Goal: Information Seeking & Learning: Learn about a topic

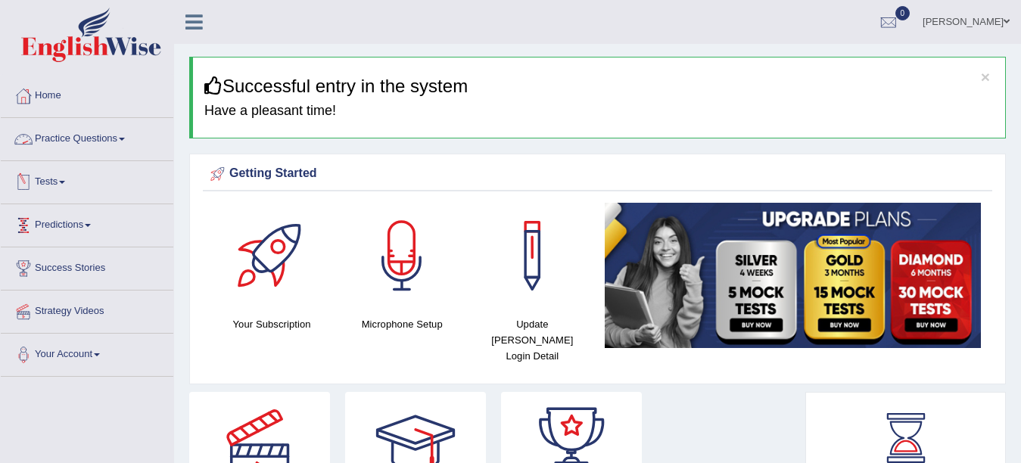
click at [65, 139] on link "Practice Questions" at bounding box center [87, 137] width 173 height 38
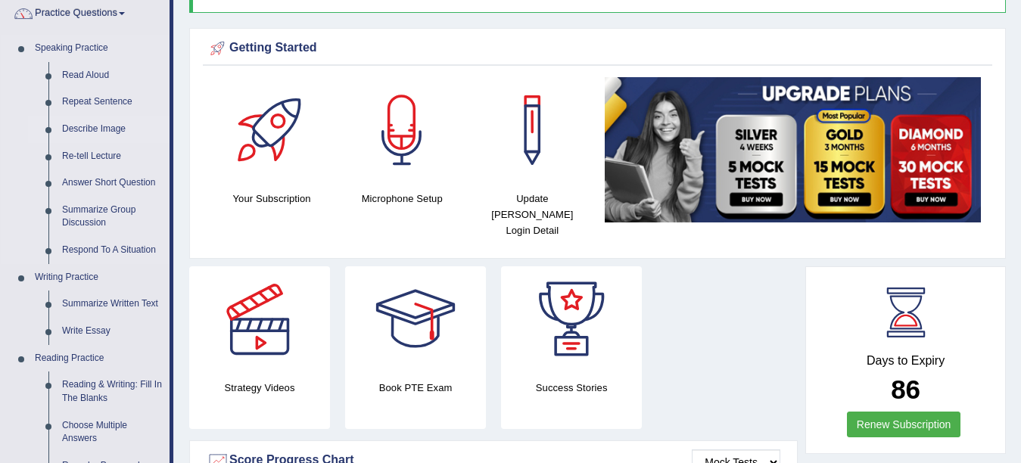
scroll to position [151, 0]
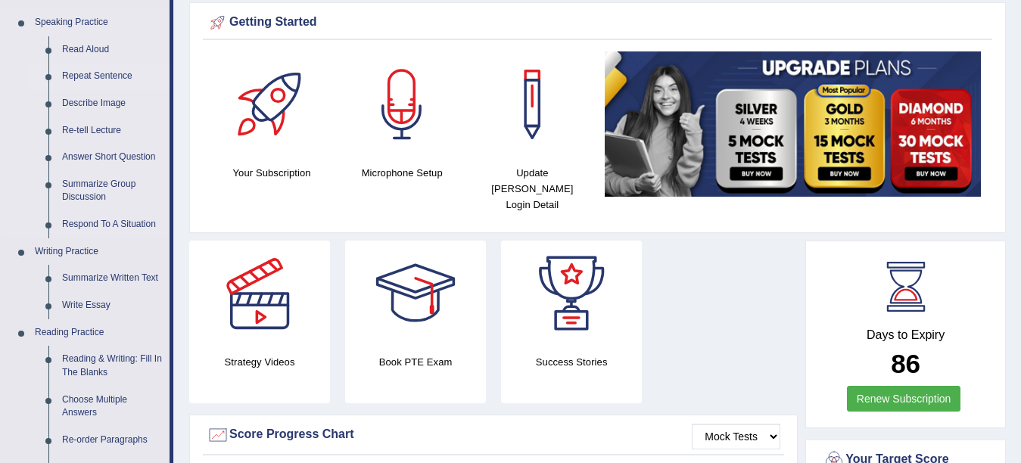
click at [99, 82] on link "Repeat Sentence" at bounding box center [112, 76] width 114 height 27
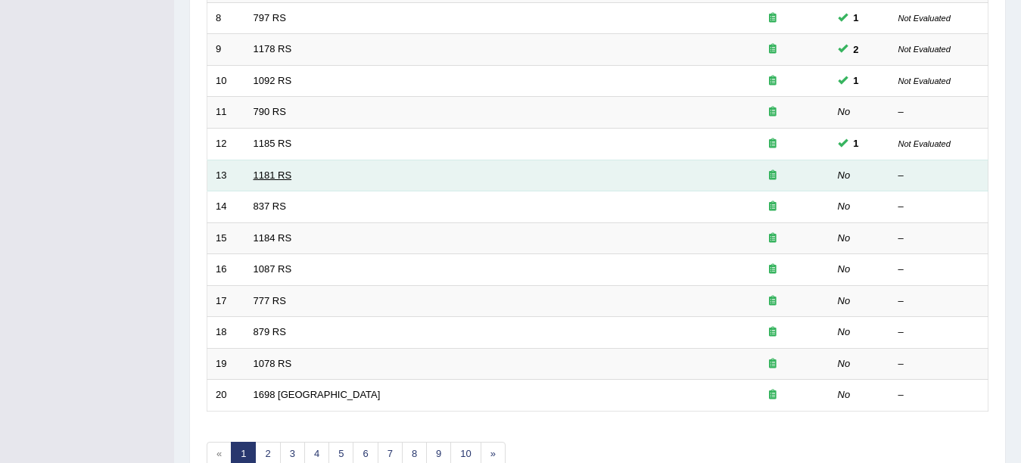
click at [279, 172] on link "1181 RS" at bounding box center [273, 175] width 39 height 11
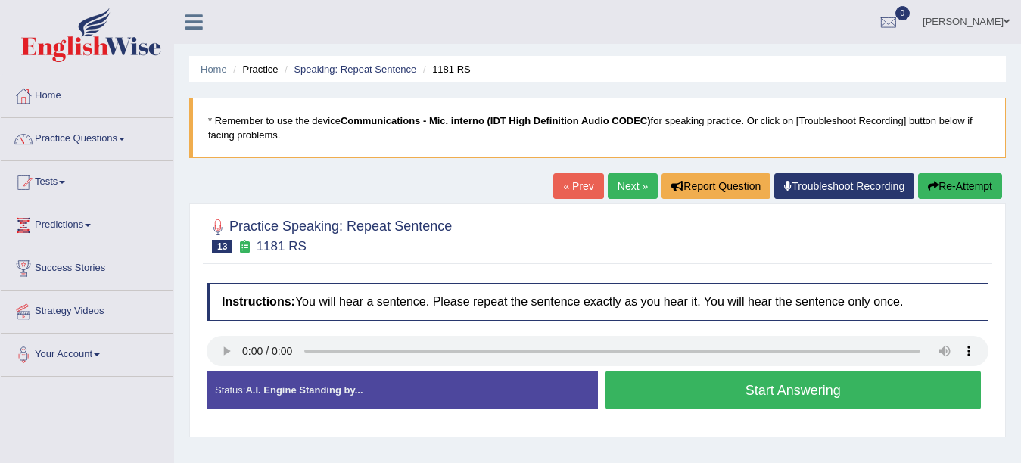
click at [666, 400] on button "Start Answering" at bounding box center [794, 390] width 376 height 39
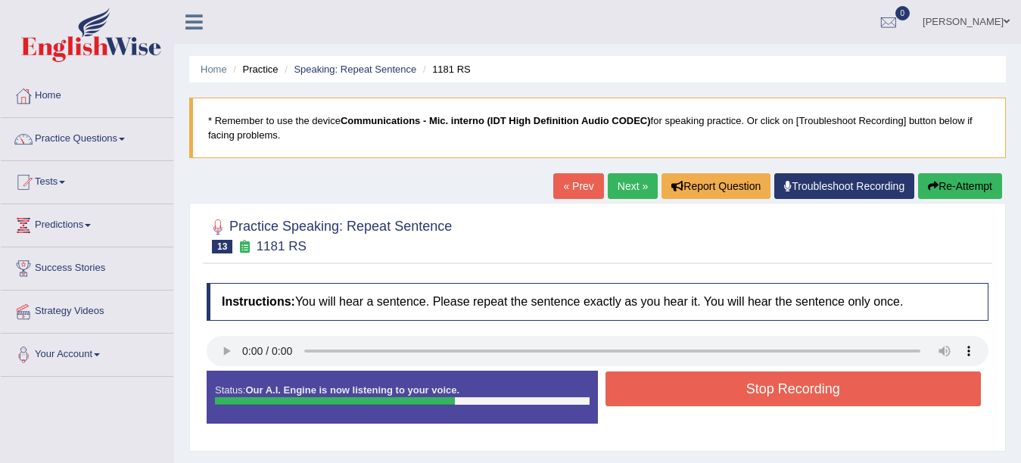
click at [672, 397] on button "Stop Recording" at bounding box center [794, 389] width 376 height 35
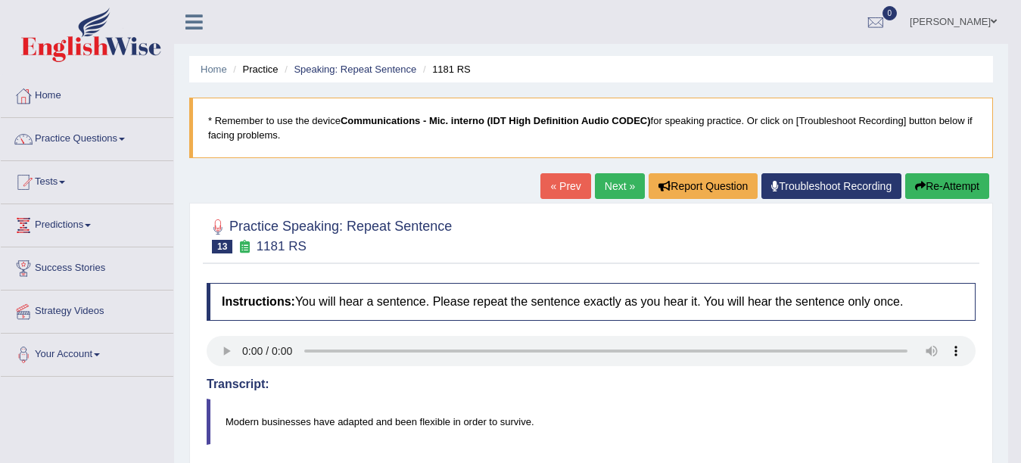
scroll to position [76, 0]
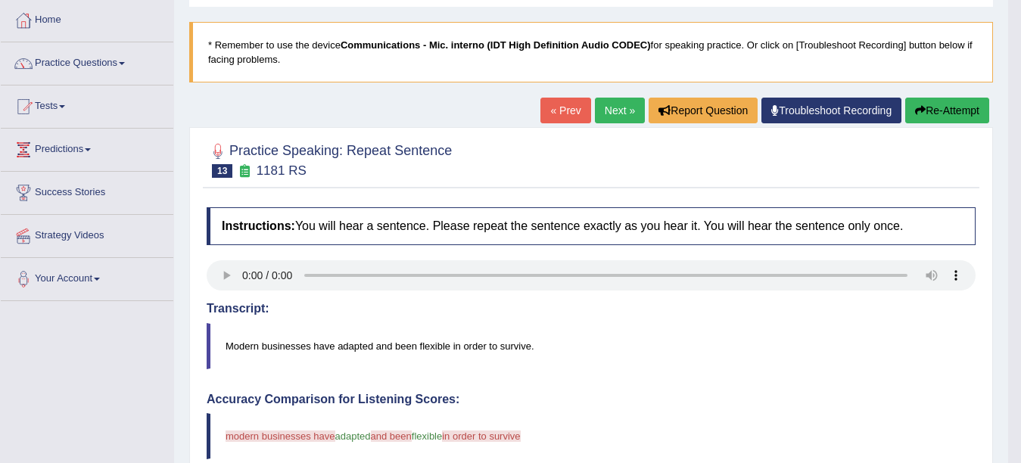
click at [931, 124] on div "« Prev Next » Report Question Troubleshoot Recording Re-Attempt" at bounding box center [767, 113] width 453 height 30
click at [926, 117] on button "Re-Attempt" at bounding box center [947, 111] width 84 height 26
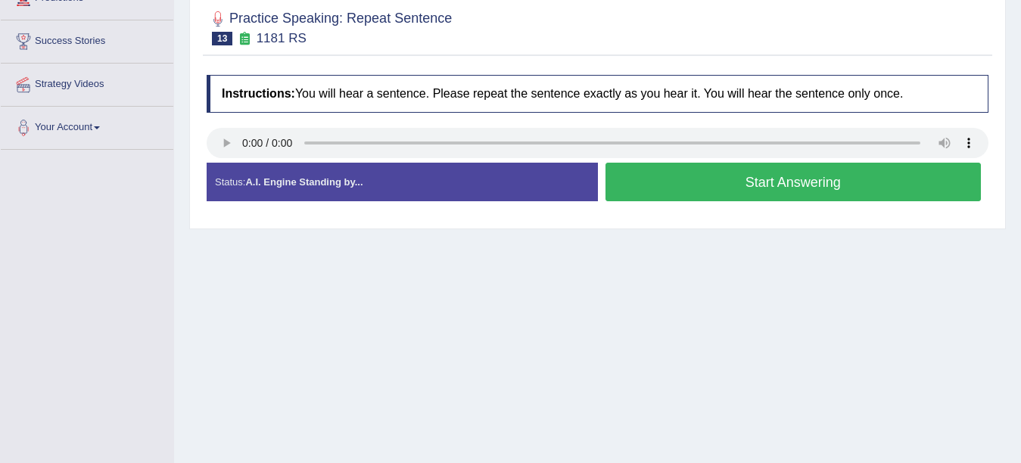
click at [830, 175] on button "Start Answering" at bounding box center [794, 182] width 376 height 39
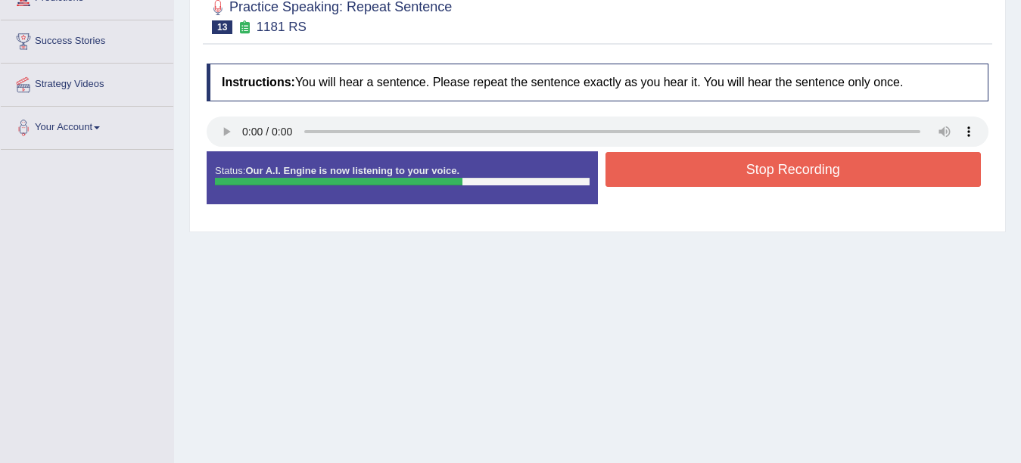
click at [825, 168] on button "Stop Recording" at bounding box center [794, 169] width 376 height 35
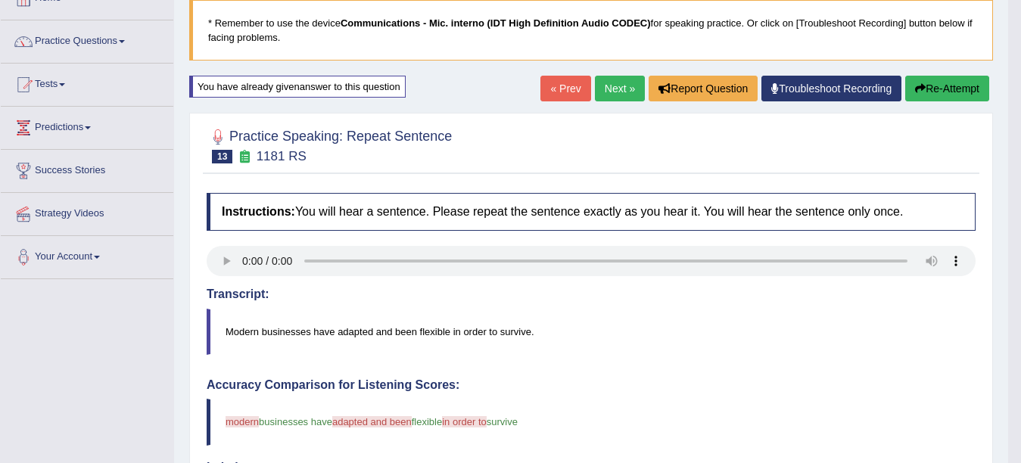
scroll to position [76, 0]
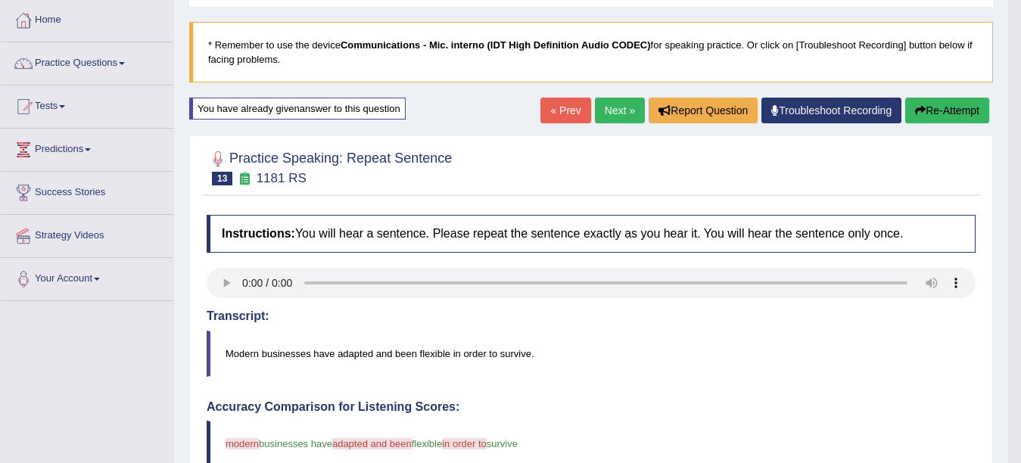
click at [960, 115] on button "Re-Attempt" at bounding box center [947, 111] width 84 height 26
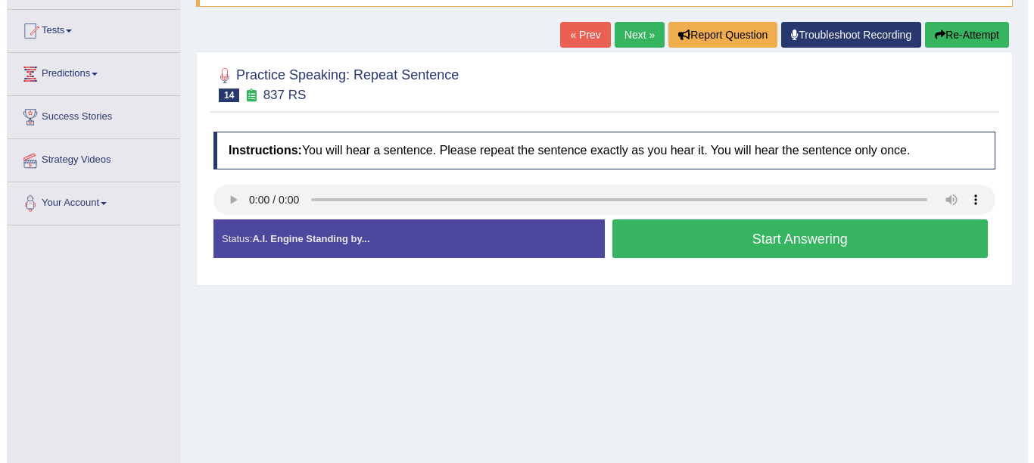
scroll to position [151, 0]
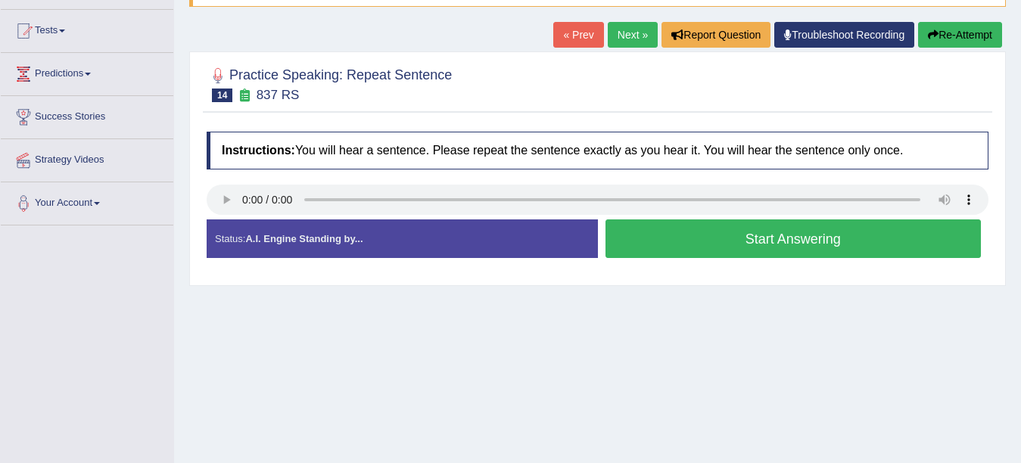
click at [220, 216] on div at bounding box center [598, 202] width 782 height 34
click at [316, 269] on div "Instructions: You will hear a sentence. Please repeat the sentence exactly as y…" at bounding box center [598, 201] width 790 height 154
click at [820, 242] on button "Start Answering" at bounding box center [794, 239] width 376 height 39
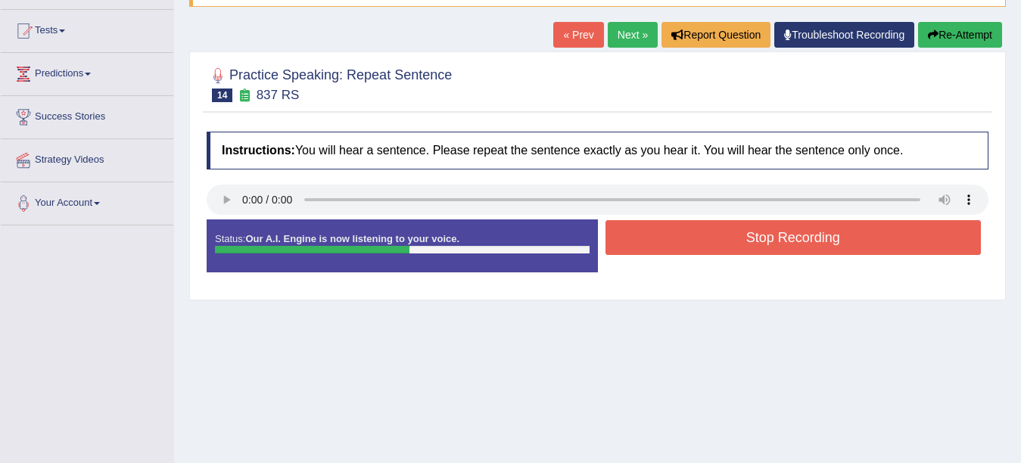
click at [814, 245] on button "Stop Recording" at bounding box center [794, 237] width 376 height 35
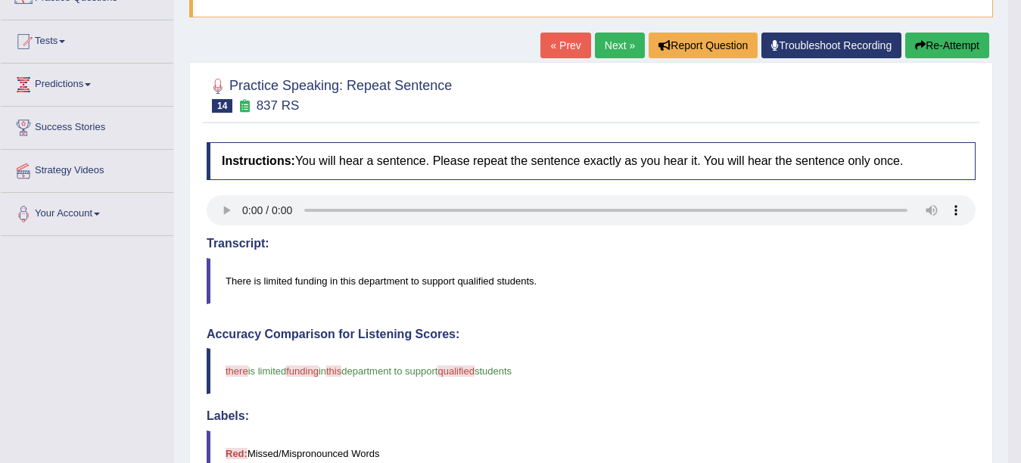
scroll to position [45, 0]
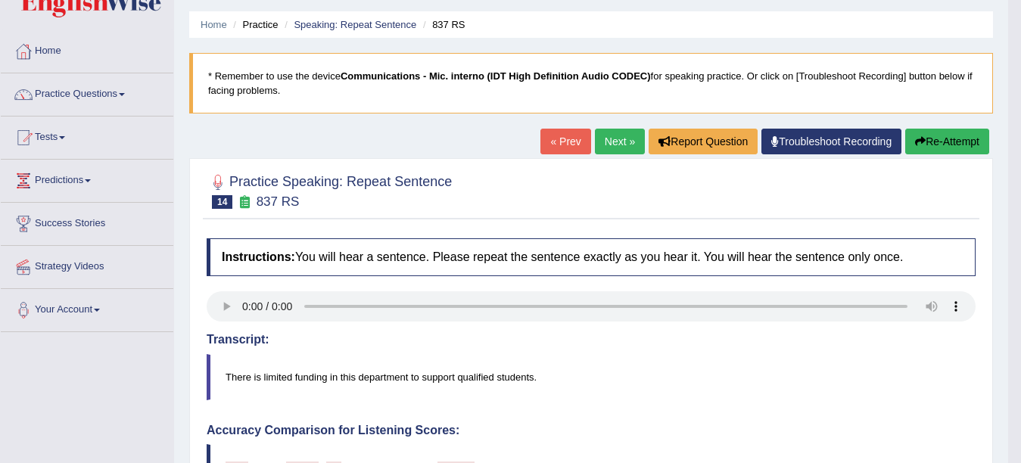
click at [614, 150] on link "Next »" at bounding box center [620, 142] width 50 height 26
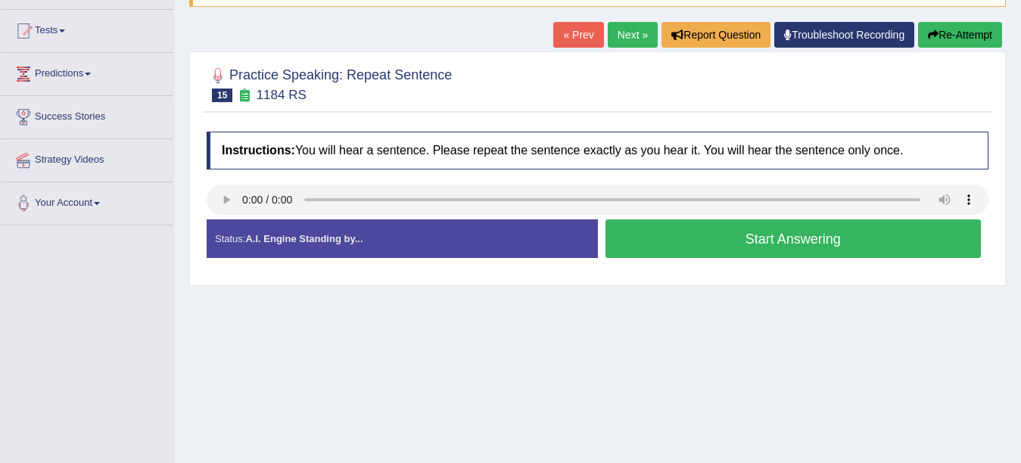
click at [634, 231] on button "Start Answering" at bounding box center [794, 239] width 376 height 39
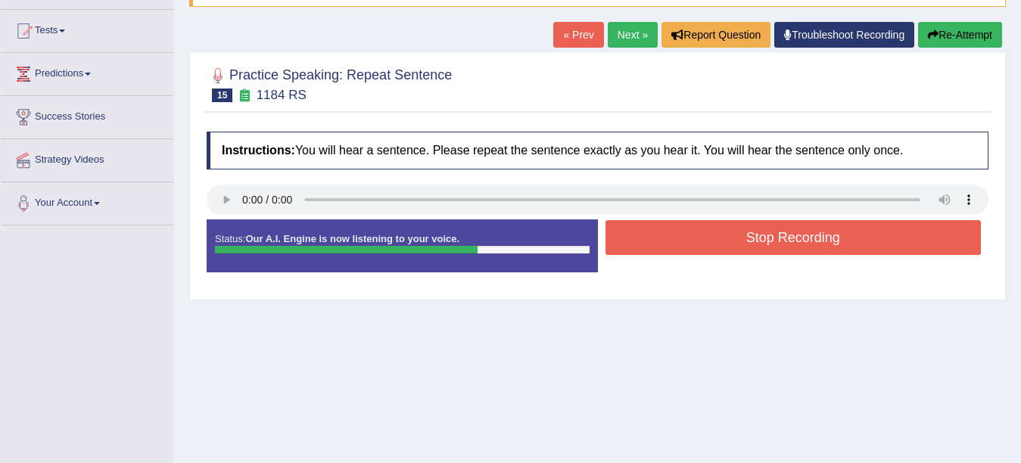
click at [666, 239] on button "Stop Recording" at bounding box center [794, 237] width 376 height 35
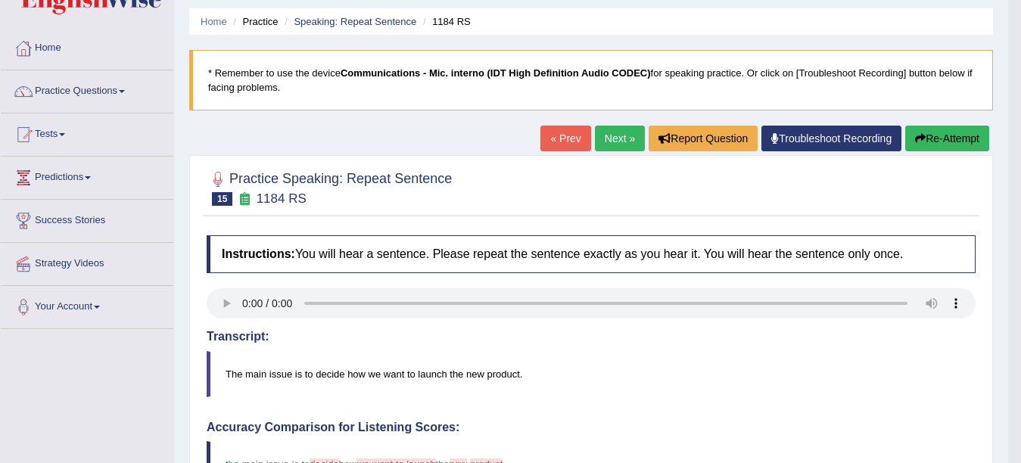
scroll to position [45, 0]
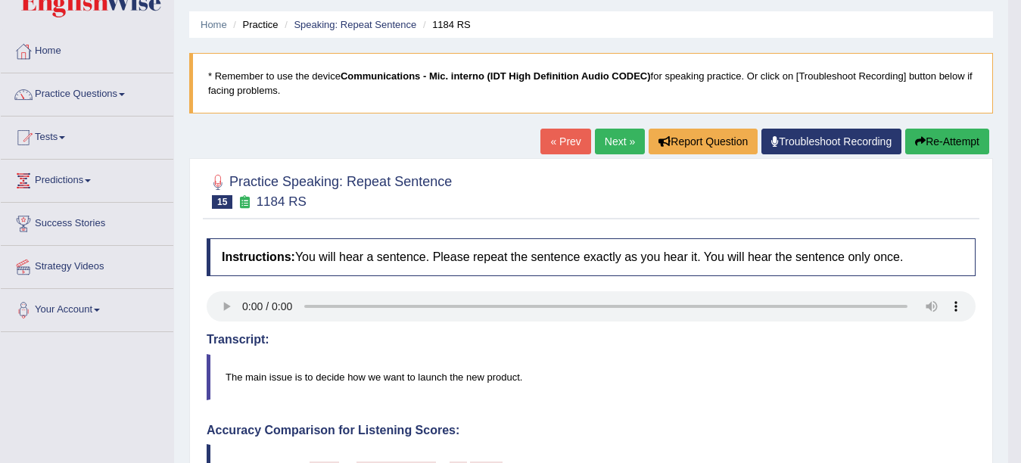
click at [618, 146] on link "Next »" at bounding box center [620, 142] width 50 height 26
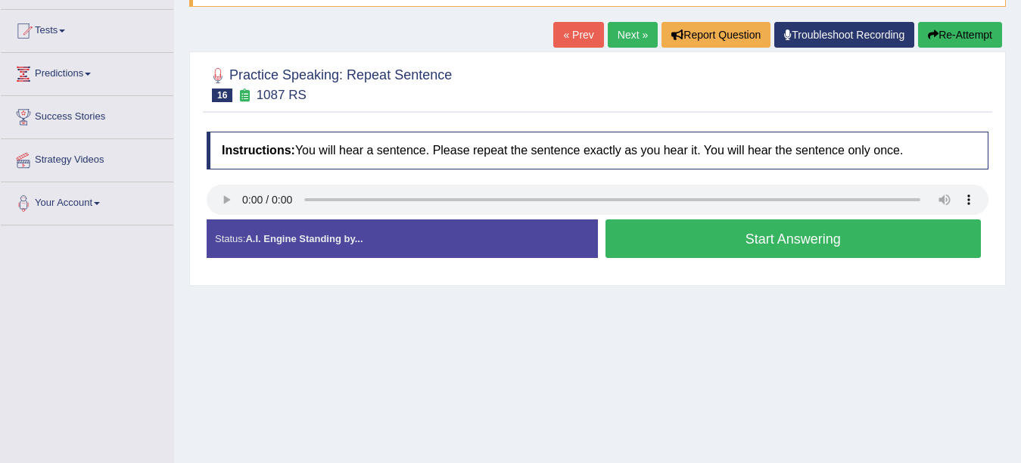
click at [565, 42] on link "« Prev" at bounding box center [578, 35] width 50 height 26
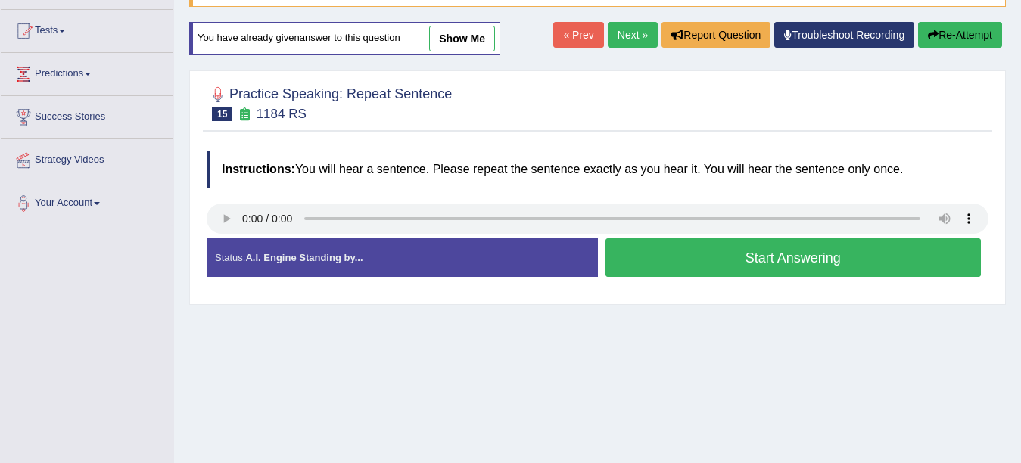
click at [534, 388] on div "Home Practice Speaking: Repeat Sentence 1184 RS * Remember to use the device Co…" at bounding box center [597, 227] width 847 height 757
click at [678, 248] on button "Start Answering" at bounding box center [794, 257] width 376 height 39
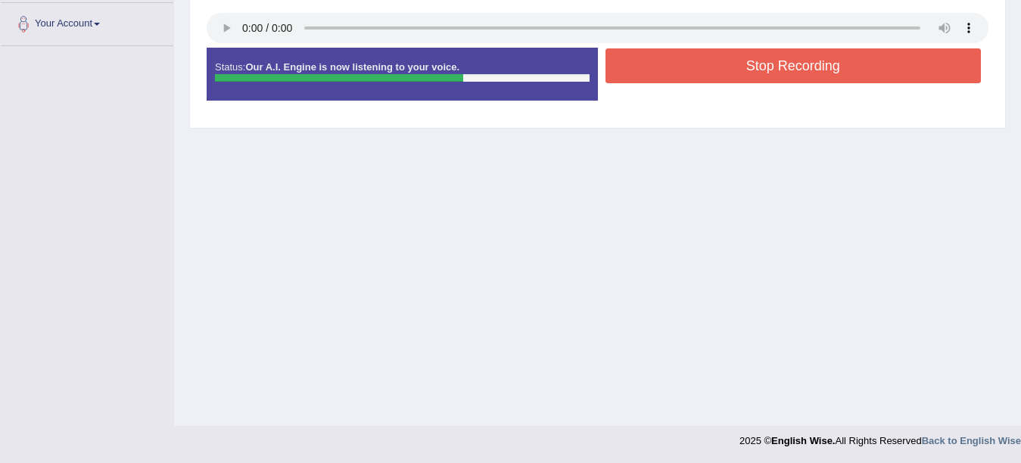
scroll to position [332, 0]
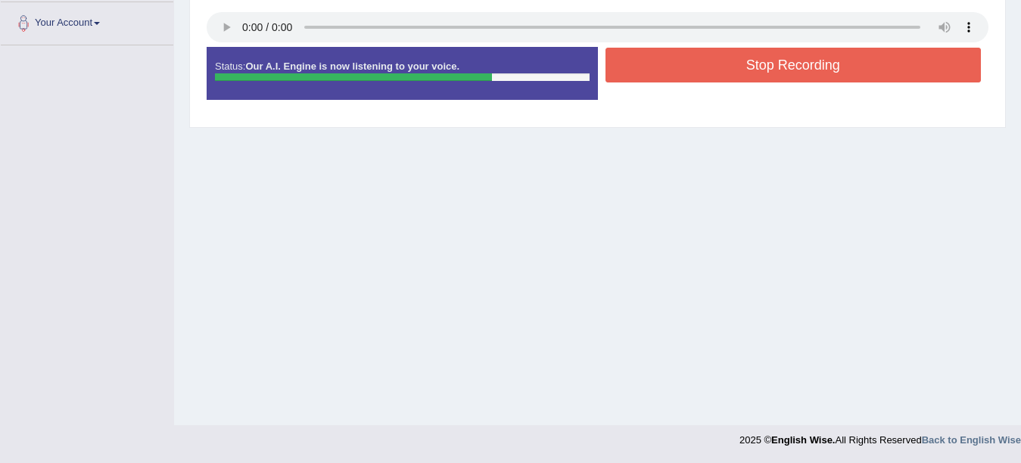
click at [656, 70] on button "Stop Recording" at bounding box center [794, 65] width 376 height 35
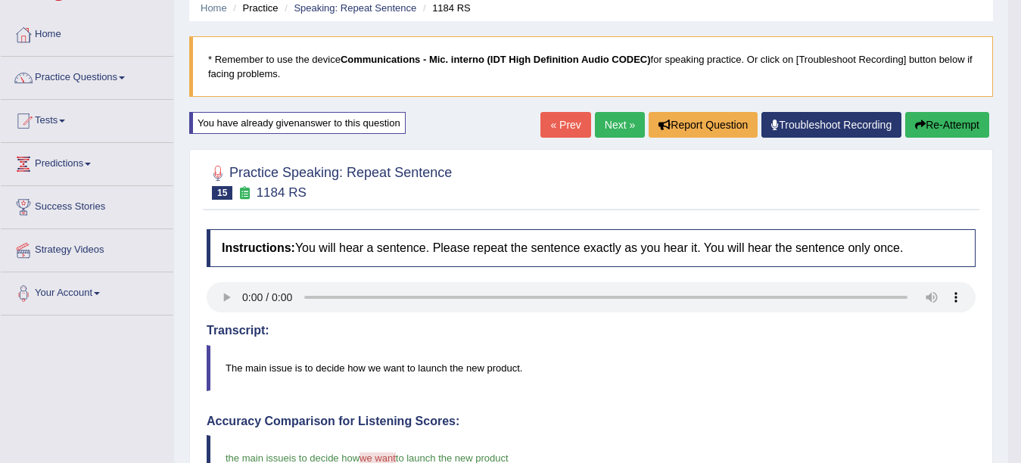
scroll to position [0, 0]
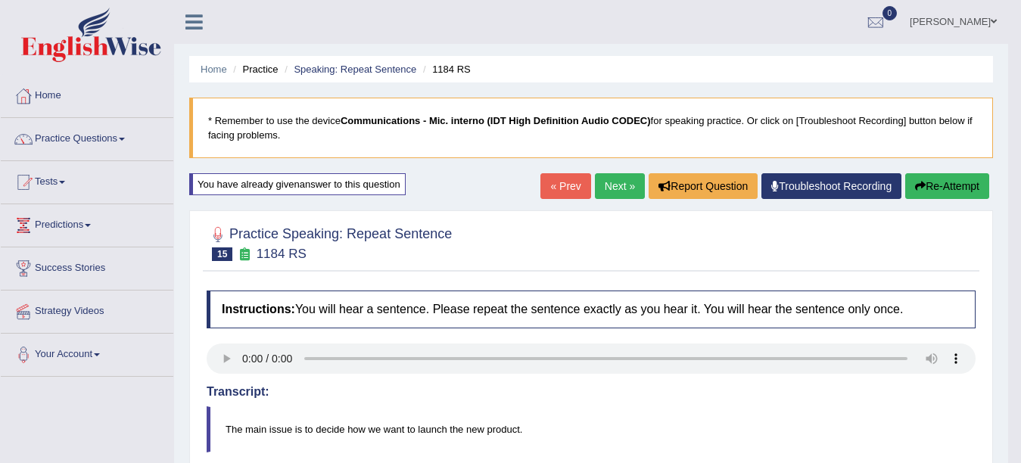
click at [595, 193] on link "Next »" at bounding box center [620, 186] width 50 height 26
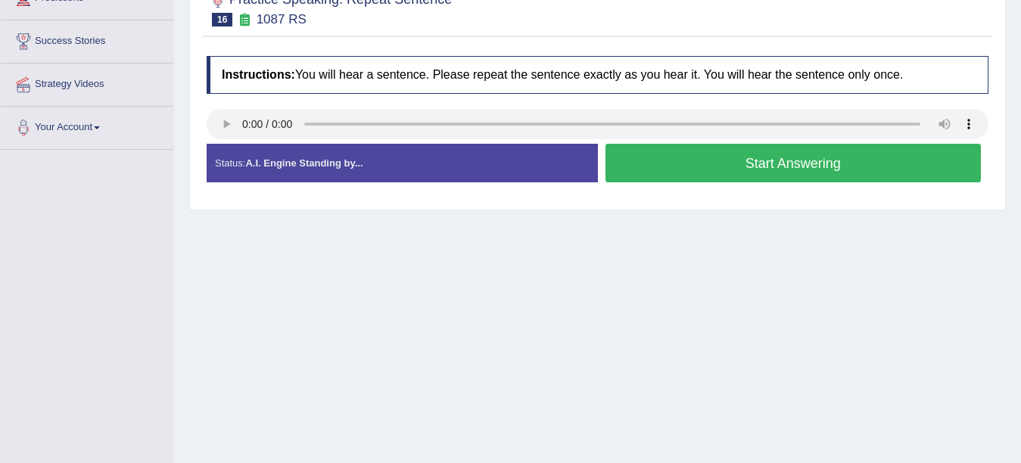
drag, startPoint x: 526, startPoint y: 375, endPoint x: 537, endPoint y: 375, distance: 10.6
click at [532, 375] on div "Home Practice Speaking: Repeat Sentence 1087 RS * Remember to use the device Co…" at bounding box center [597, 151] width 847 height 757
click at [737, 167] on button "Start Answering" at bounding box center [794, 163] width 376 height 39
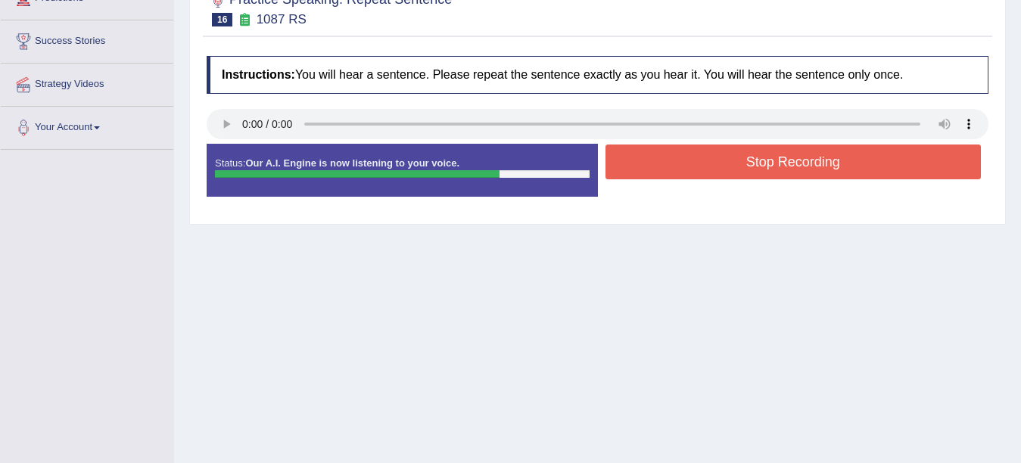
click at [631, 173] on button "Stop Recording" at bounding box center [794, 162] width 376 height 35
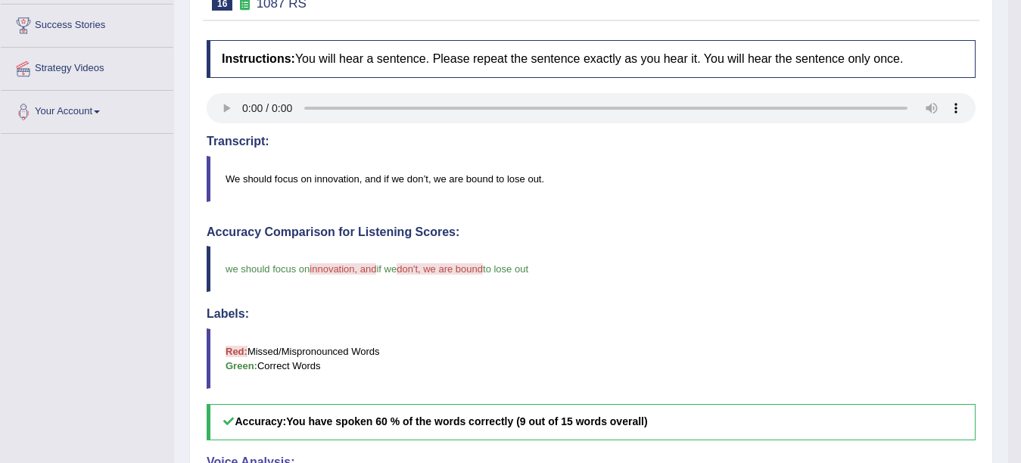
scroll to position [45, 0]
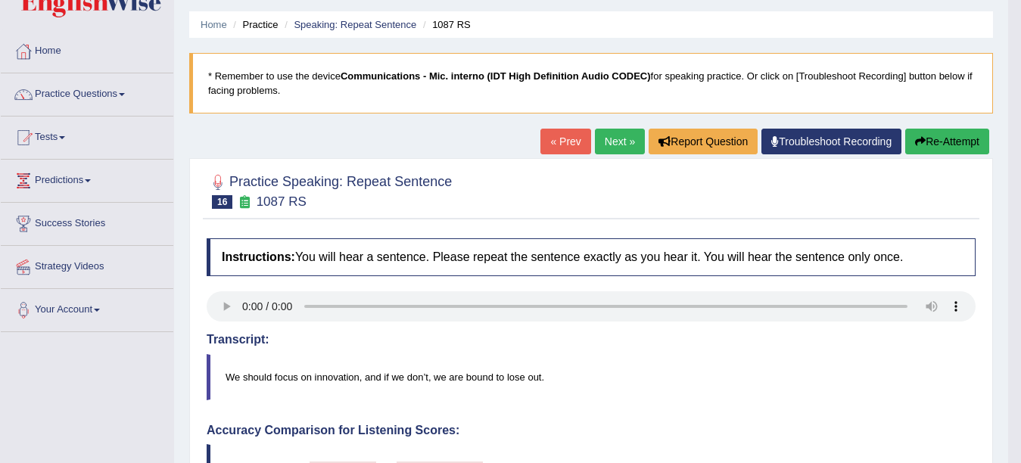
click at [929, 153] on button "Re-Attempt" at bounding box center [947, 142] width 84 height 26
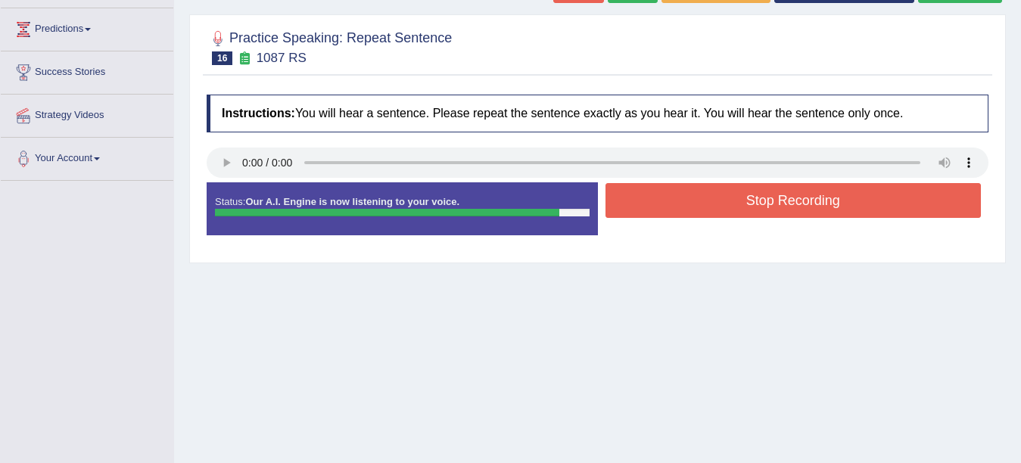
click at [780, 204] on button "Stop Recording" at bounding box center [794, 200] width 376 height 35
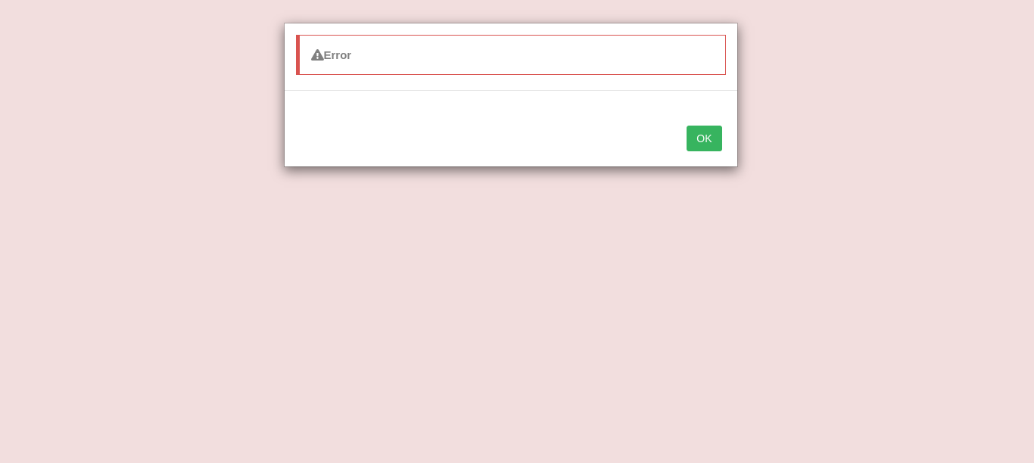
click at [693, 126] on button "OK" at bounding box center [704, 139] width 35 height 26
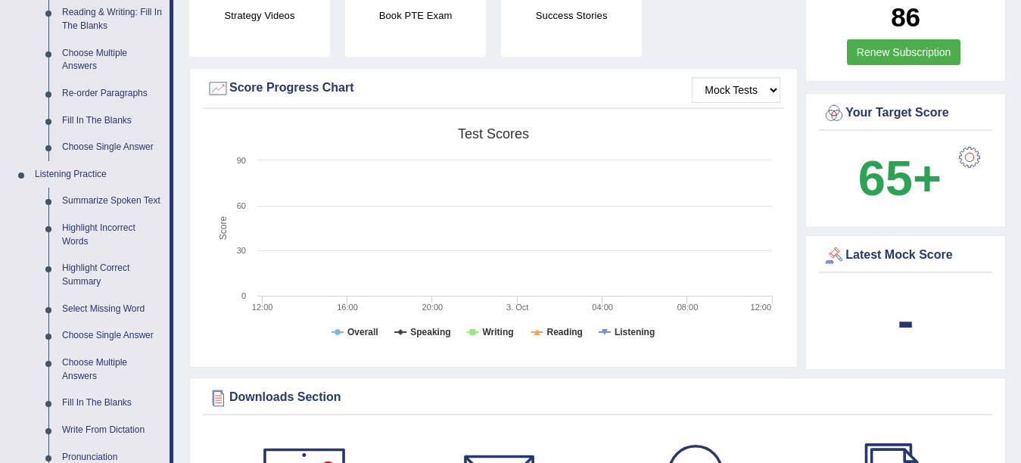
scroll to position [606, 0]
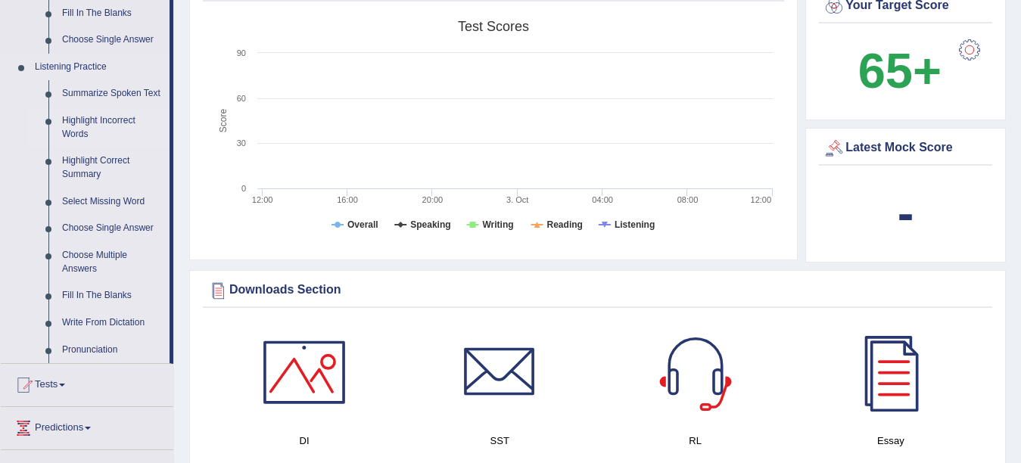
click at [92, 129] on link "Highlight Incorrect Words" at bounding box center [112, 127] width 114 height 40
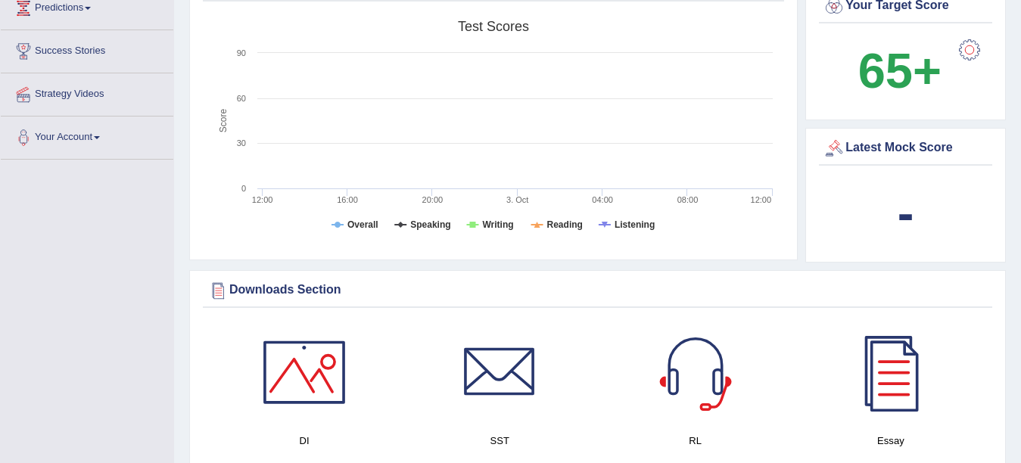
scroll to position [291, 0]
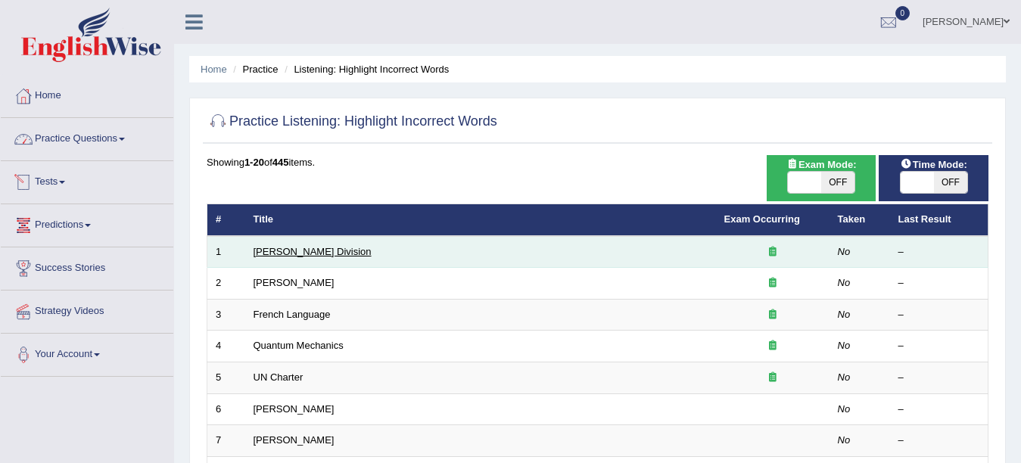
click at [261, 251] on link "[PERSON_NAME] Division" at bounding box center [313, 251] width 118 height 11
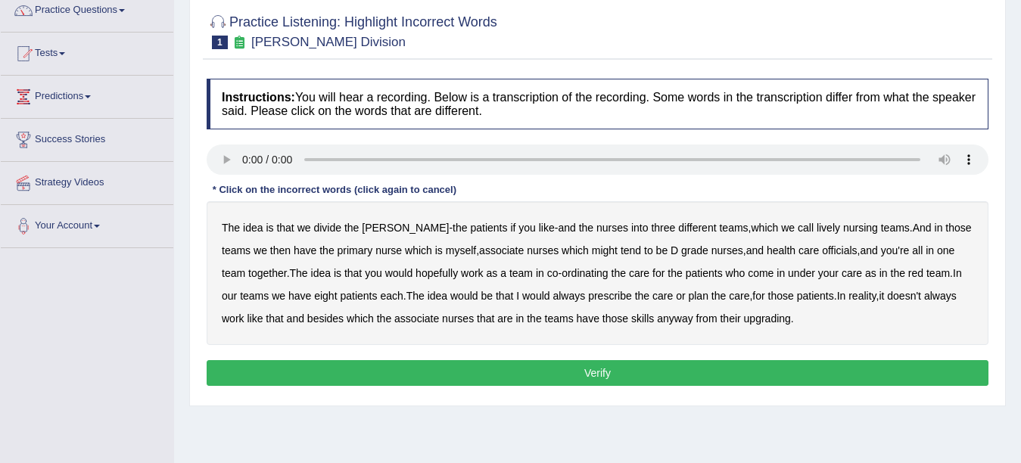
scroll to position [29, 0]
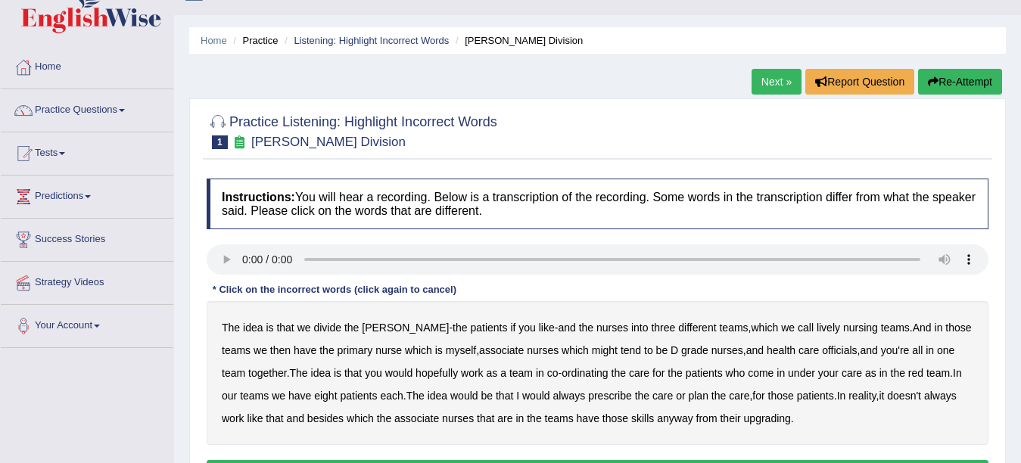
click at [353, 332] on b "the" at bounding box center [351, 328] width 14 height 12
click at [798, 330] on b "call" at bounding box center [806, 328] width 16 height 12
click at [822, 354] on b "officials" at bounding box center [839, 350] width 35 height 12
drag, startPoint x: 778, startPoint y: 375, endPoint x: 841, endPoint y: 370, distance: 63.0
click at [788, 374] on b "under" at bounding box center [801, 373] width 27 height 12
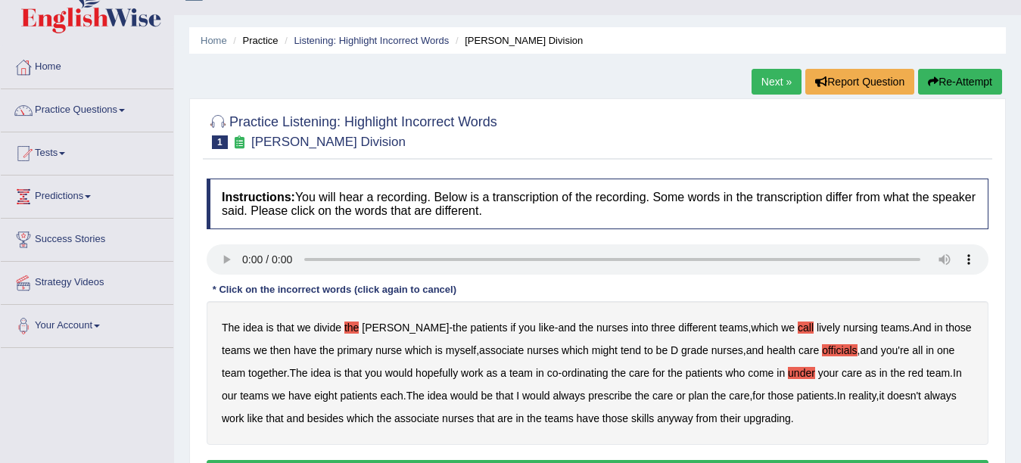
click at [266, 418] on div "The idea is that we divide the ward - the patients if you like - and the nurses…" at bounding box center [598, 373] width 782 height 144
click at [257, 416] on b "like" at bounding box center [255, 419] width 16 height 12
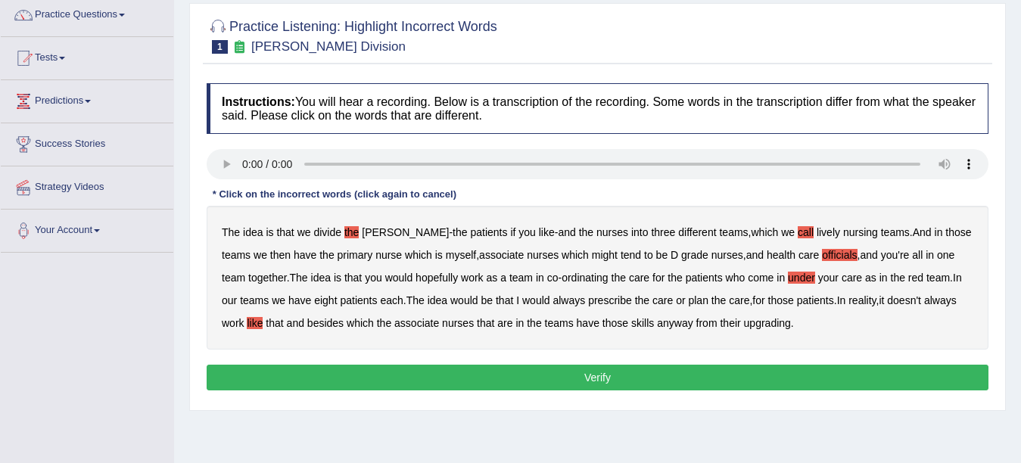
scroll to position [256, 0]
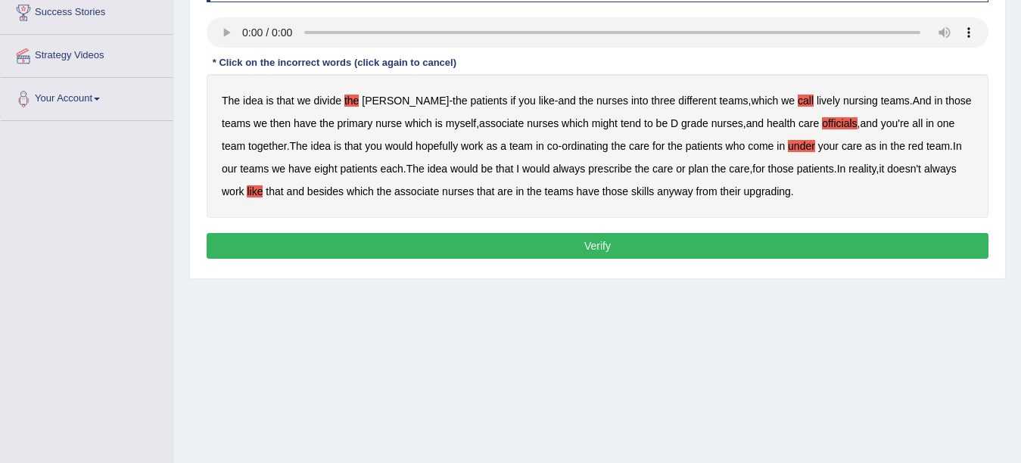
click at [474, 253] on button "Verify" at bounding box center [598, 246] width 782 height 26
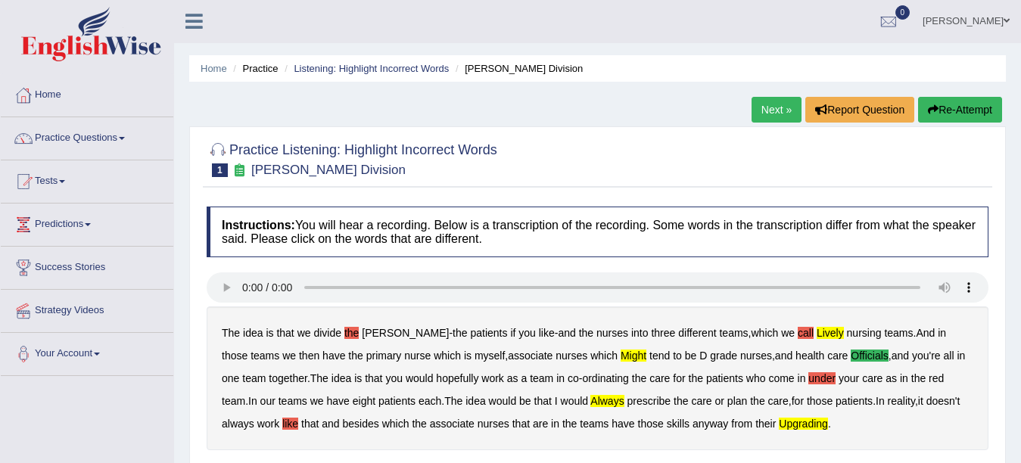
scroll to position [0, 0]
click at [760, 111] on link "Next »" at bounding box center [777, 111] width 50 height 26
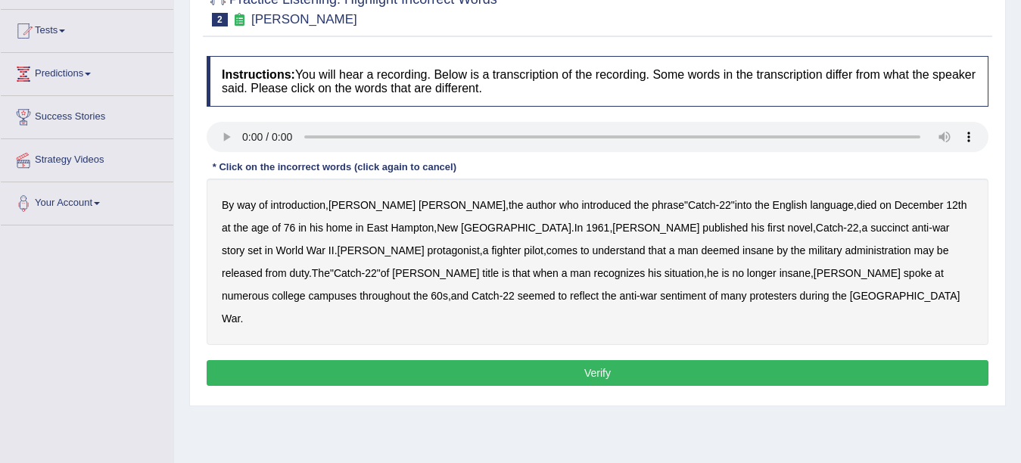
click at [871, 229] on b "succinct" at bounding box center [890, 228] width 39 height 12
click at [845, 256] on b "administration" at bounding box center [878, 251] width 66 height 12
click at [599, 290] on b "reflect" at bounding box center [584, 296] width 29 height 12
click at [537, 360] on button "Verify" at bounding box center [598, 373] width 782 height 26
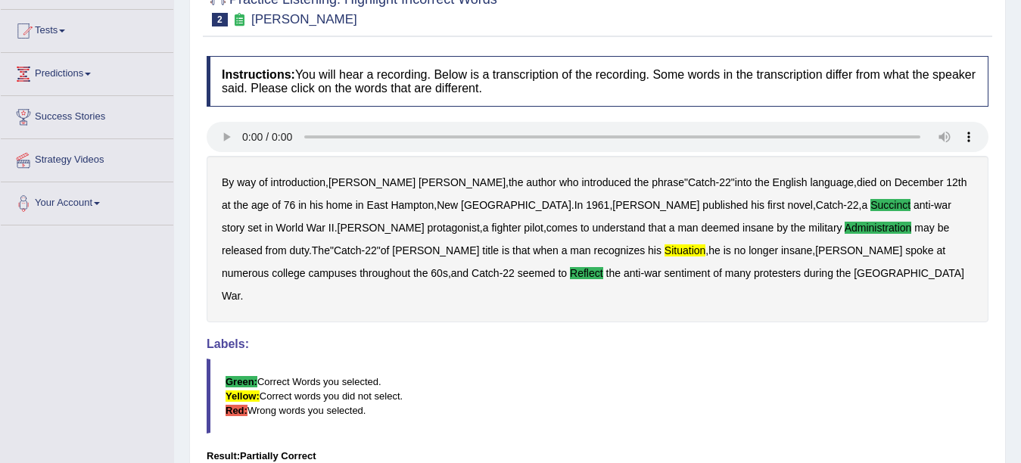
click at [642, 338] on div "Labels: Green: Correct Words you selected. Yellow: Correct words you did not se…" at bounding box center [598, 386] width 782 height 96
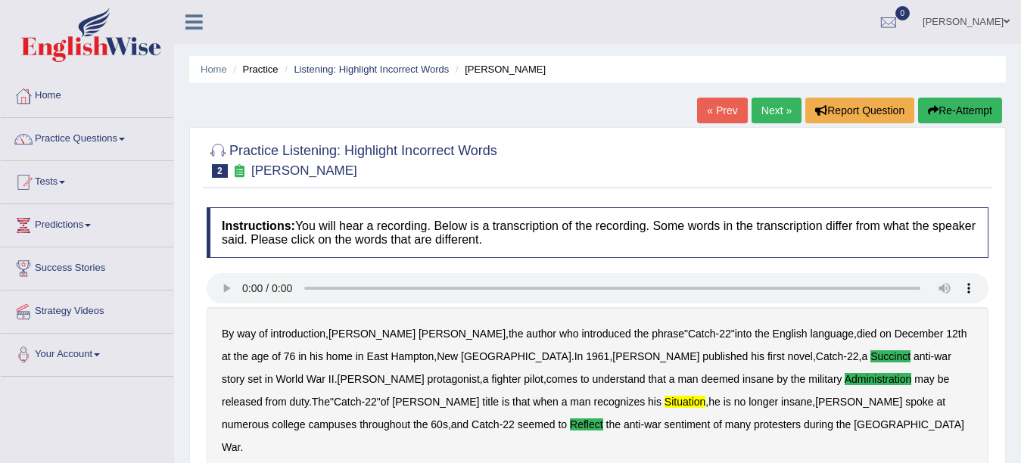
click at [771, 108] on link "Next »" at bounding box center [777, 111] width 50 height 26
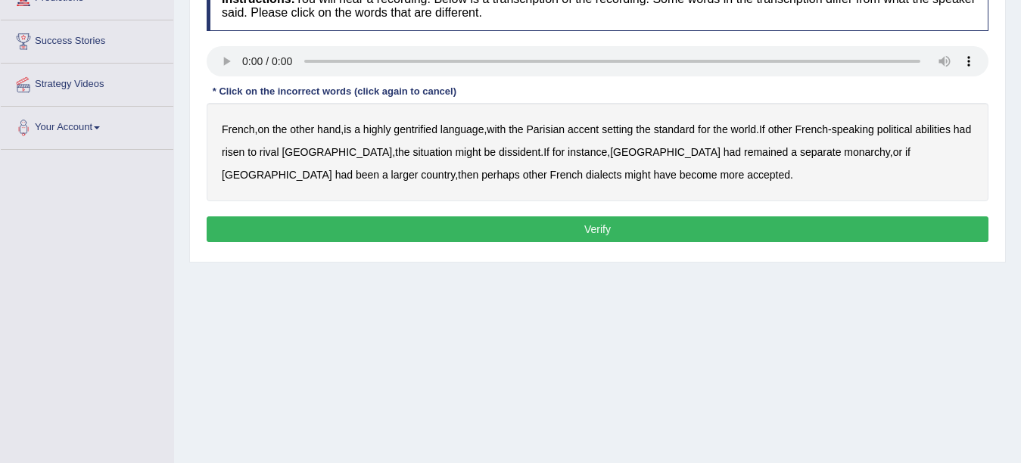
click at [431, 127] on b "gentrified" at bounding box center [416, 129] width 44 height 12
click at [499, 151] on b "dissident" at bounding box center [520, 152] width 42 height 12
click at [541, 231] on button "Verify" at bounding box center [598, 230] width 782 height 26
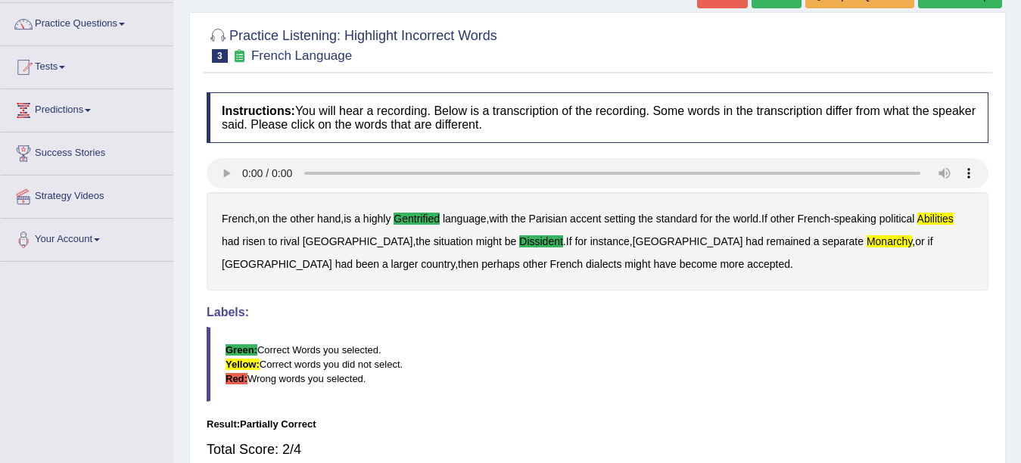
scroll to position [29, 0]
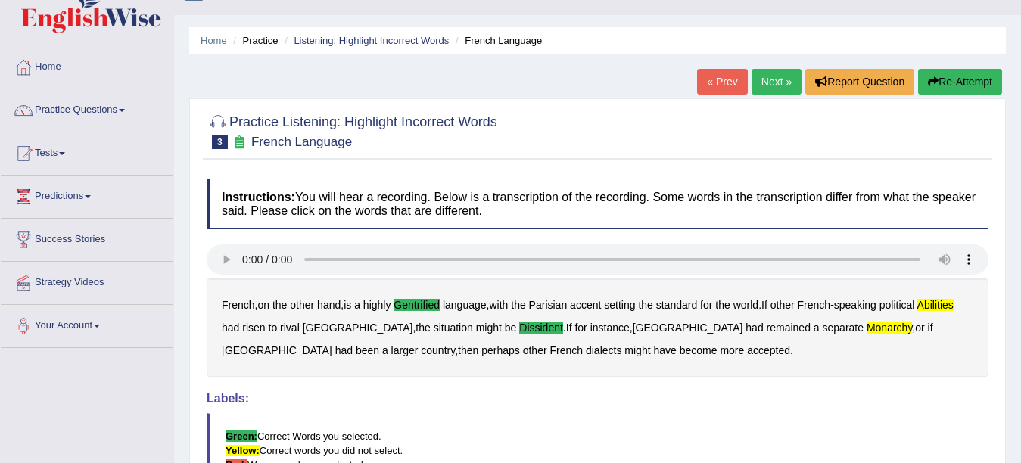
click at [763, 87] on link "Next »" at bounding box center [777, 82] width 50 height 26
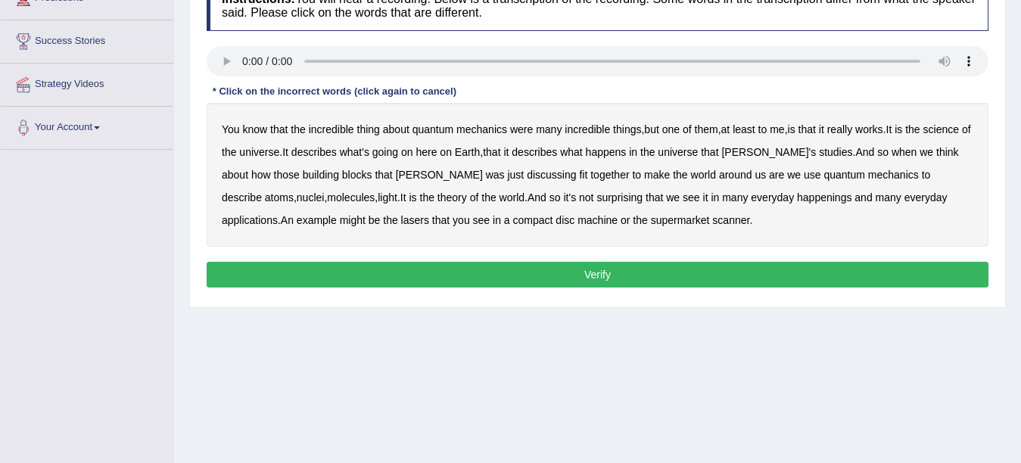
scroll to position [227, 0]
click at [678, 129] on b "one" at bounding box center [670, 129] width 17 height 12
click at [957, 130] on b "science" at bounding box center [942, 129] width 36 height 12
click at [797, 197] on b "happenings" at bounding box center [824, 198] width 55 height 12
click at [578, 221] on b "machine" at bounding box center [598, 220] width 40 height 12
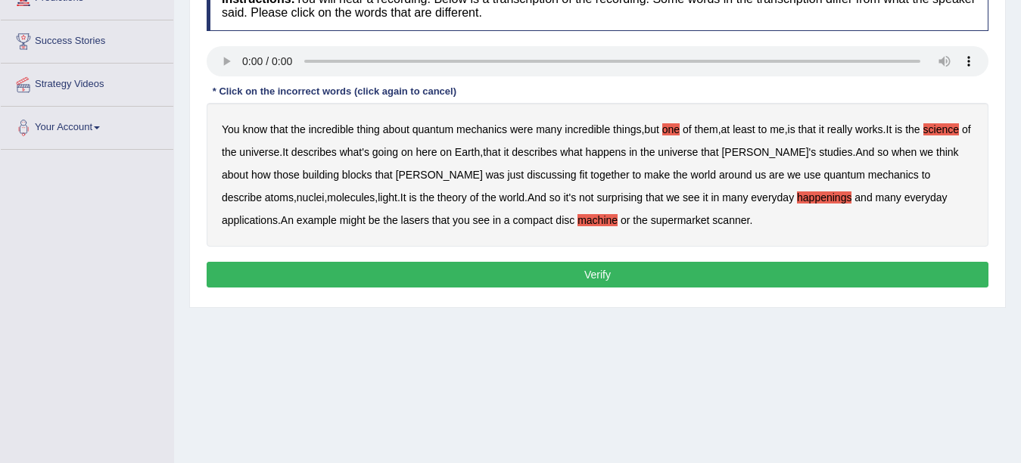
click at [631, 260] on div "Instructions: You will hear a recording. Below is a transcription of the record…" at bounding box center [598, 136] width 790 height 327
click at [627, 273] on button "Verify" at bounding box center [598, 275] width 782 height 26
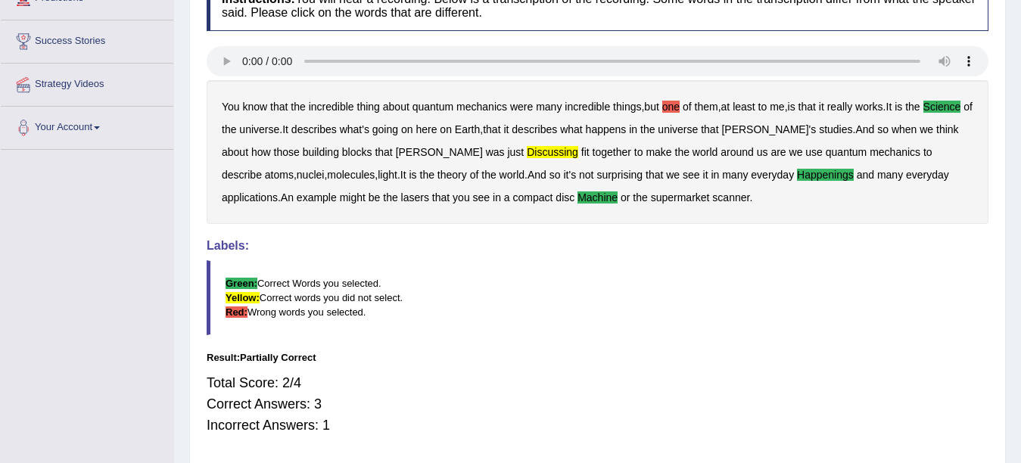
click at [628, 313] on blockquote "Green: Correct Words you selected. Yellow: Correct words you did not select. Re…" at bounding box center [598, 297] width 782 height 75
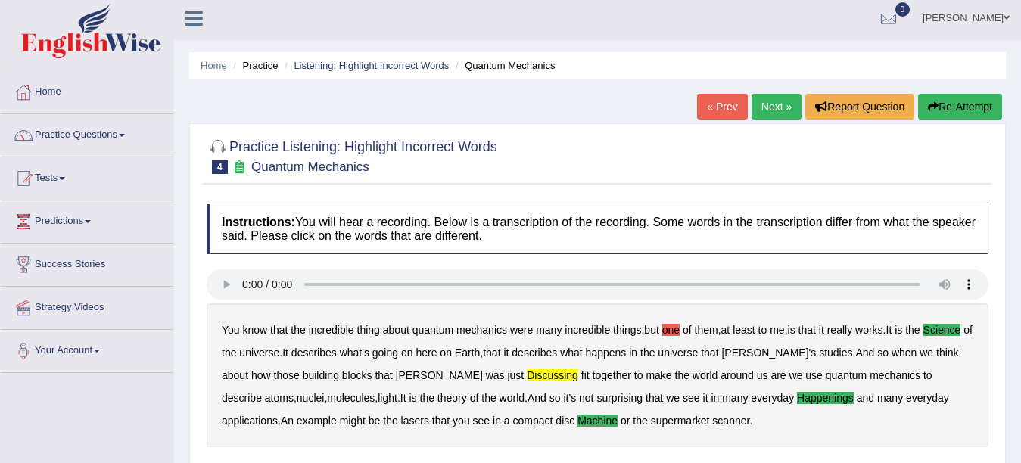
scroll to position [0, 0]
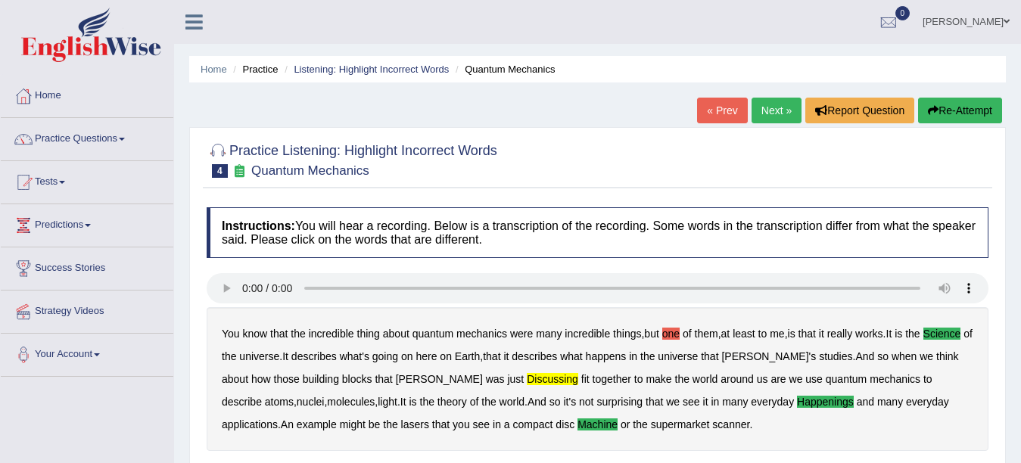
click at [766, 114] on link "Next »" at bounding box center [777, 111] width 50 height 26
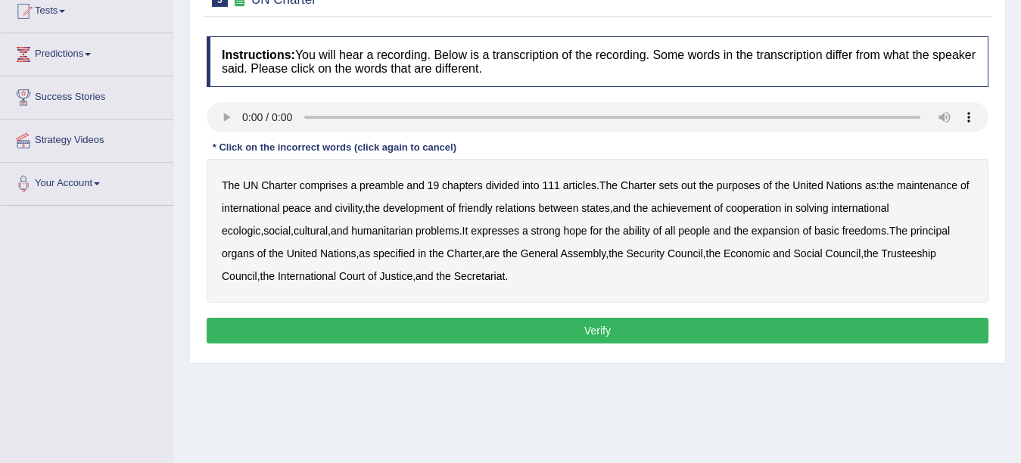
click at [688, 189] on b "out" at bounding box center [688, 185] width 14 height 12
click at [706, 185] on b "the" at bounding box center [706, 185] width 14 height 12
click at [827, 207] on b "solving" at bounding box center [812, 208] width 33 height 12
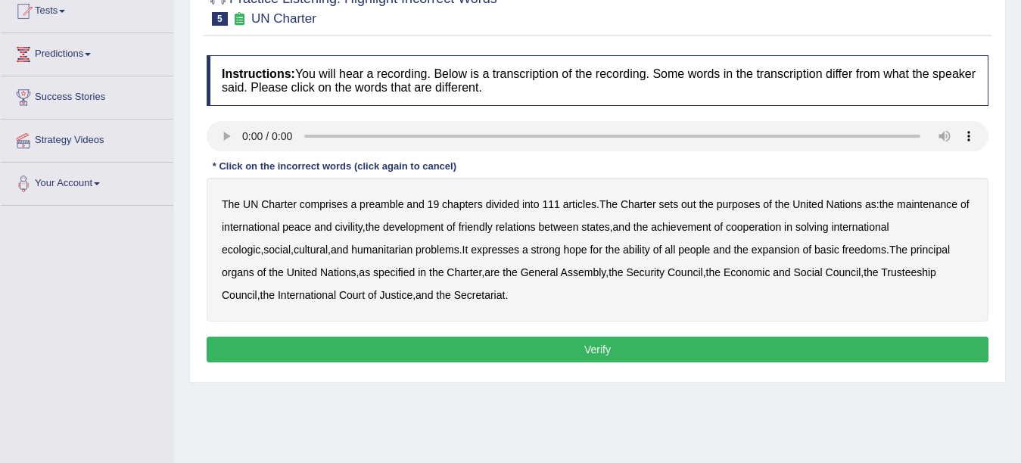
scroll to position [171, 0]
click at [691, 207] on b "out" at bounding box center [688, 204] width 14 height 12
click at [355, 227] on b "civility" at bounding box center [348, 227] width 27 height 12
click at [260, 244] on b "ecologic" at bounding box center [241, 250] width 39 height 12
click at [623, 244] on b "ability" at bounding box center [636, 250] width 27 height 12
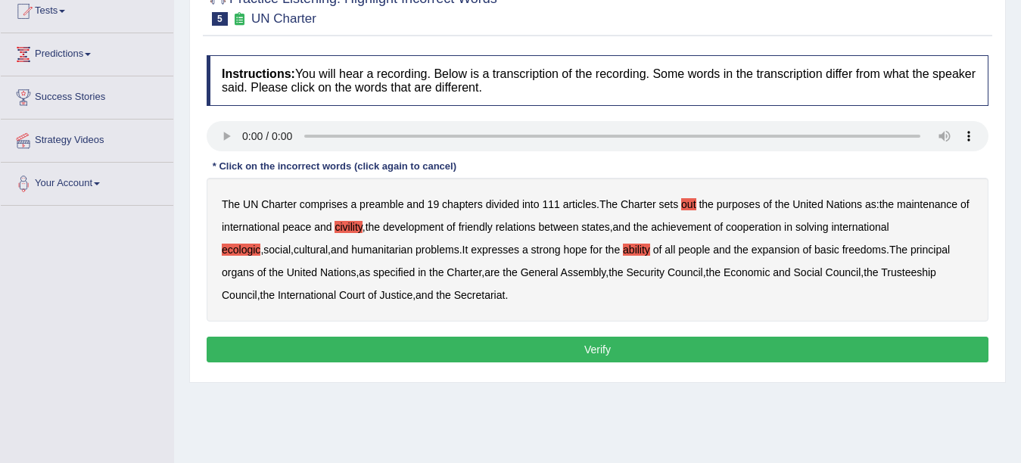
click at [553, 347] on button "Verify" at bounding box center [598, 350] width 782 height 26
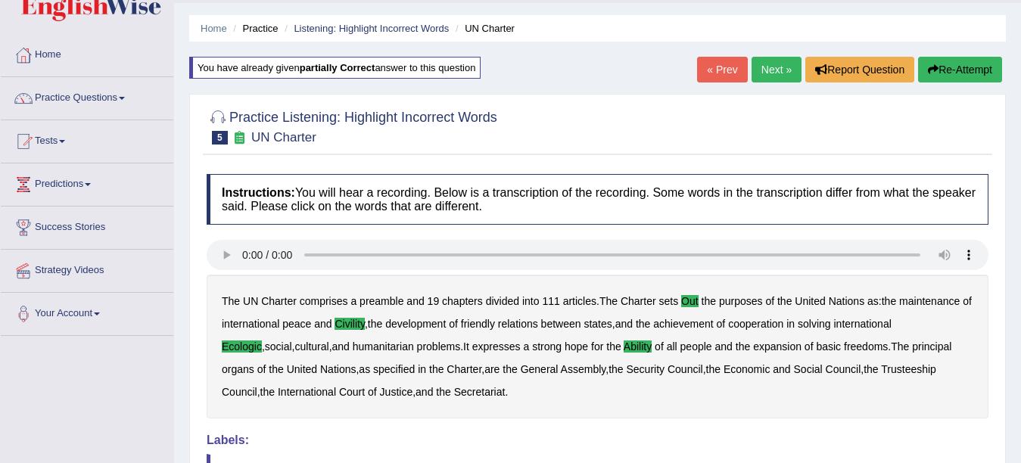
scroll to position [20, 0]
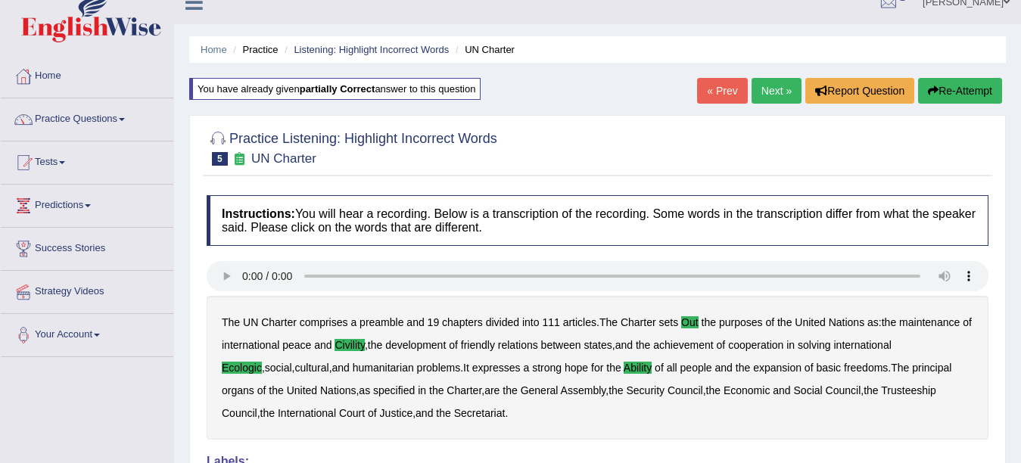
click at [755, 96] on link "Next »" at bounding box center [777, 91] width 50 height 26
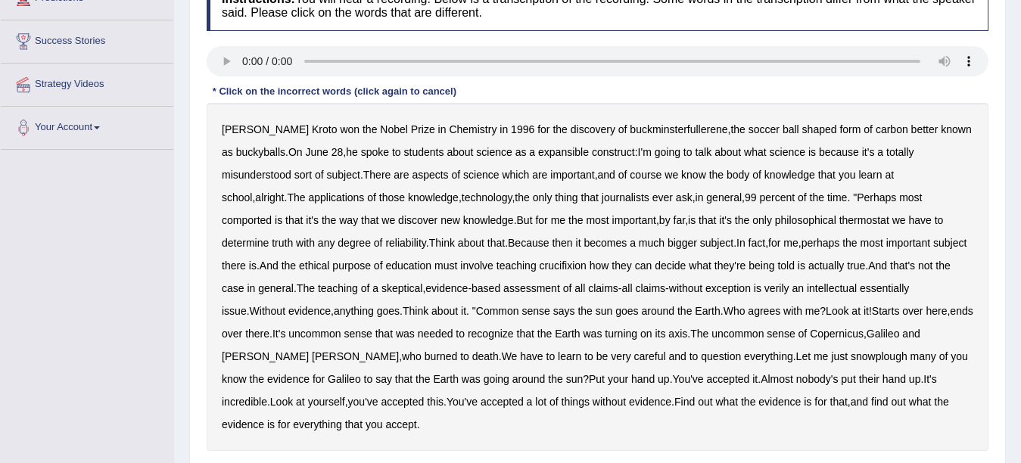
click at [576, 152] on b "expansible" at bounding box center [563, 152] width 51 height 12
click at [272, 214] on b "comported" at bounding box center [247, 220] width 50 height 12
drag, startPoint x: 886, startPoint y: 245, endPoint x: 896, endPoint y: 242, distance: 11.0
click at [246, 260] on b "there" at bounding box center [234, 266] width 24 height 12
click at [902, 315] on b "over" at bounding box center [912, 311] width 20 height 12
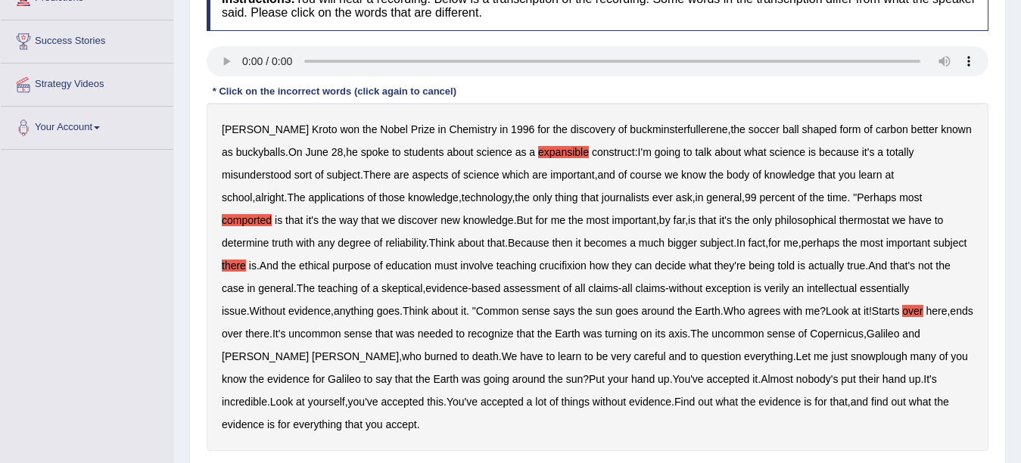
click at [589, 376] on b "Put" at bounding box center [597, 379] width 16 height 12
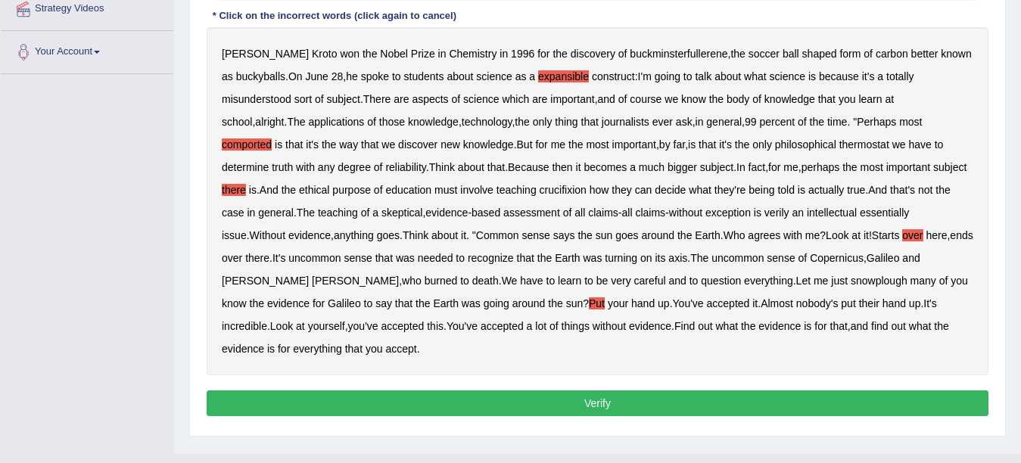
click at [650, 391] on button "Verify" at bounding box center [598, 404] width 782 height 26
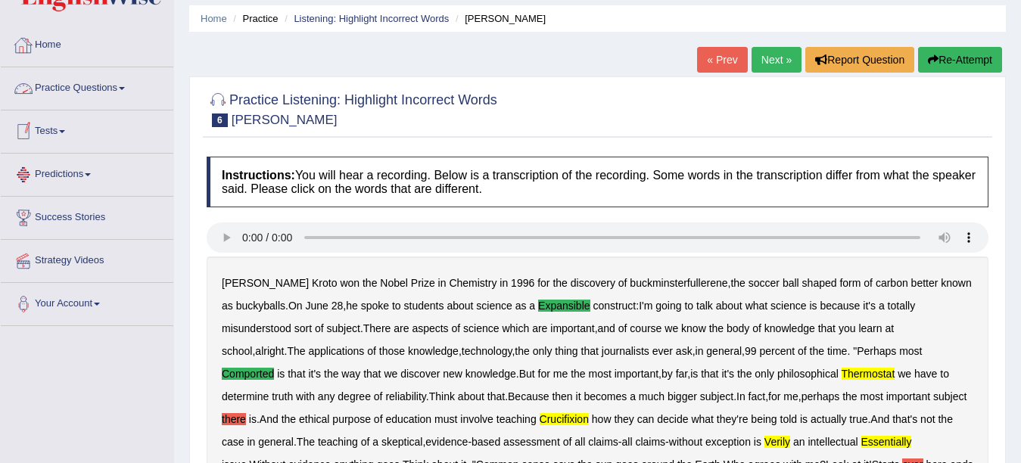
scroll to position [0, 0]
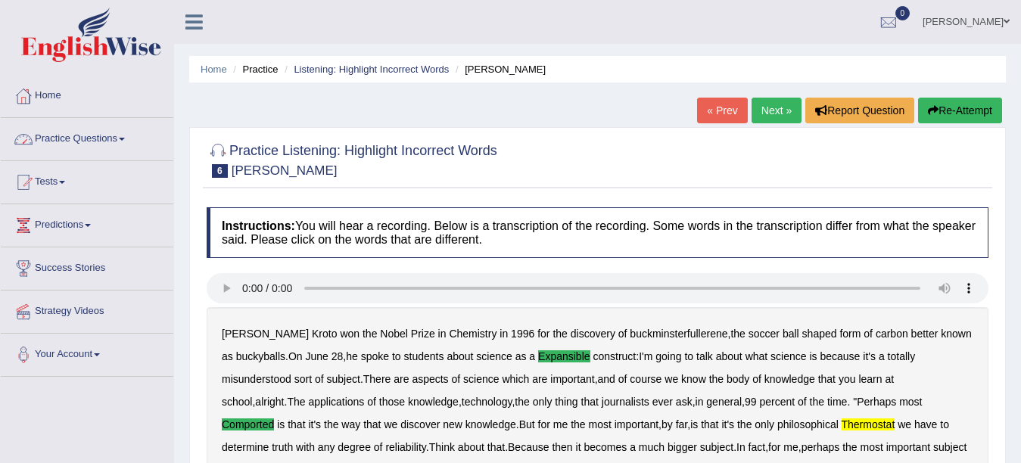
click at [56, 142] on link "Practice Questions" at bounding box center [87, 137] width 173 height 38
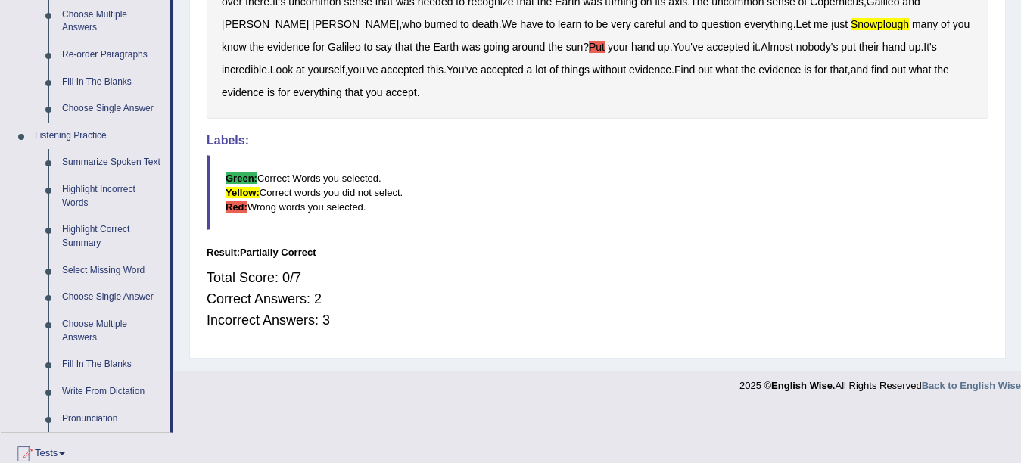
scroll to position [606, 0]
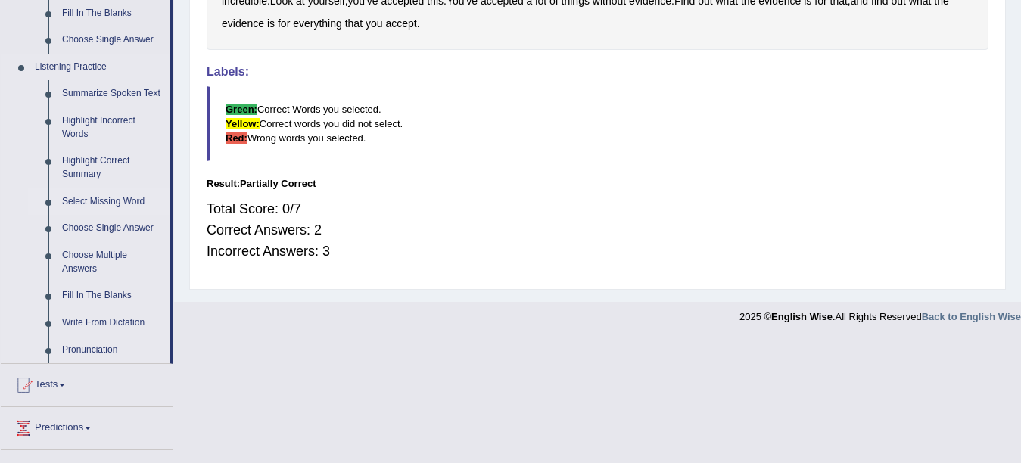
click at [85, 201] on link "Select Missing Word" at bounding box center [112, 201] width 114 height 27
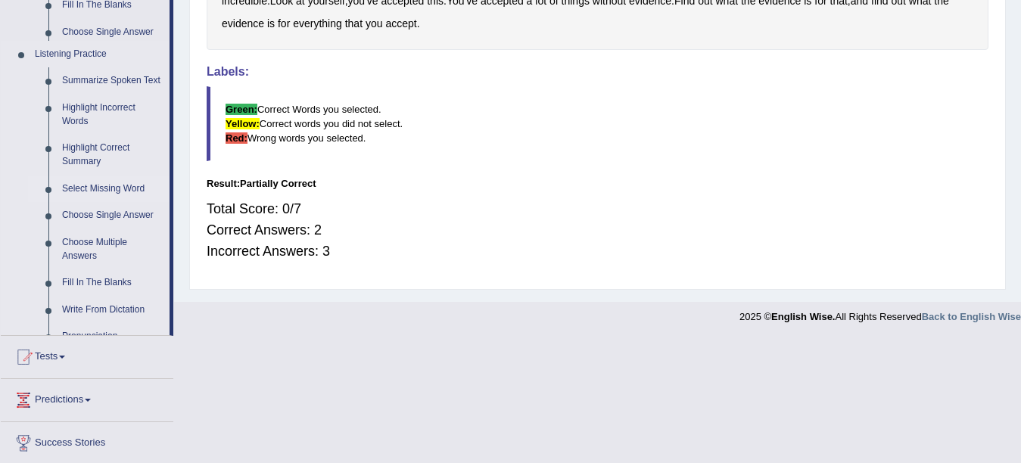
scroll to position [593, 0]
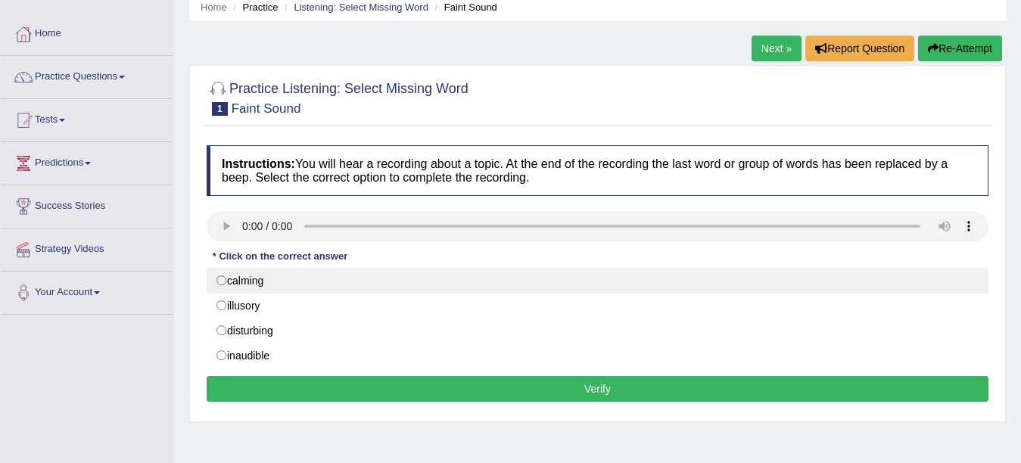
scroll to position [151, 0]
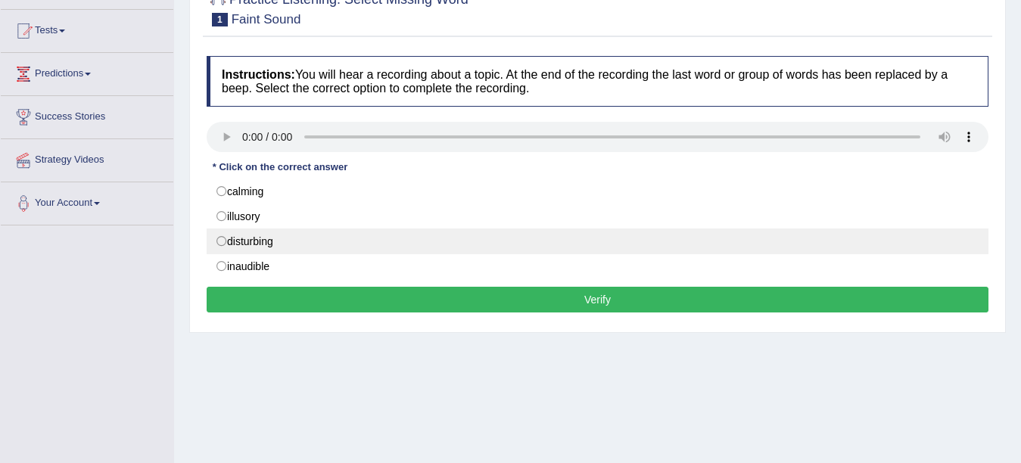
click at [263, 241] on label "disturbing" at bounding box center [598, 242] width 782 height 26
radio input "true"
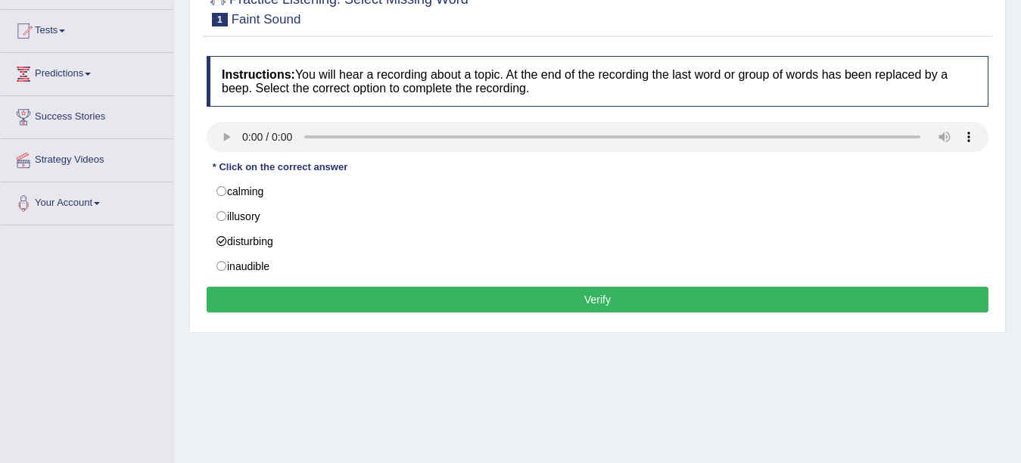
click at [289, 301] on button "Verify" at bounding box center [598, 300] width 782 height 26
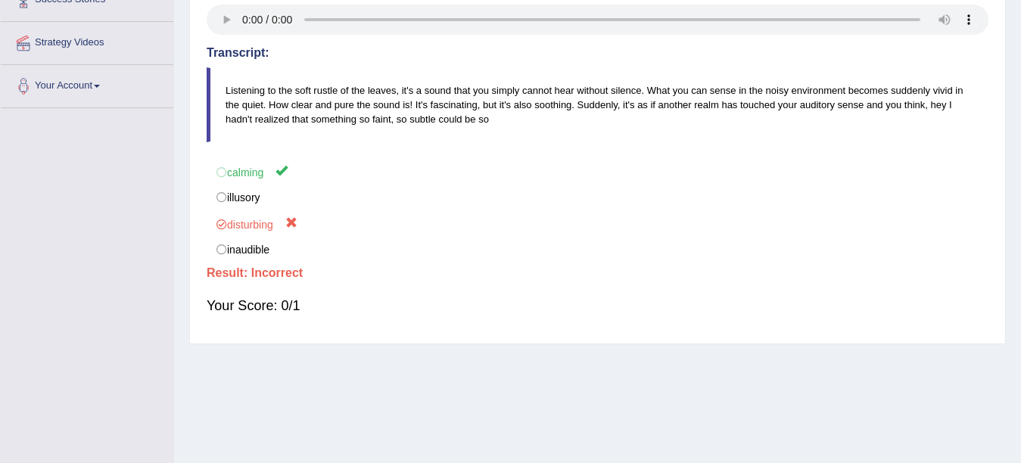
scroll to position [104, 0]
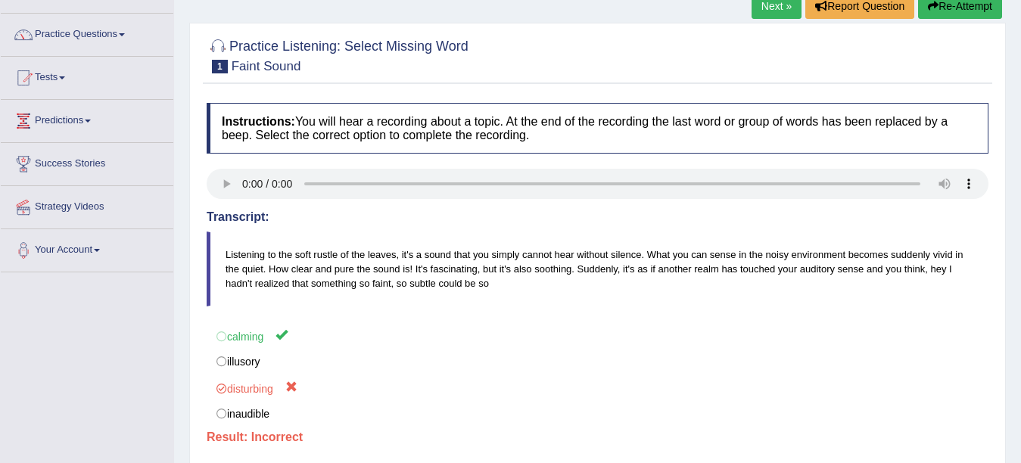
click at [758, 20] on div "Next » Report Question Re-Attempt" at bounding box center [879, 8] width 254 height 30
click at [762, 14] on link "Next »" at bounding box center [777, 6] width 50 height 26
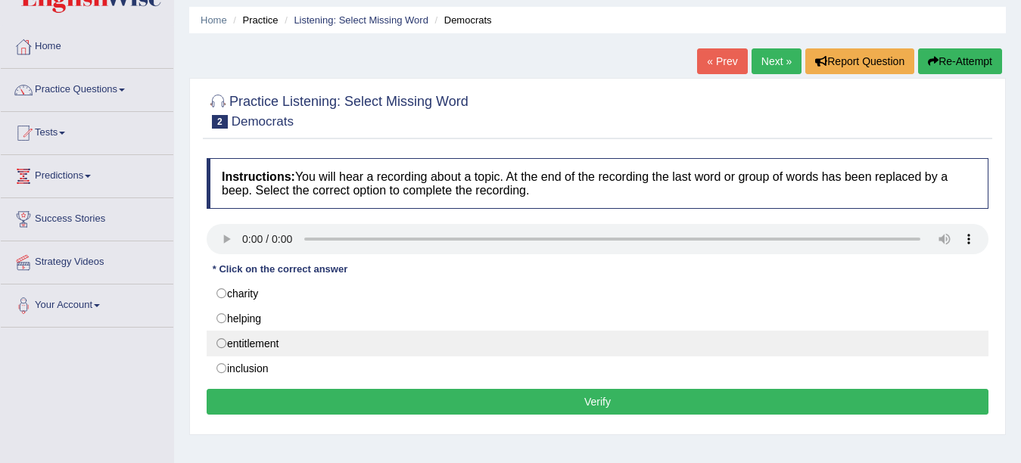
scroll to position [76, 0]
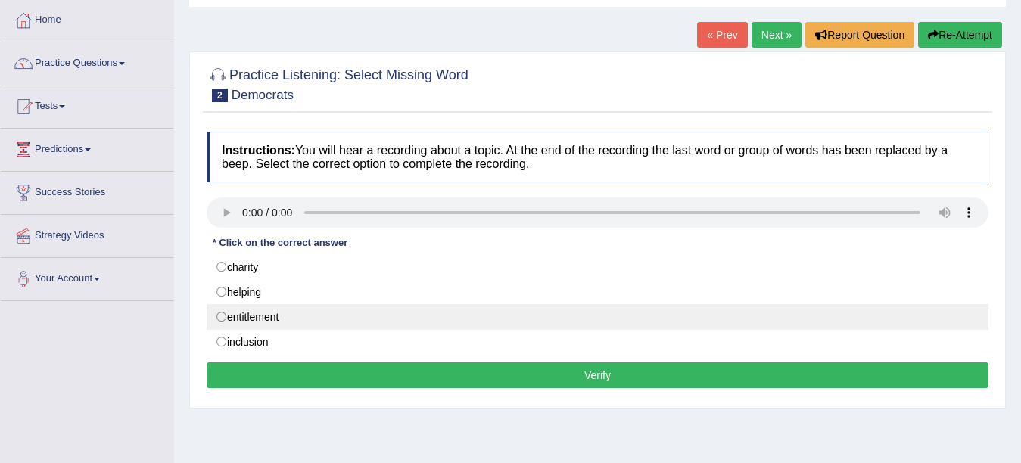
click at [250, 319] on label "entitlement" at bounding box center [598, 317] width 782 height 26
radio input "true"
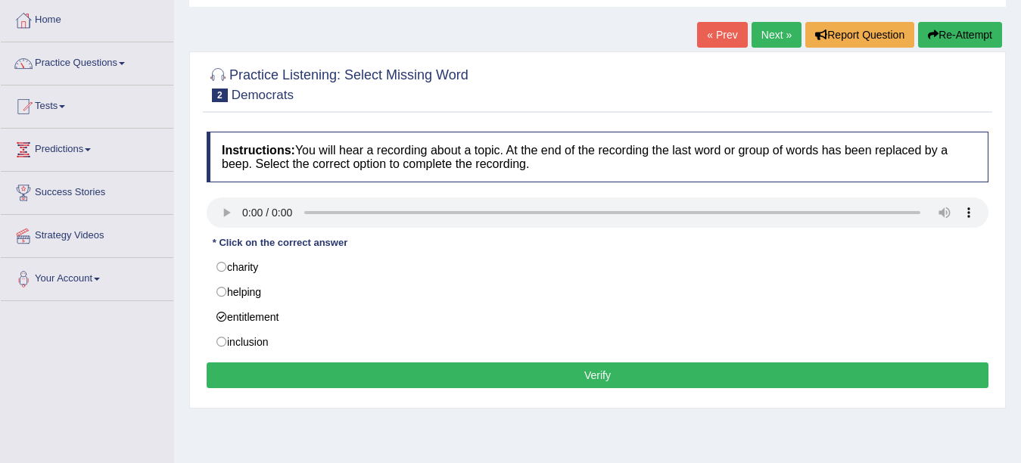
click at [269, 369] on button "Verify" at bounding box center [598, 376] width 782 height 26
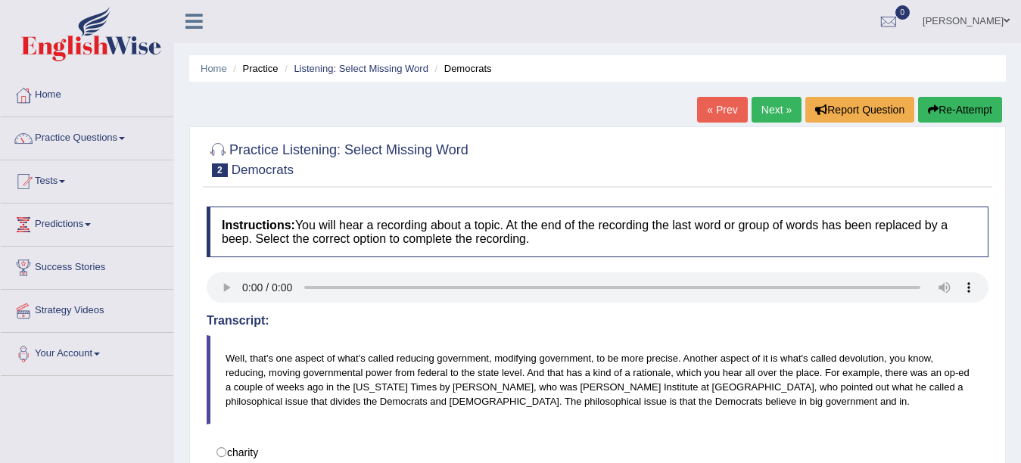
scroll to position [0, 0]
click at [769, 116] on link "Next »" at bounding box center [777, 111] width 50 height 26
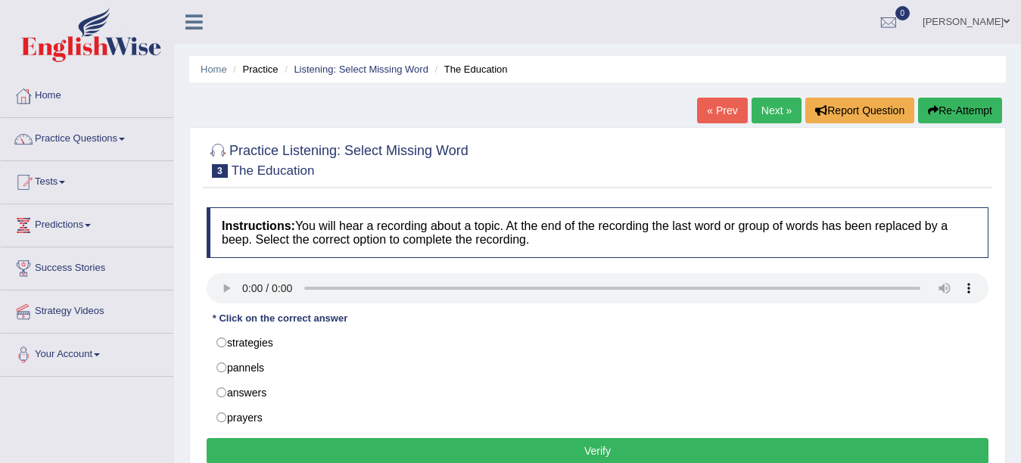
scroll to position [76, 0]
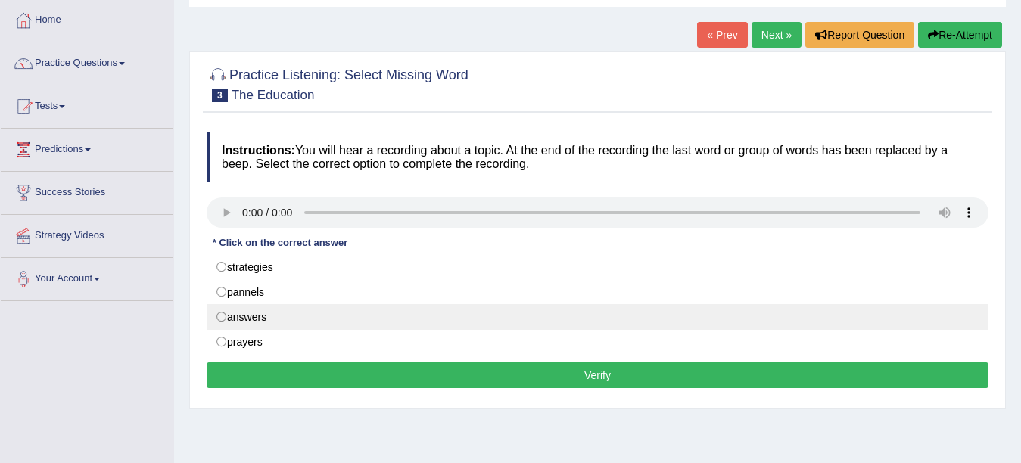
click at [294, 322] on label "answers" at bounding box center [598, 317] width 782 height 26
radio input "true"
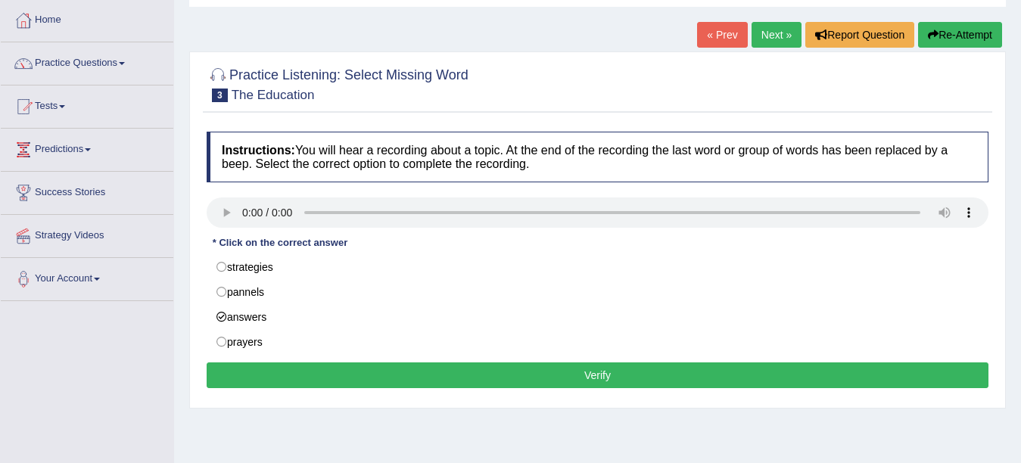
click at [319, 376] on button "Verify" at bounding box center [598, 376] width 782 height 26
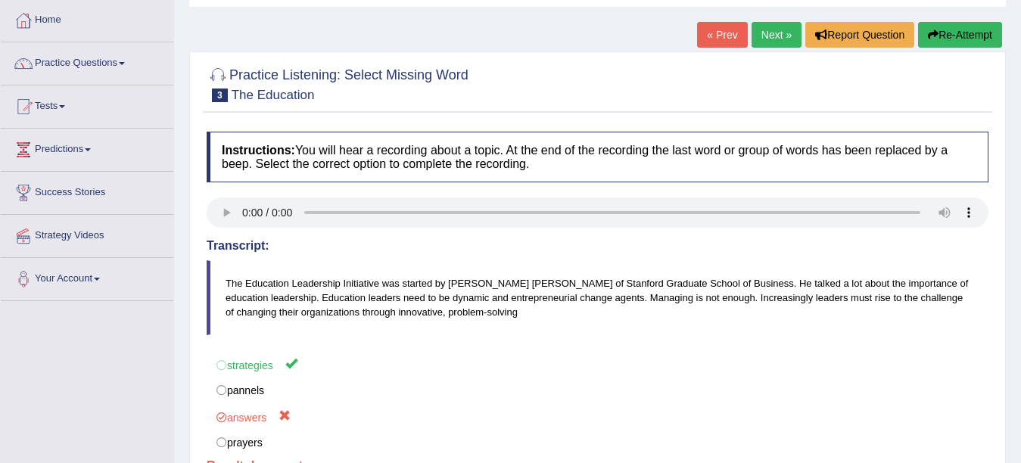
click at [760, 27] on link "Next »" at bounding box center [777, 35] width 50 height 26
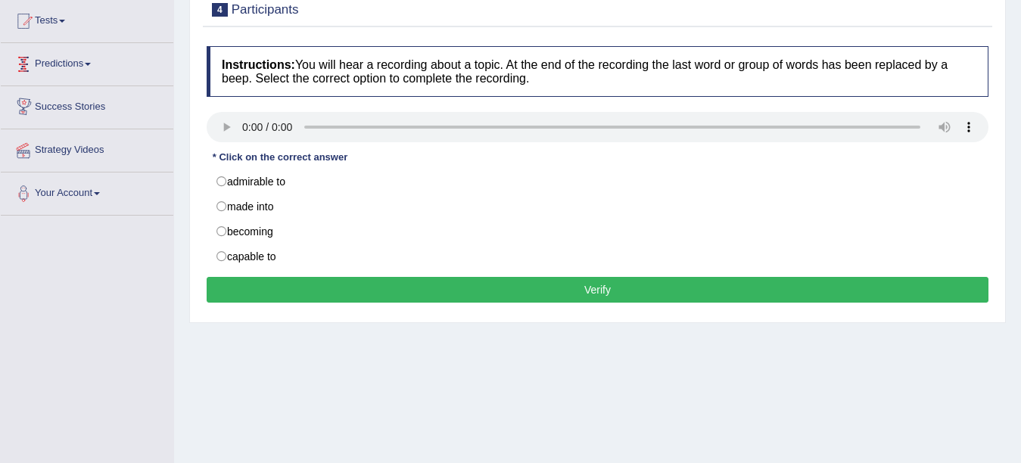
scroll to position [151, 0]
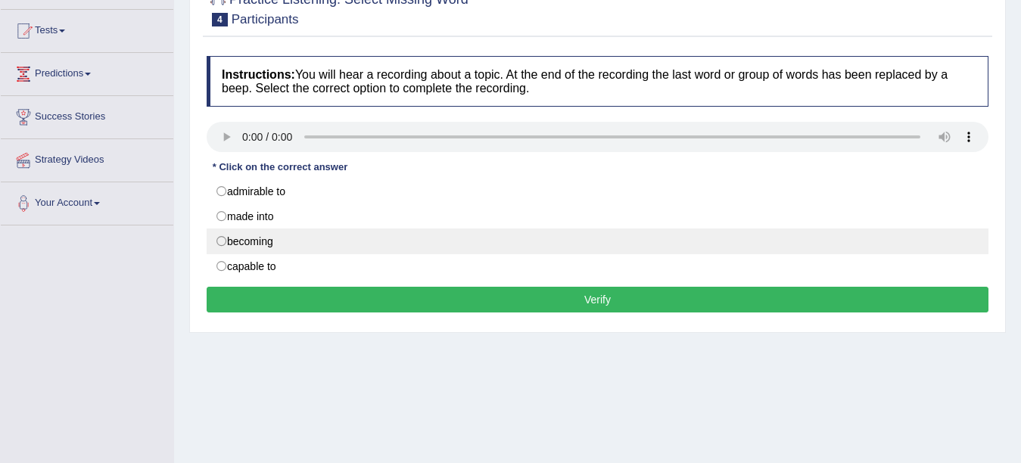
click at [276, 248] on label "becoming" at bounding box center [598, 242] width 782 height 26
radio input "true"
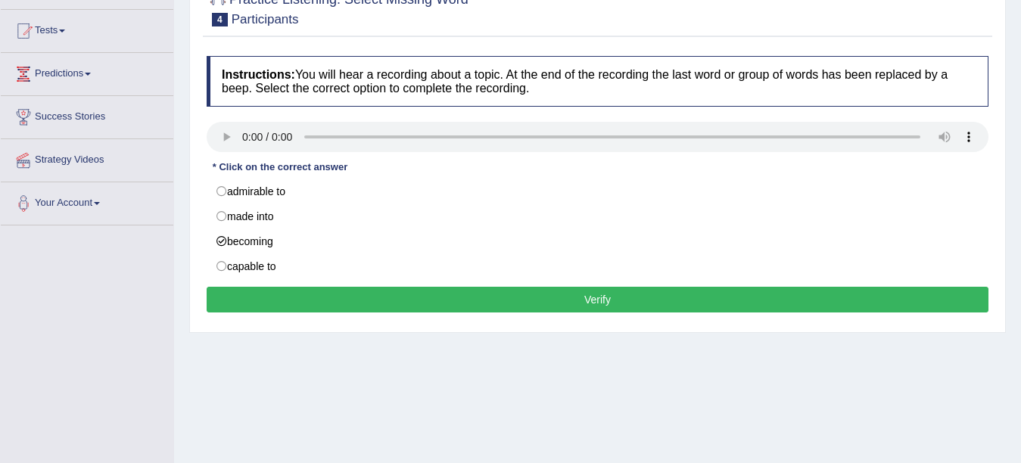
click at [292, 308] on button "Verify" at bounding box center [598, 300] width 782 height 26
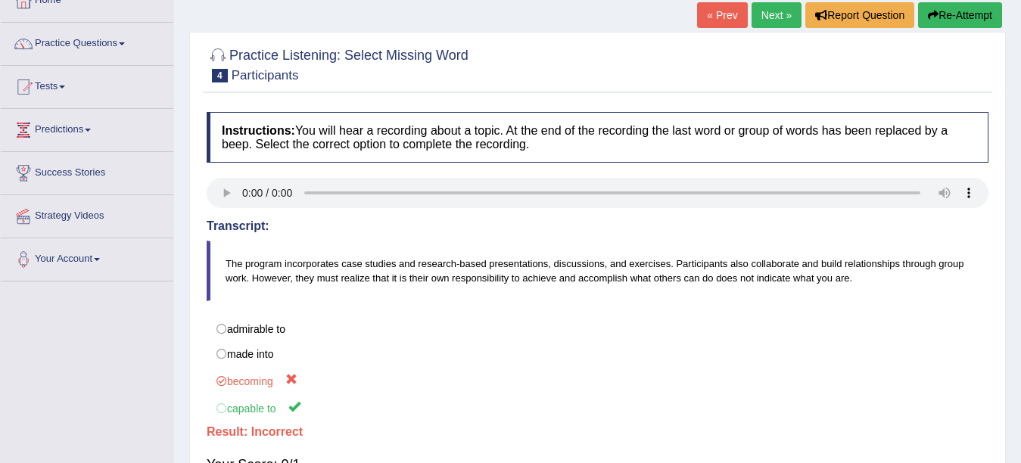
scroll to position [0, 0]
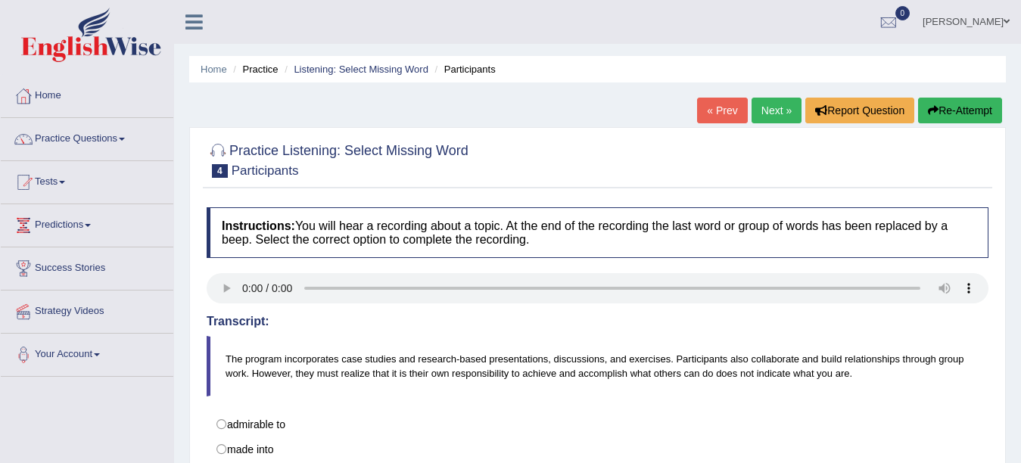
click at [777, 107] on link "Next »" at bounding box center [777, 111] width 50 height 26
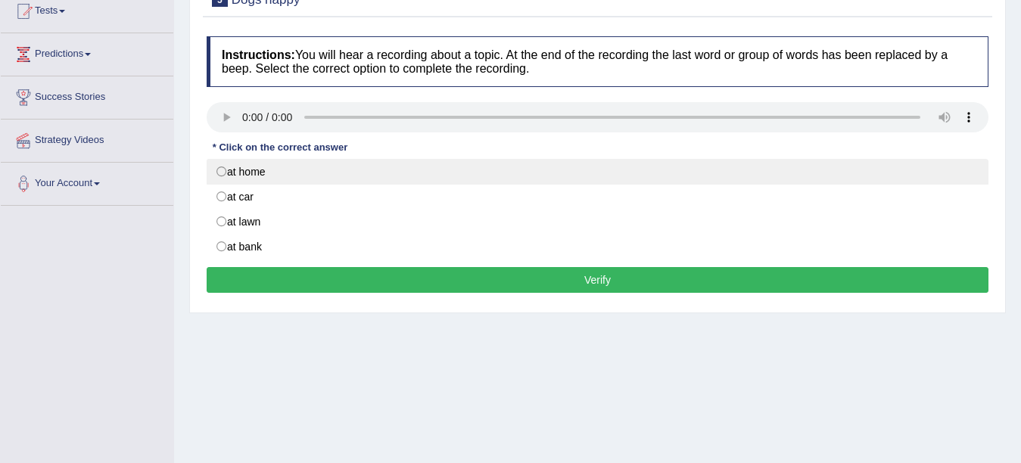
click at [247, 172] on label "at home" at bounding box center [598, 172] width 782 height 26
radio input "true"
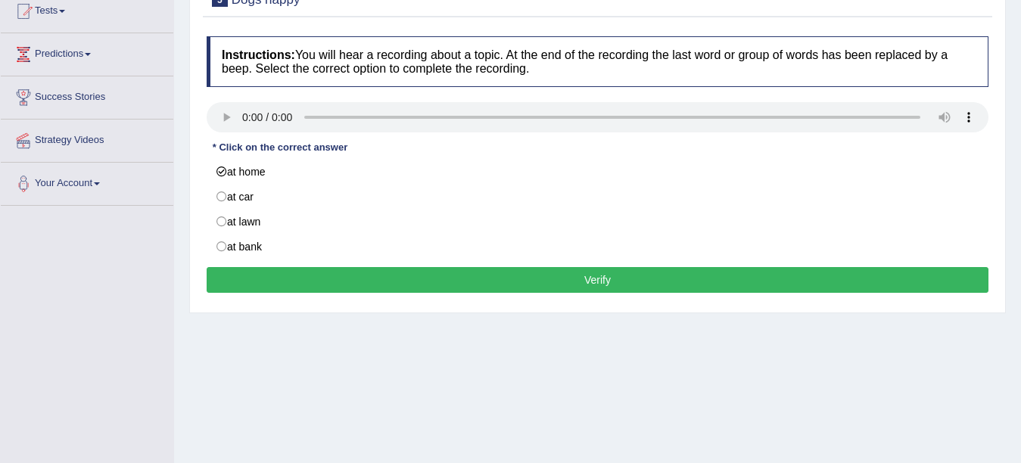
click at [313, 274] on button "Verify" at bounding box center [598, 280] width 782 height 26
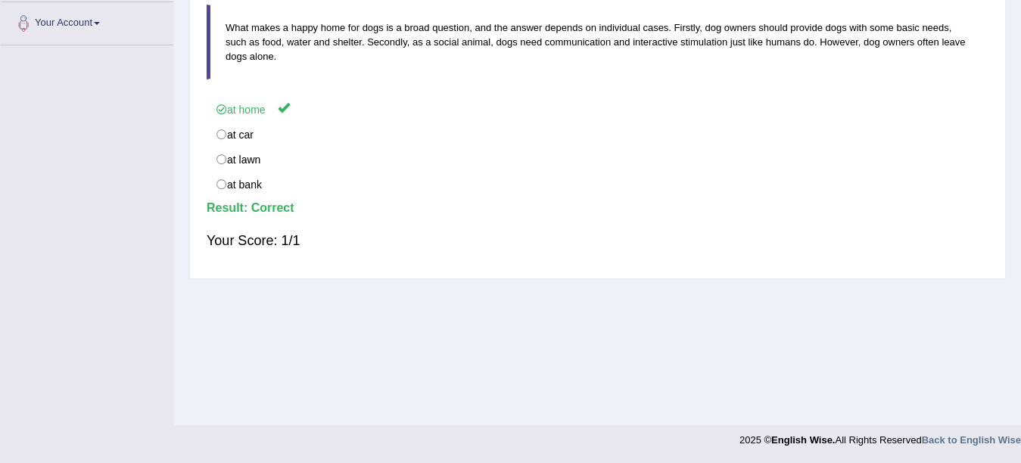
scroll to position [29, 0]
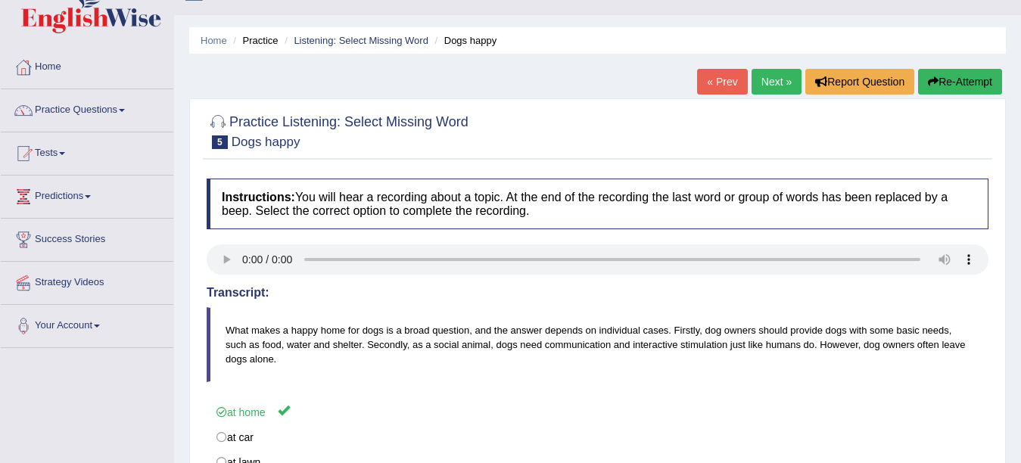
click at [753, 79] on link "Next »" at bounding box center [777, 82] width 50 height 26
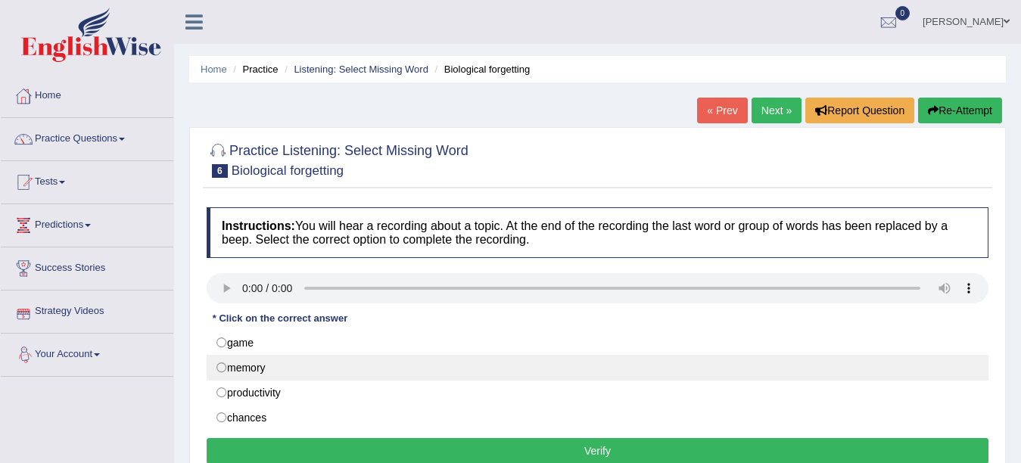
click at [223, 368] on label "memory" at bounding box center [598, 368] width 782 height 26
radio input "true"
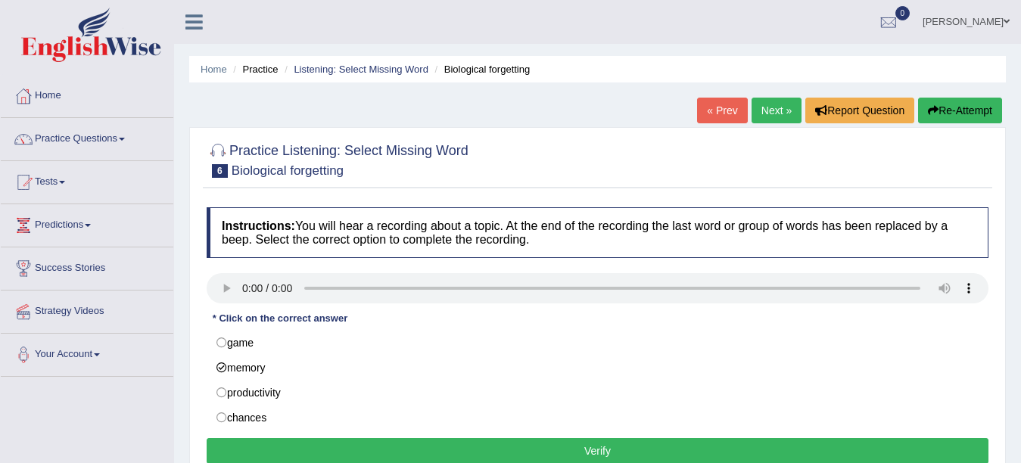
click at [243, 449] on button "Verify" at bounding box center [598, 451] width 782 height 26
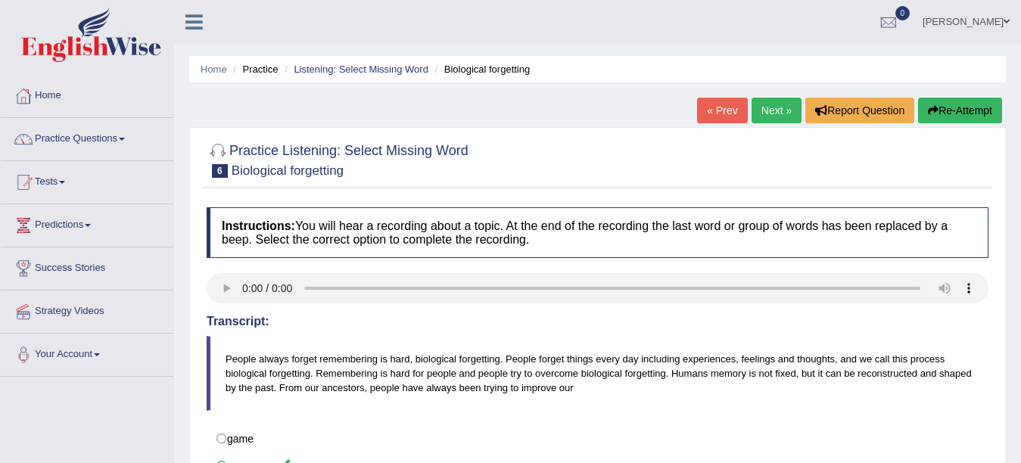
click at [779, 115] on link "Next »" at bounding box center [777, 111] width 50 height 26
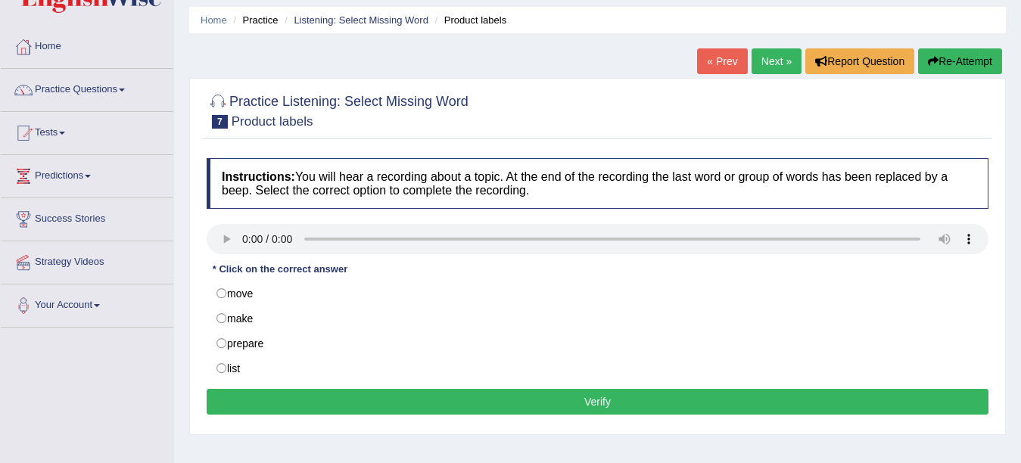
scroll to position [76, 0]
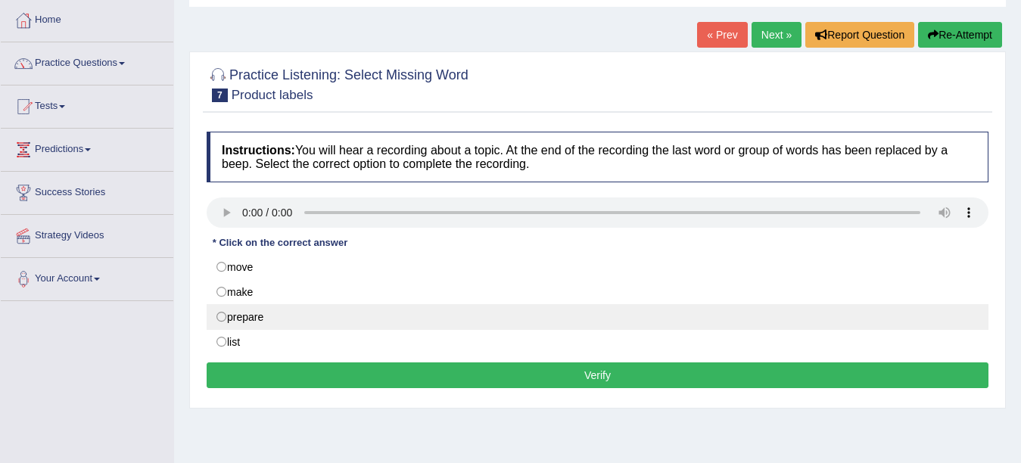
click at [272, 323] on label "prepare" at bounding box center [598, 317] width 782 height 26
radio input "true"
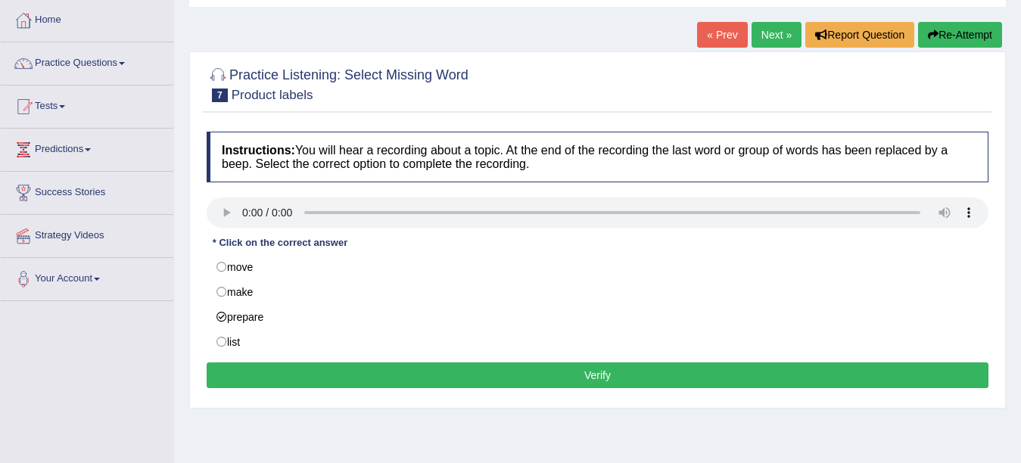
click at [296, 382] on button "Verify" at bounding box center [598, 376] width 782 height 26
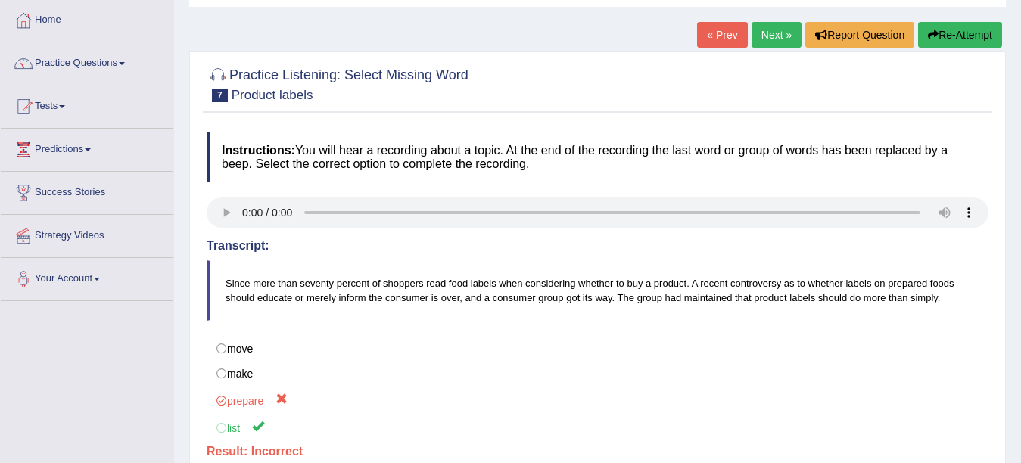
click at [761, 35] on link "Next »" at bounding box center [777, 35] width 50 height 26
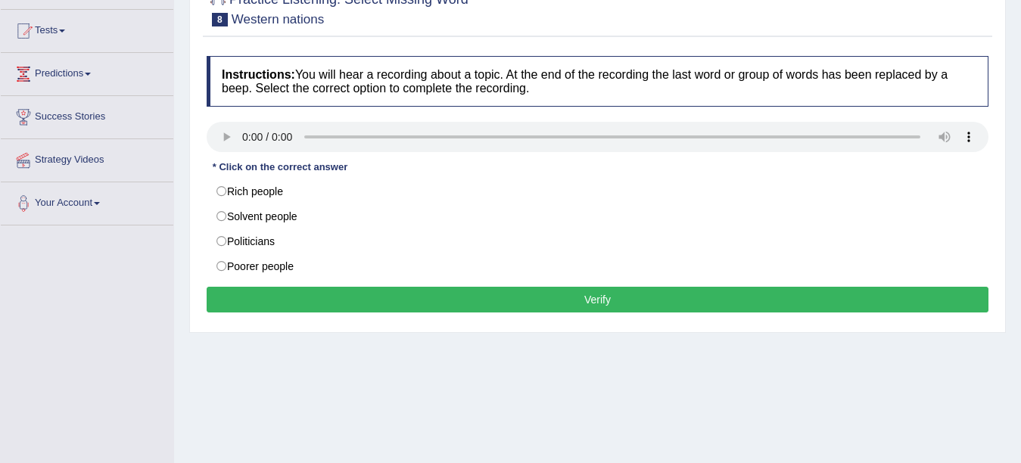
click at [547, 357] on div "Home Practice Listening: Select Missing Word Western nations « Prev Next » Repo…" at bounding box center [597, 227] width 847 height 757
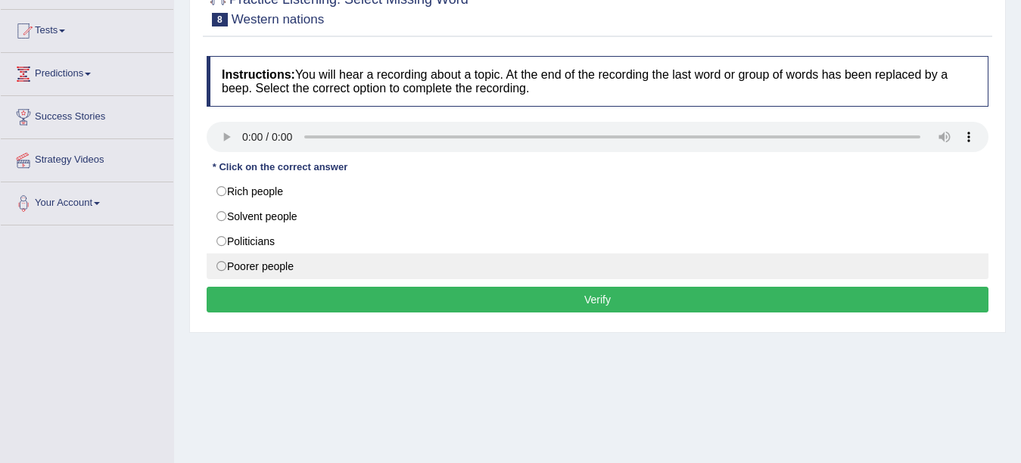
click at [335, 266] on label "Poorer people" at bounding box center [598, 267] width 782 height 26
radio input "true"
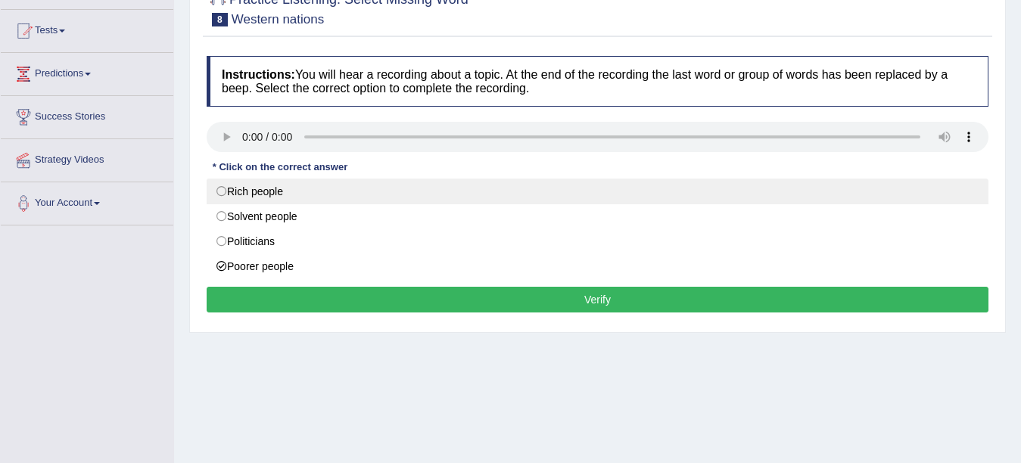
click at [298, 187] on label "Rich people" at bounding box center [598, 192] width 782 height 26
radio input "true"
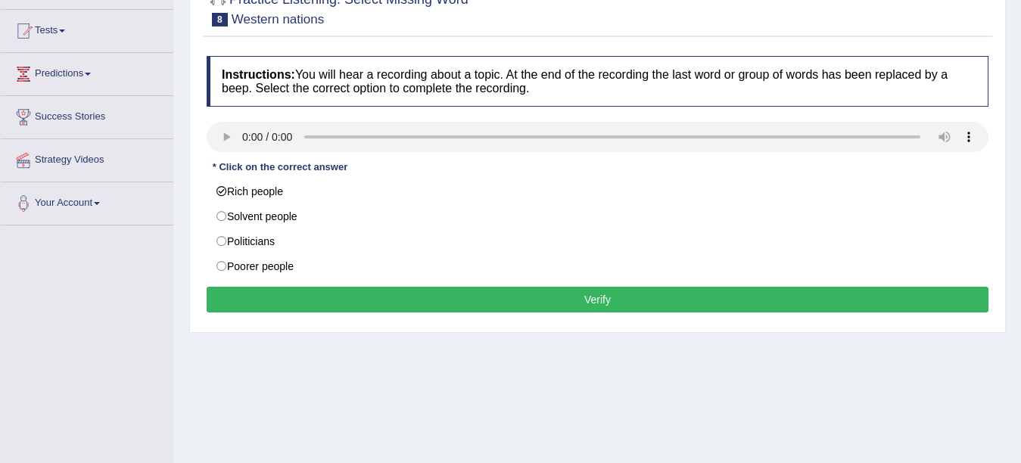
click at [388, 299] on button "Verify" at bounding box center [598, 300] width 782 height 26
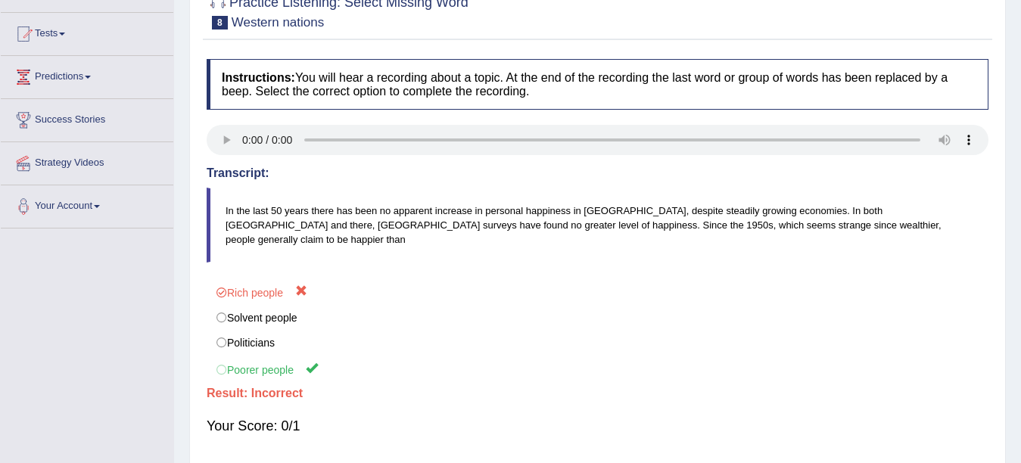
scroll to position [76, 0]
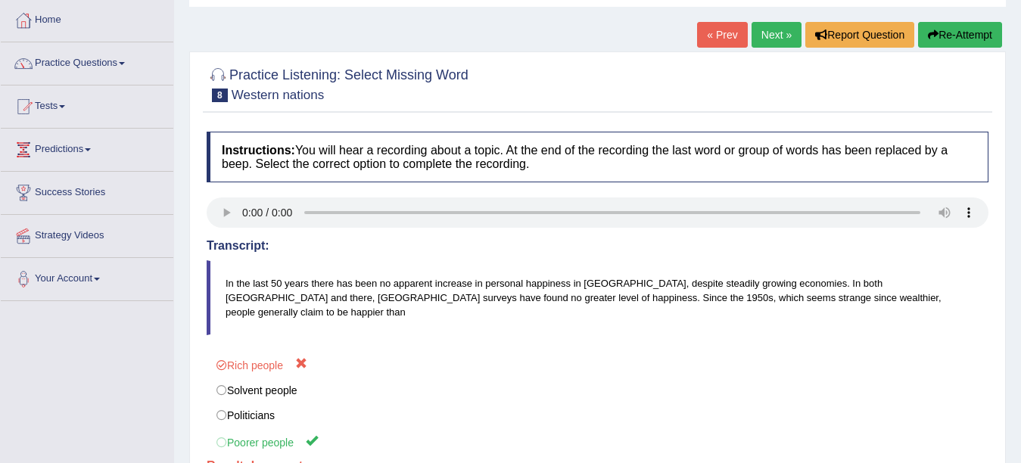
click at [776, 37] on link "Next »" at bounding box center [777, 35] width 50 height 26
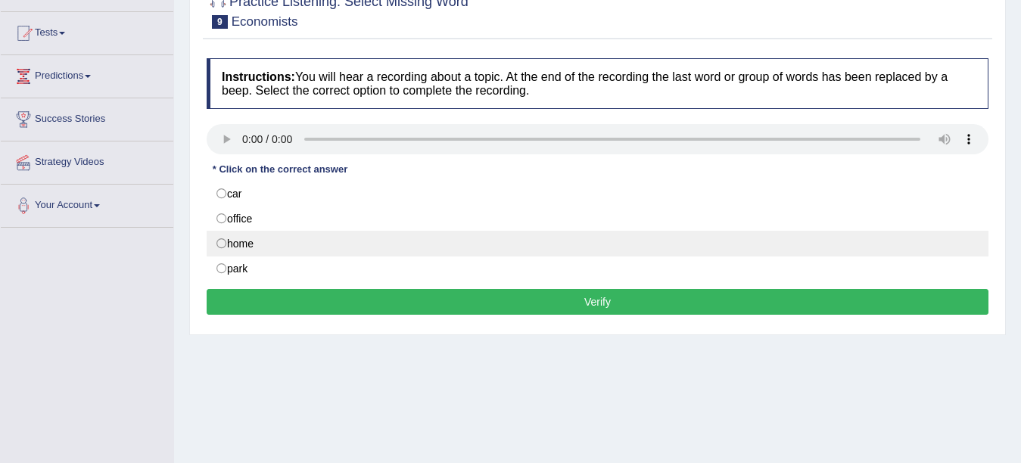
scroll to position [151, 0]
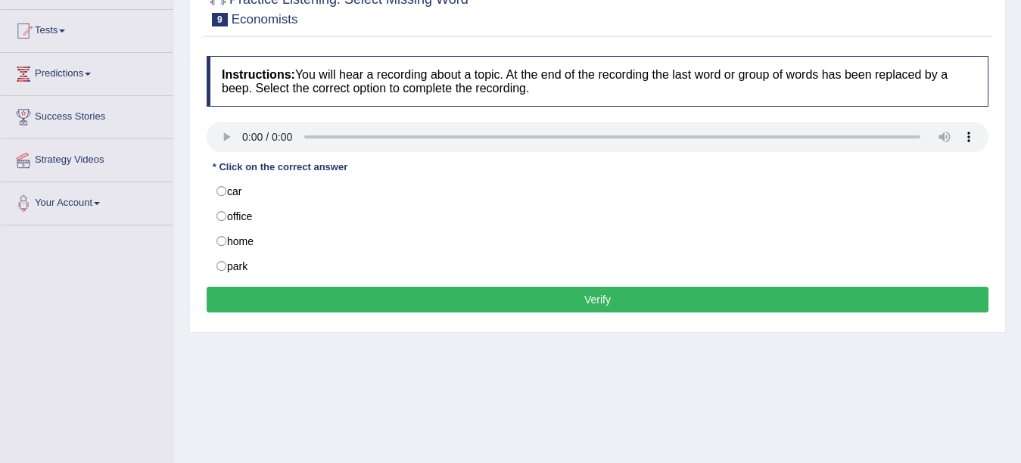
click at [228, 160] on div "* Click on the correct answer" at bounding box center [280, 167] width 147 height 14
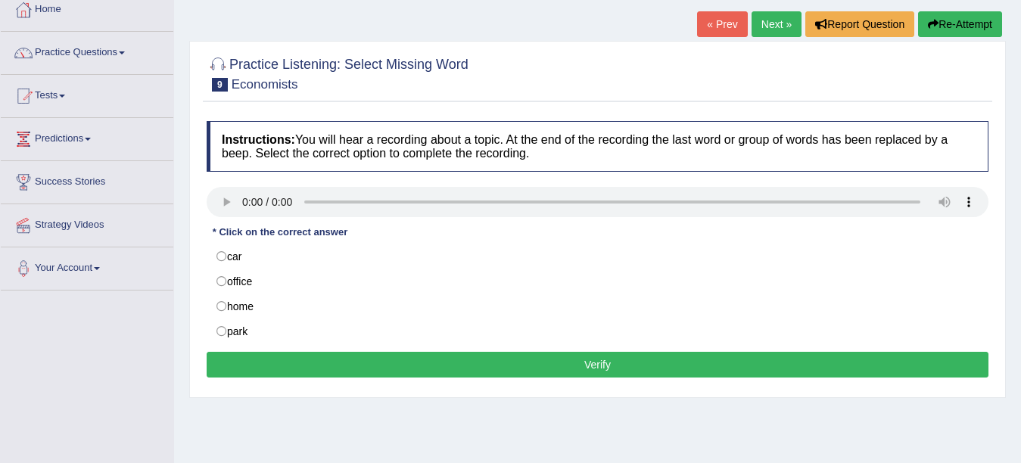
scroll to position [0, 0]
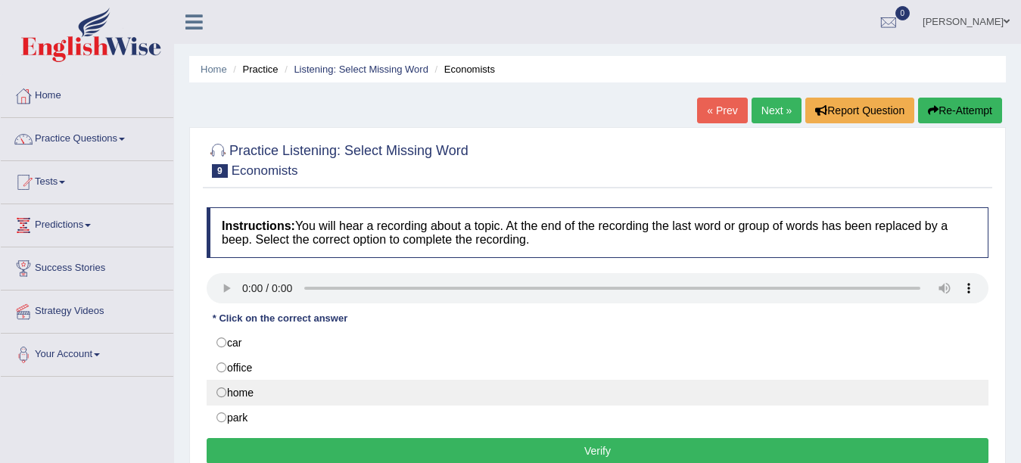
click at [263, 405] on label "home" at bounding box center [598, 393] width 782 height 26
radio input "true"
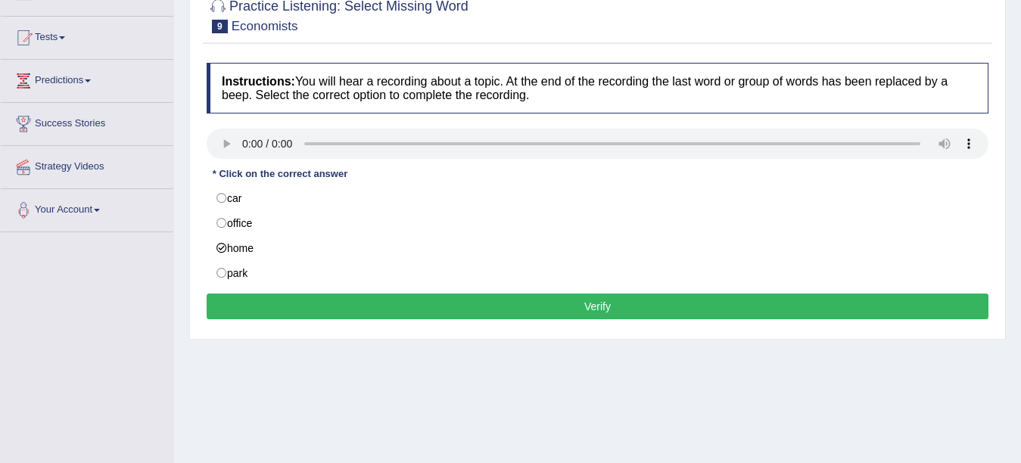
scroll to position [151, 0]
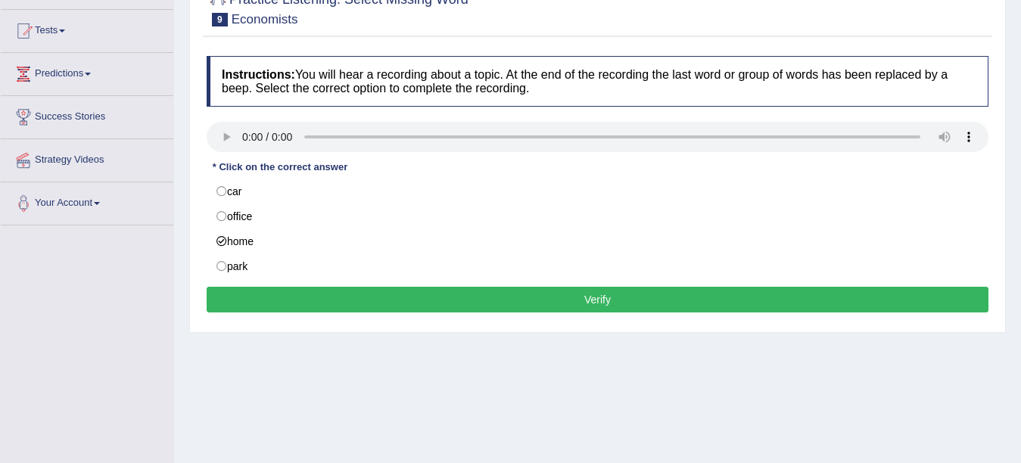
click at [375, 294] on button "Verify" at bounding box center [598, 300] width 782 height 26
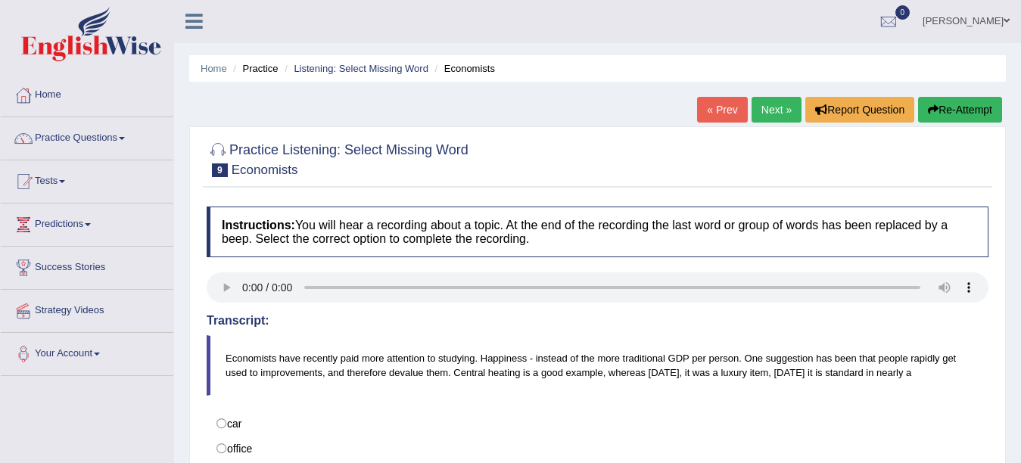
scroll to position [0, 0]
click at [779, 86] on div "Home Practice Listening: Select Missing Word Economists « Prev Next » Report Qu…" at bounding box center [597, 378] width 847 height 757
click at [765, 117] on link "Next »" at bounding box center [777, 111] width 50 height 26
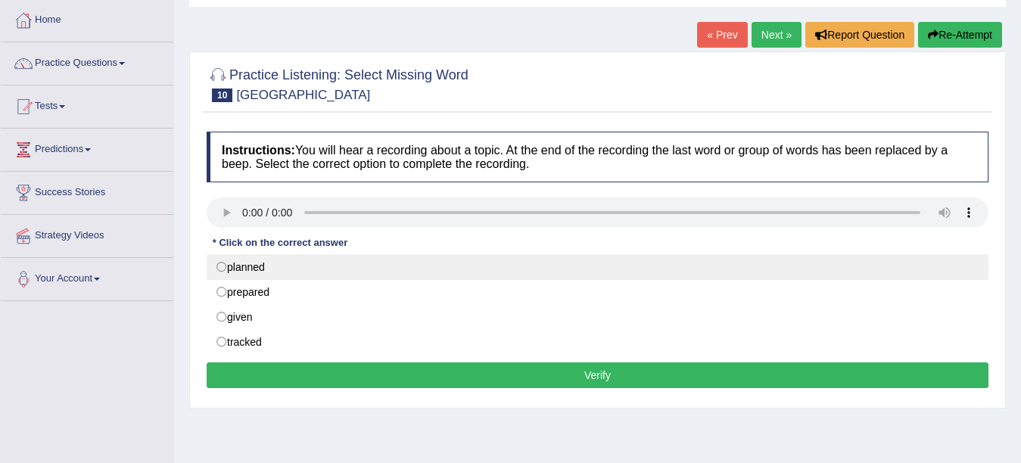
click at [245, 273] on label "planned" at bounding box center [598, 267] width 782 height 26
radio input "true"
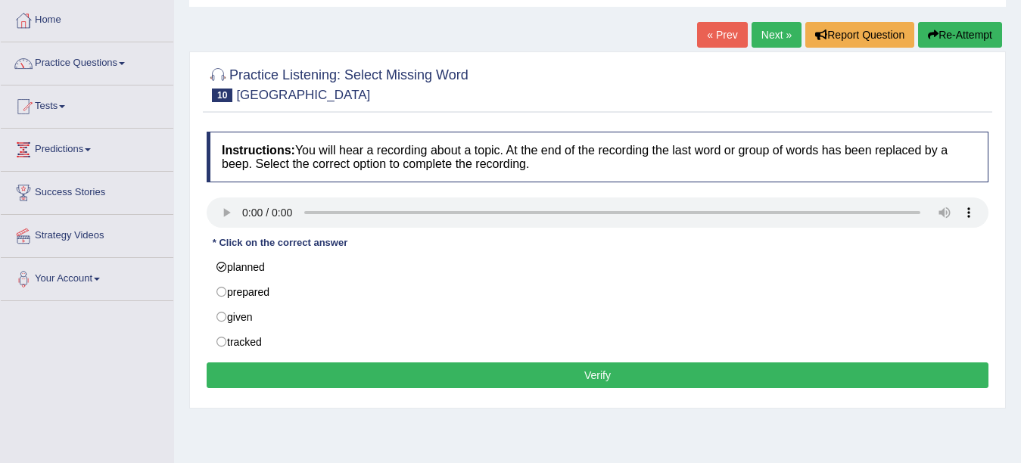
click at [245, 381] on button "Verify" at bounding box center [598, 376] width 782 height 26
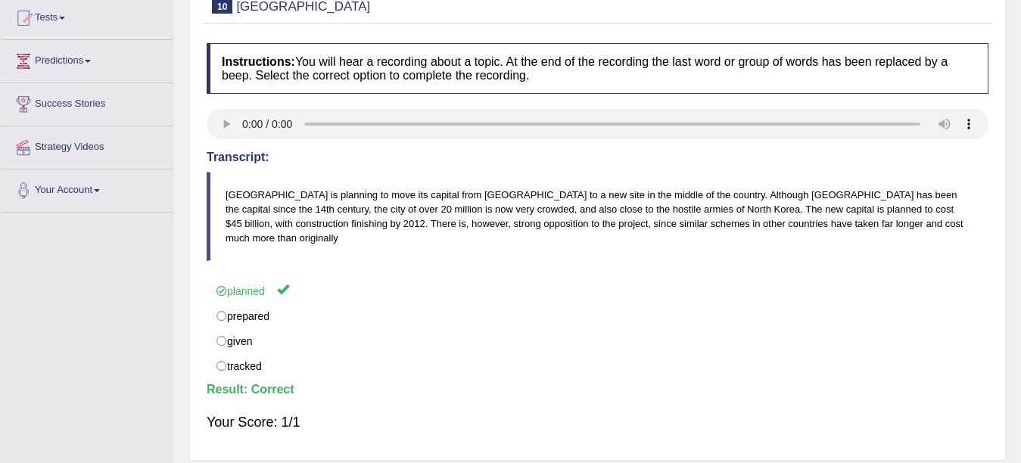
scroll to position [76, 0]
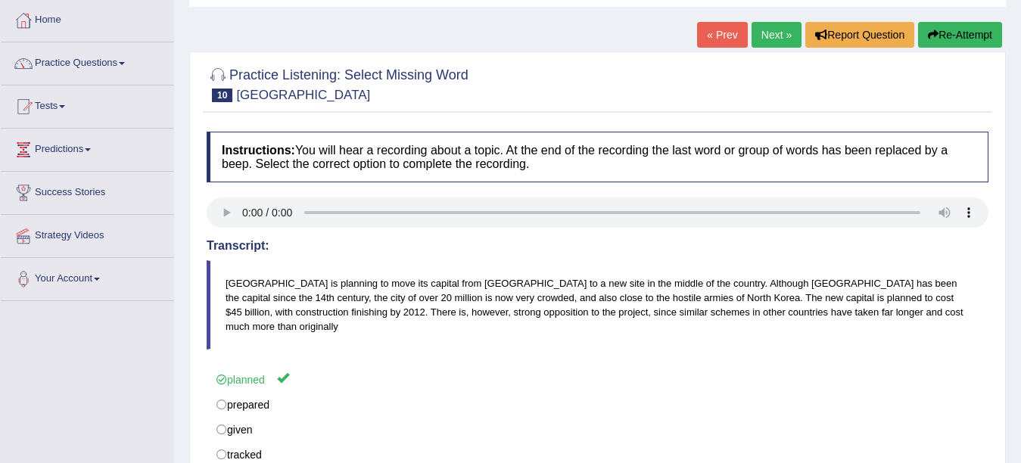
click at [777, 34] on link "Next »" at bounding box center [777, 35] width 50 height 26
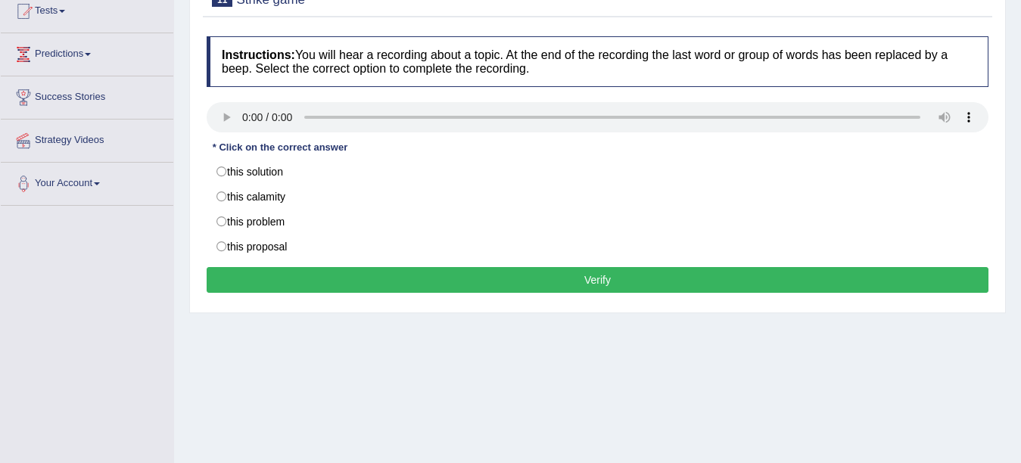
click at [329, 279] on button "Verify" at bounding box center [598, 280] width 782 height 26
click at [534, 383] on div "Home Practice Listening: Select Missing Word Strike game « Prev Next » Report Q…" at bounding box center [597, 207] width 847 height 757
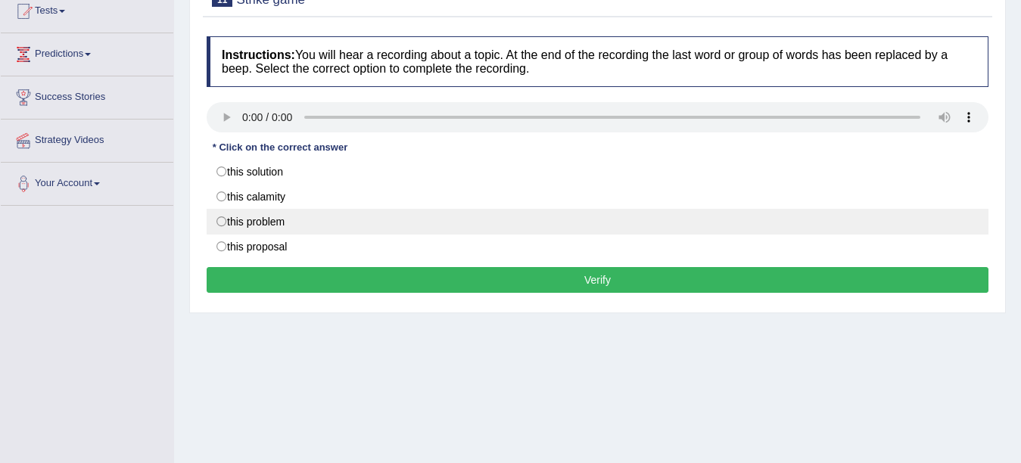
click at [263, 211] on label "this problem" at bounding box center [598, 222] width 782 height 26
radio input "true"
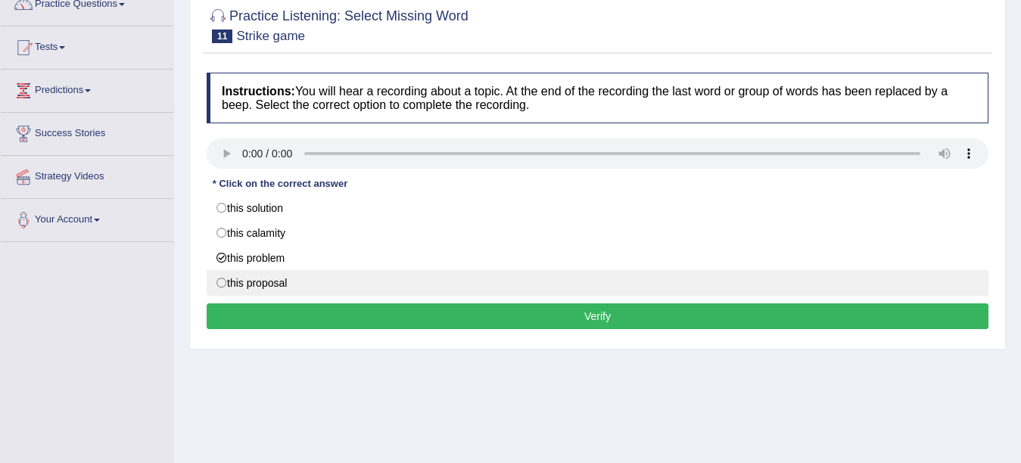
scroll to position [247, 0]
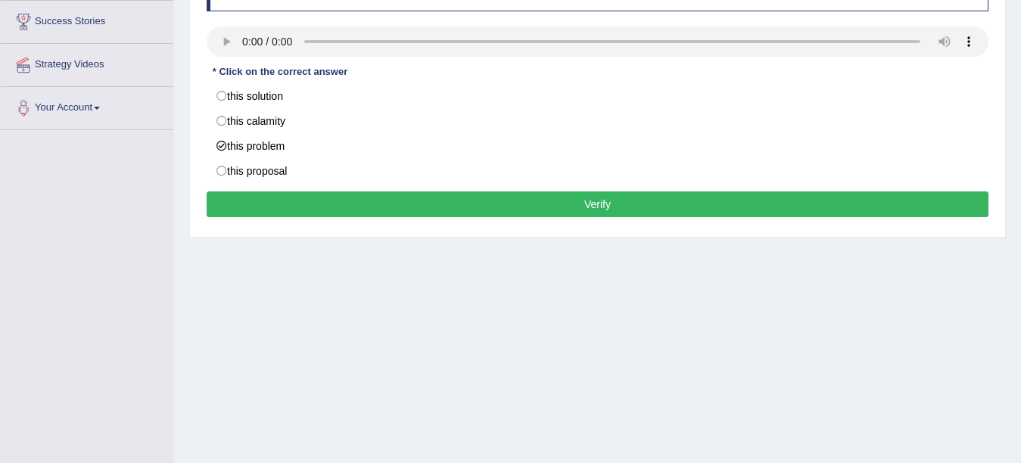
click at [666, 213] on button "Verify" at bounding box center [598, 205] width 782 height 26
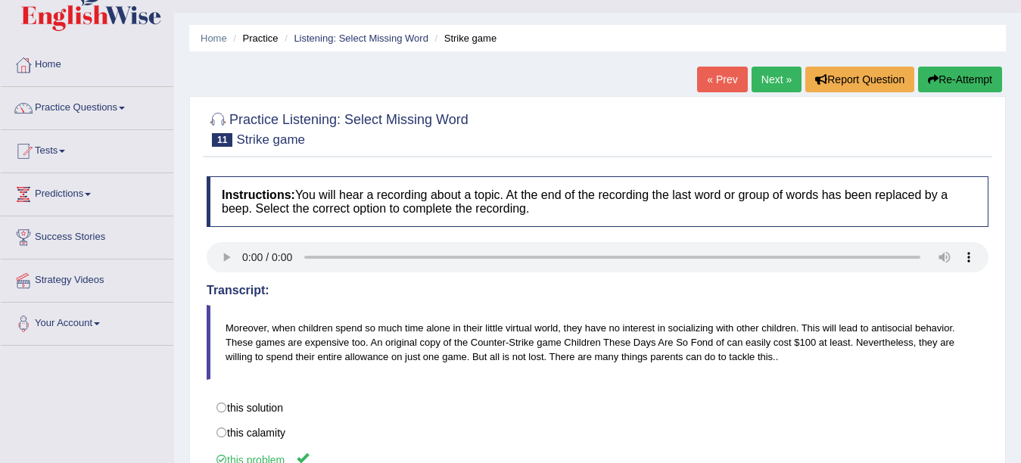
scroll to position [20, 0]
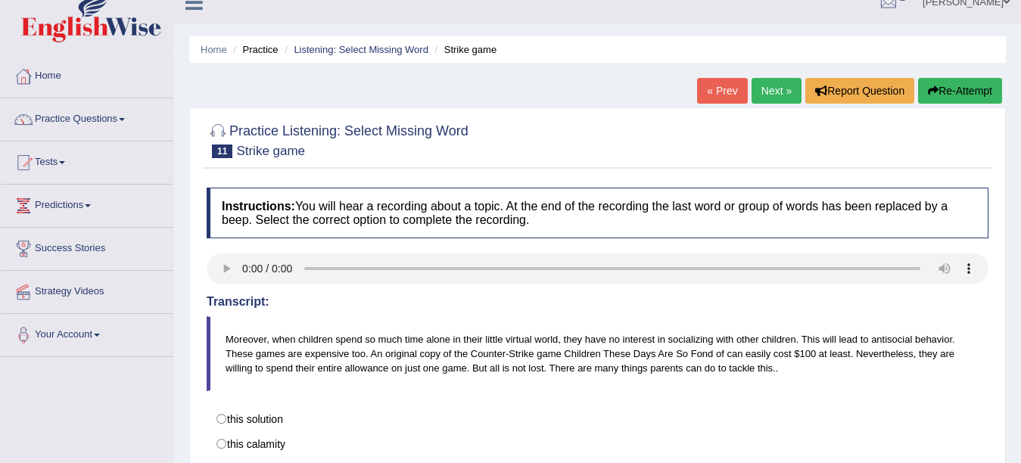
click at [770, 97] on link "Next »" at bounding box center [777, 91] width 50 height 26
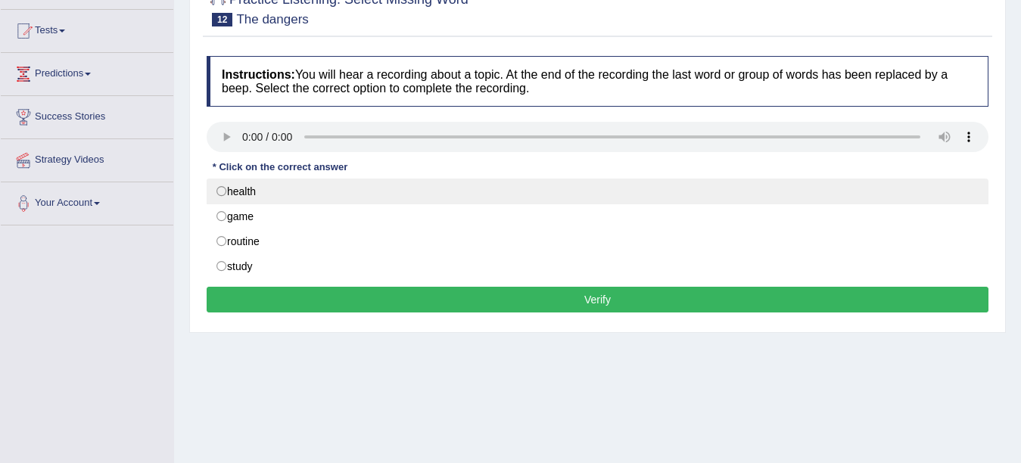
click at [223, 190] on label "health" at bounding box center [598, 192] width 782 height 26
radio input "true"
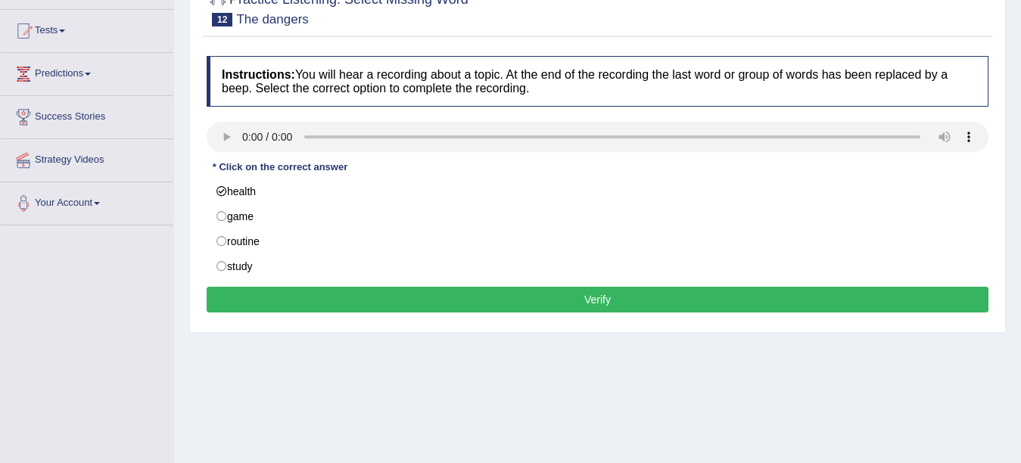
click at [322, 315] on div "Instructions: You will hear a recording about a topic. At the end of the record…" at bounding box center [598, 186] width 790 height 276
click at [332, 309] on button "Verify" at bounding box center [598, 300] width 782 height 26
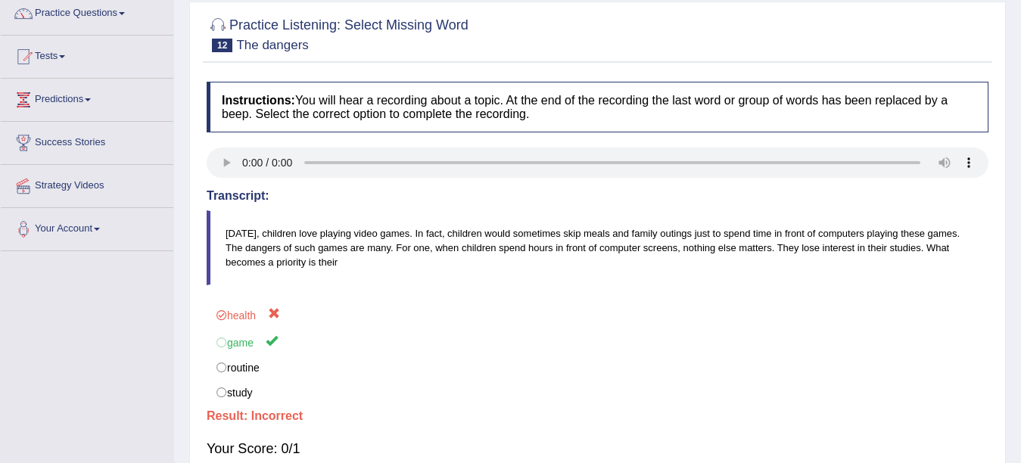
scroll to position [76, 0]
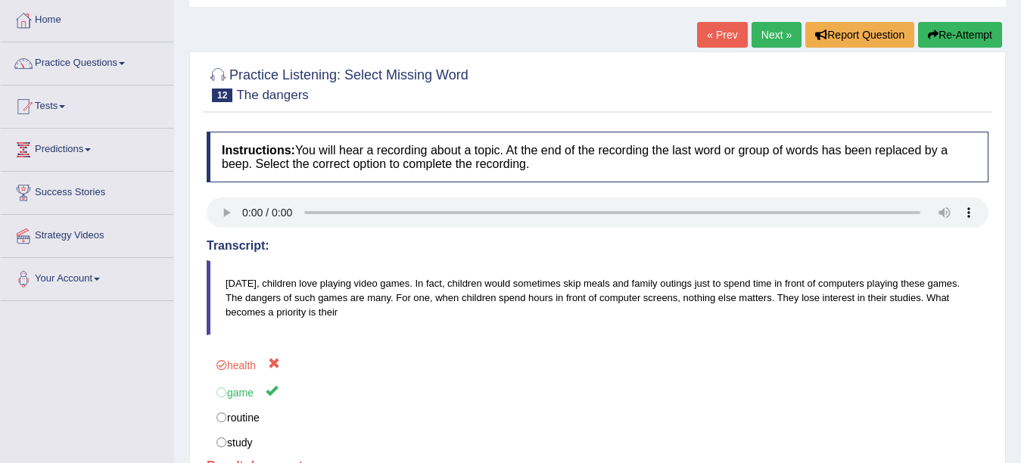
click at [765, 36] on link "Next »" at bounding box center [777, 35] width 50 height 26
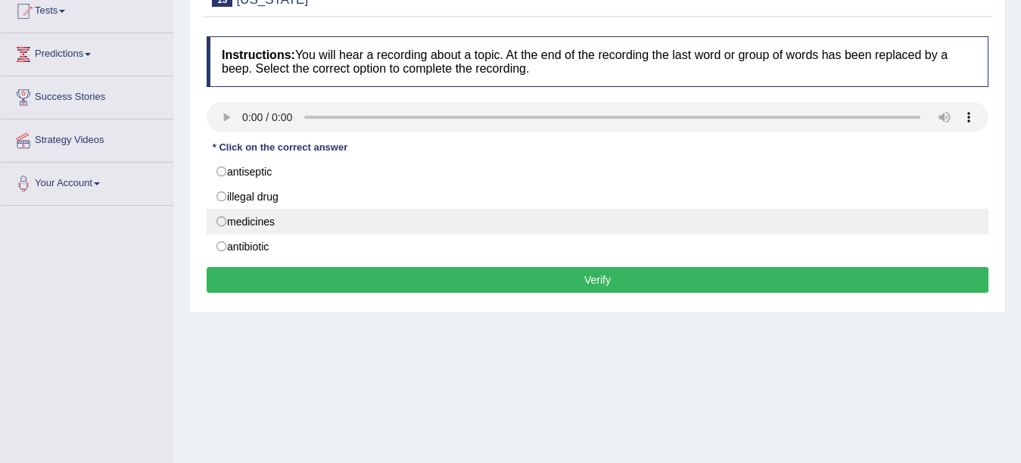
click at [224, 220] on label "medicines" at bounding box center [598, 222] width 782 height 26
radio input "true"
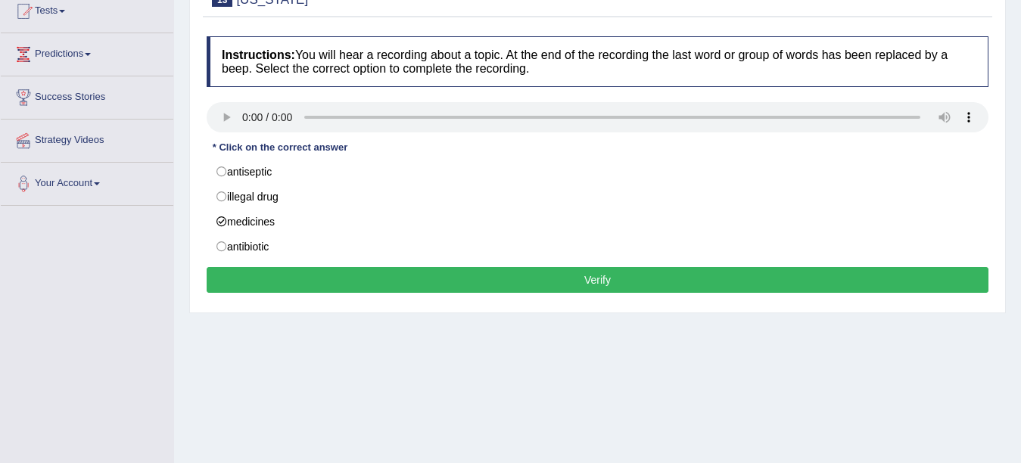
click at [531, 282] on button "Verify" at bounding box center [598, 280] width 782 height 26
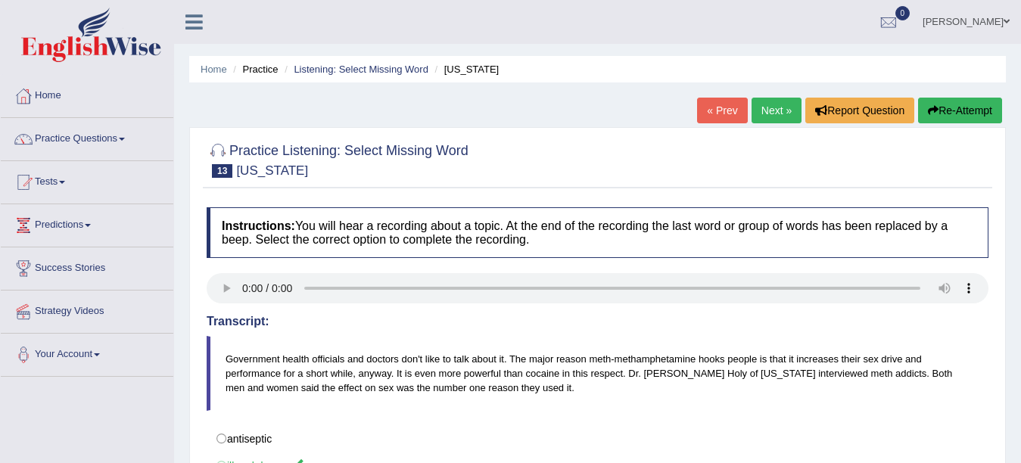
click at [771, 113] on link "Next »" at bounding box center [777, 111] width 50 height 26
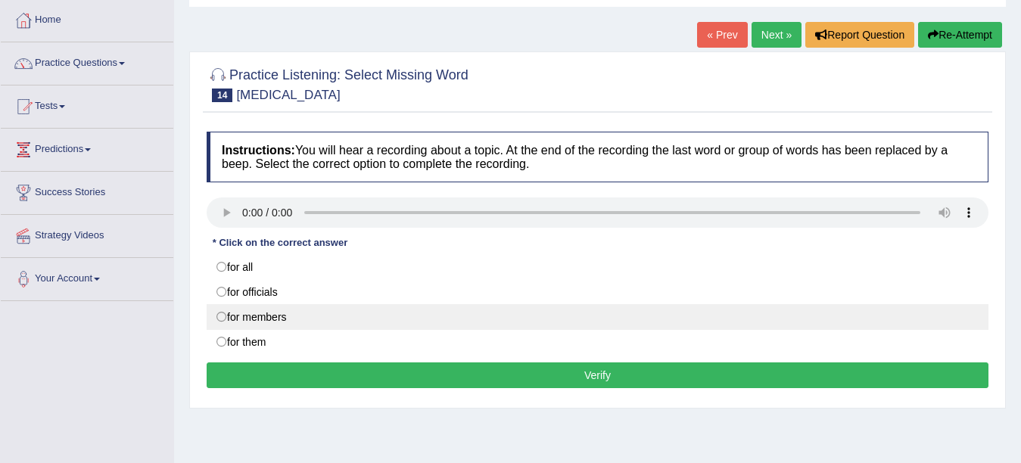
click at [223, 318] on label "for members" at bounding box center [598, 317] width 782 height 26
radio input "true"
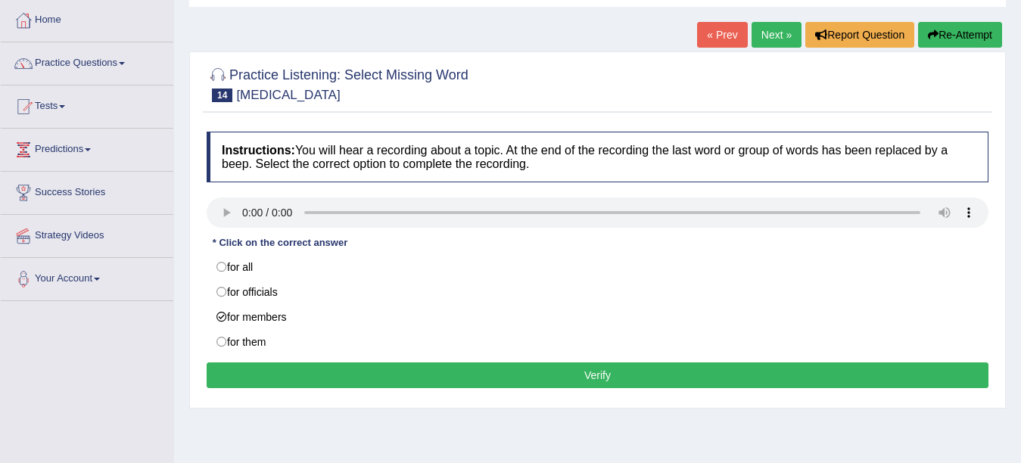
click at [538, 374] on button "Verify" at bounding box center [598, 376] width 782 height 26
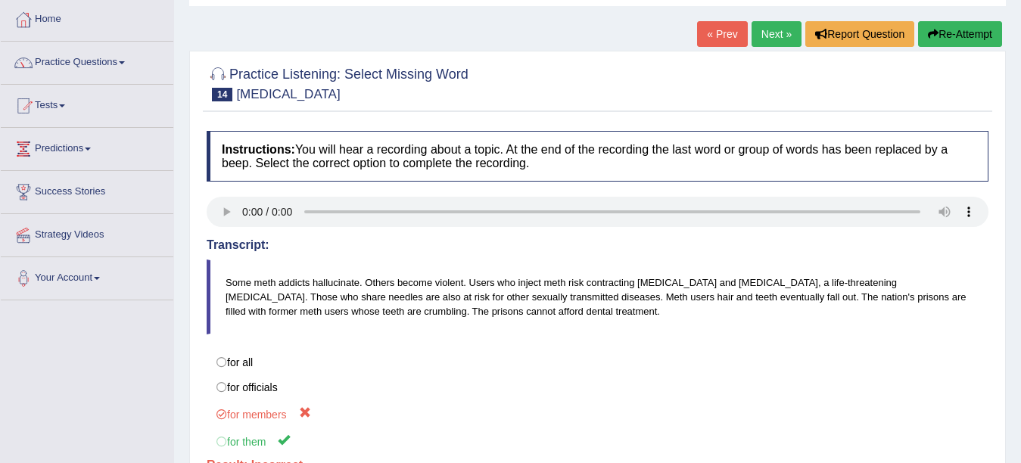
scroll to position [76, 0]
click at [765, 48] on link "Next »" at bounding box center [777, 35] width 50 height 26
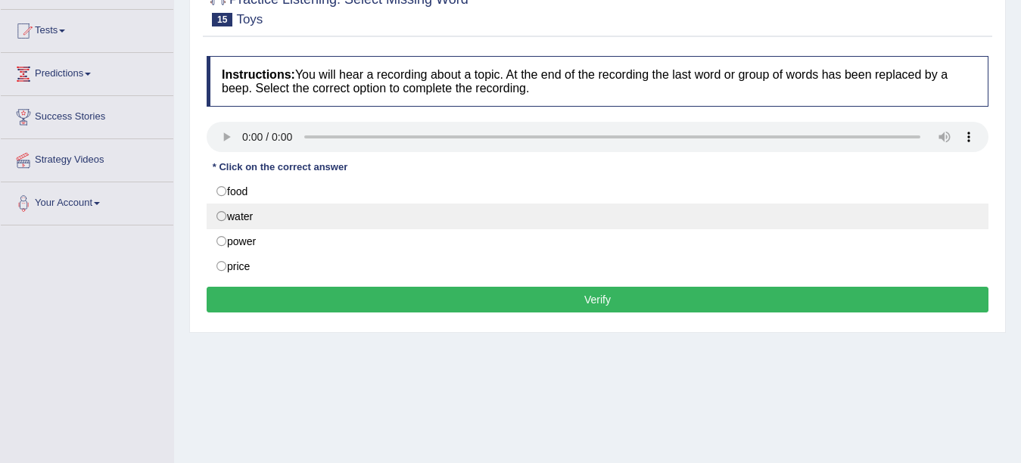
click at [257, 210] on label "water" at bounding box center [598, 217] width 782 height 26
radio input "true"
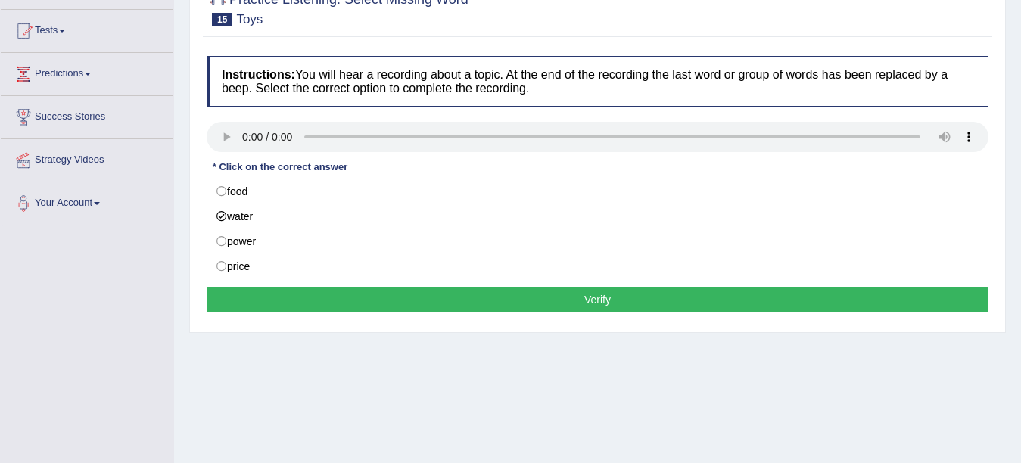
click at [319, 292] on button "Verify" at bounding box center [598, 300] width 782 height 26
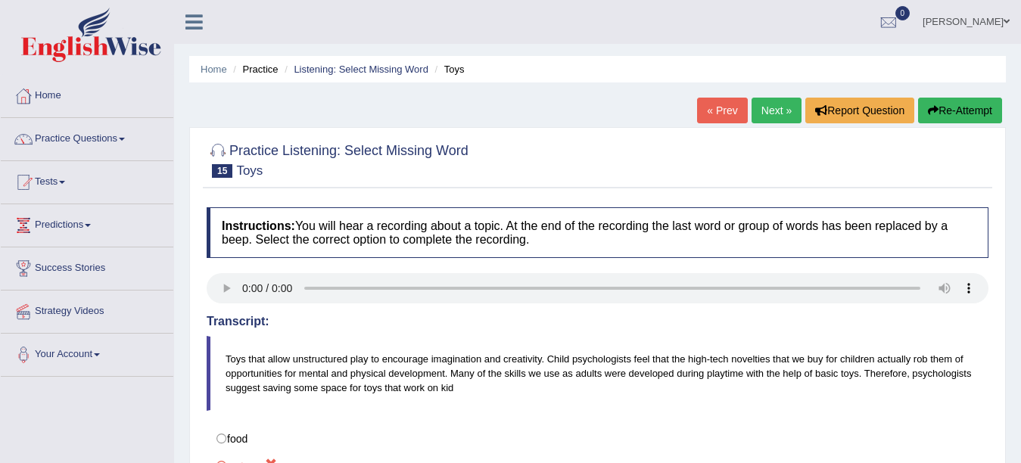
click at [765, 110] on link "Next »" at bounding box center [777, 111] width 50 height 26
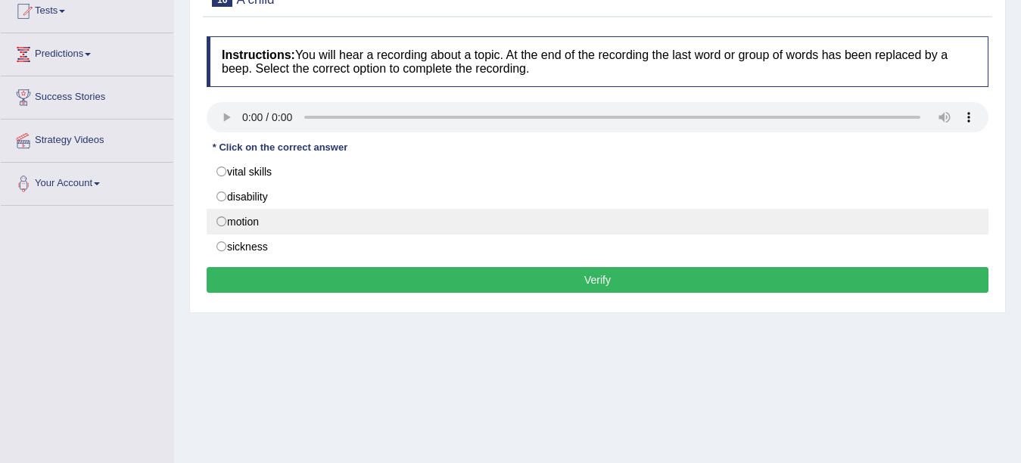
click at [281, 223] on label "motion" at bounding box center [598, 222] width 782 height 26
radio input "true"
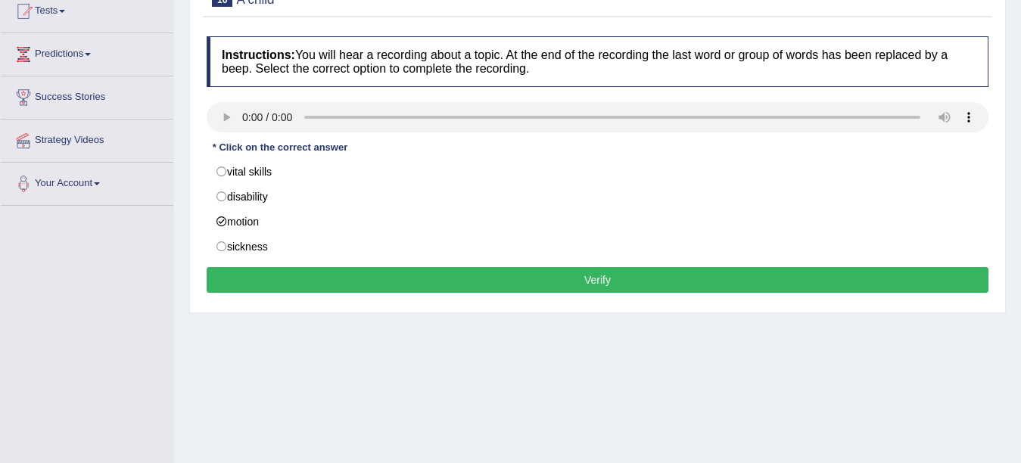
click at [395, 276] on button "Verify" at bounding box center [598, 280] width 782 height 26
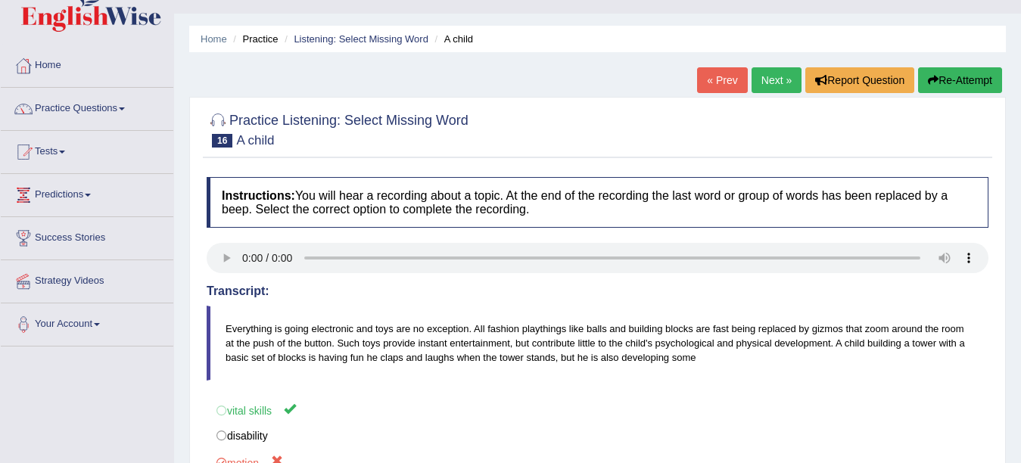
scroll to position [20, 0]
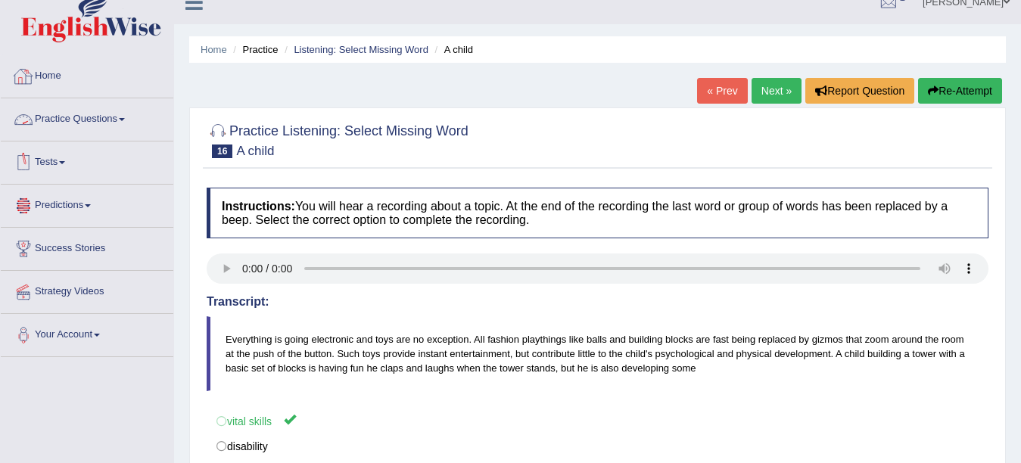
click at [67, 204] on link "Predictions" at bounding box center [87, 204] width 173 height 38
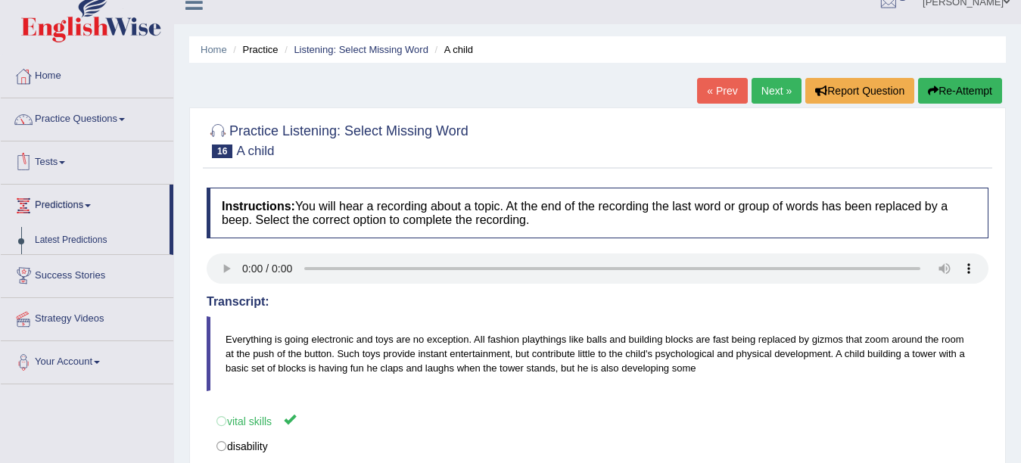
click at [65, 164] on span at bounding box center [62, 162] width 6 height 3
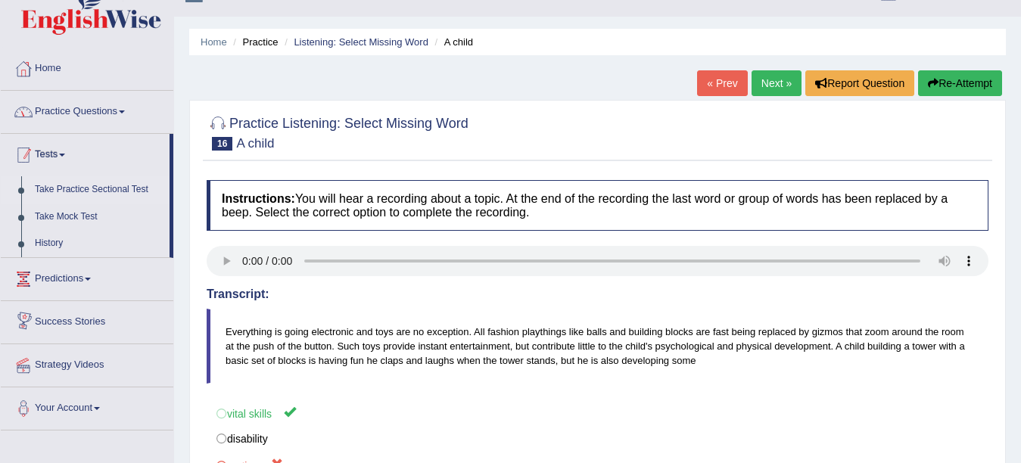
scroll to position [0, 0]
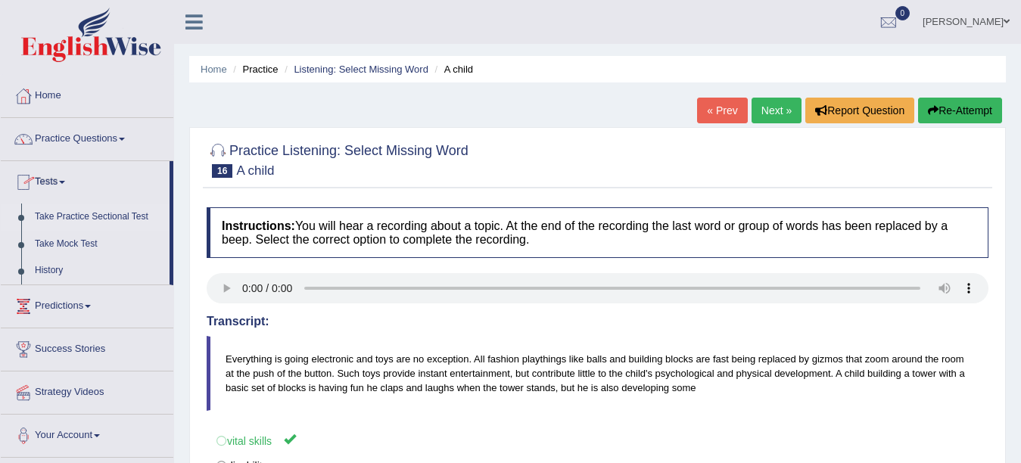
click at [77, 213] on link "Take Practice Sectional Test" at bounding box center [99, 217] width 142 height 27
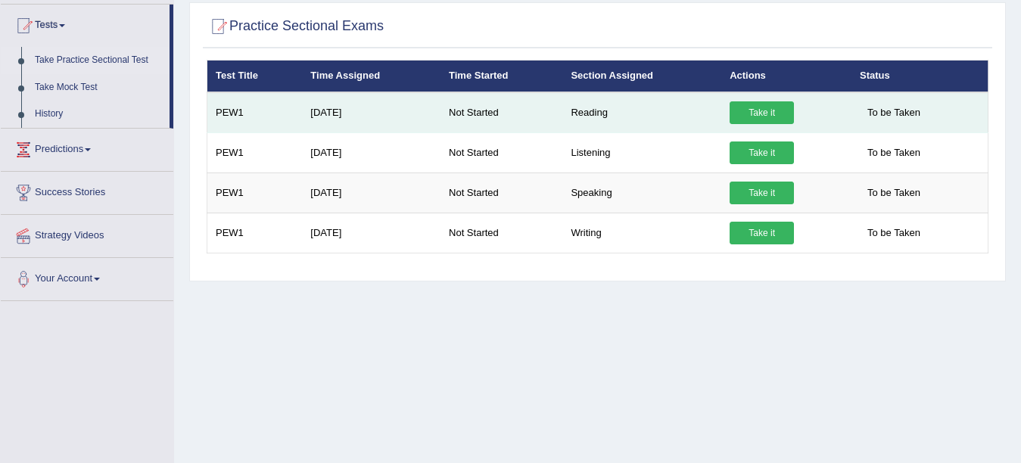
click at [344, 117] on td "Sep 2, 2025" at bounding box center [371, 112] width 139 height 41
click at [737, 113] on link "Take it" at bounding box center [762, 112] width 64 height 23
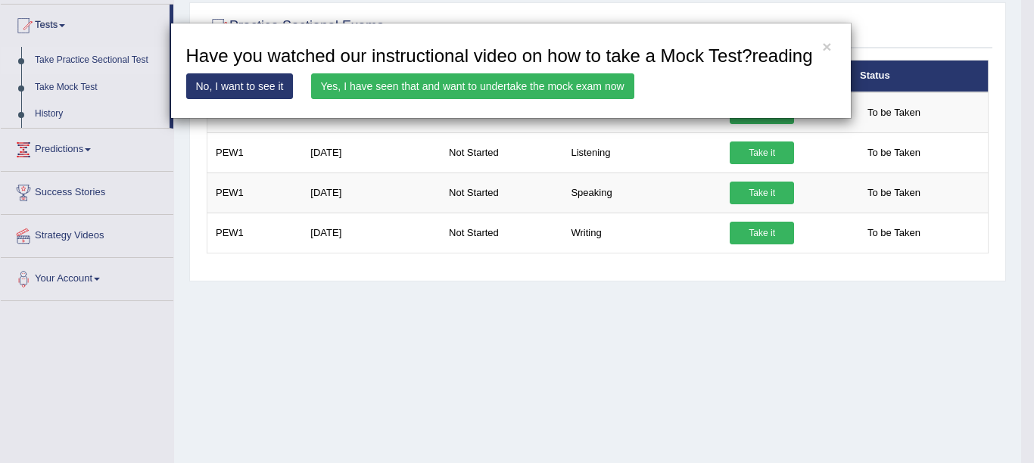
click at [241, 79] on link "No, I want to see it" at bounding box center [239, 86] width 107 height 26
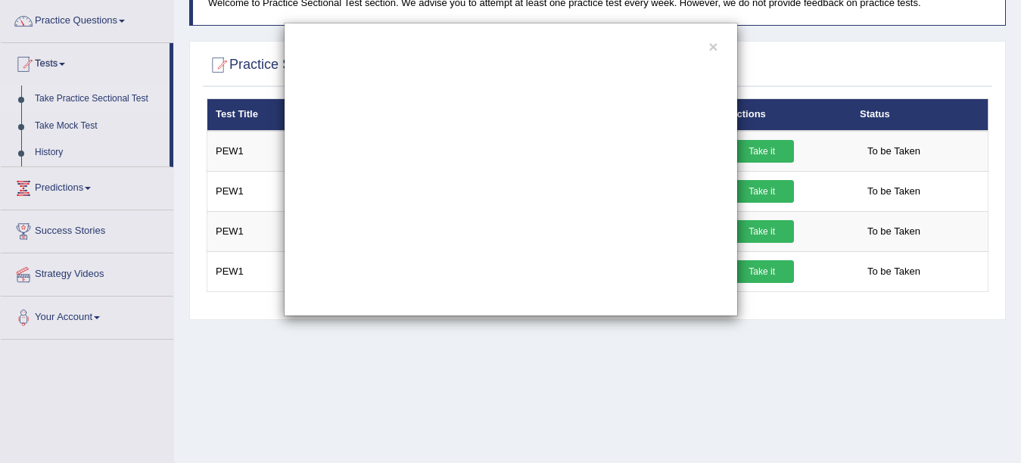
scroll to position [81, 0]
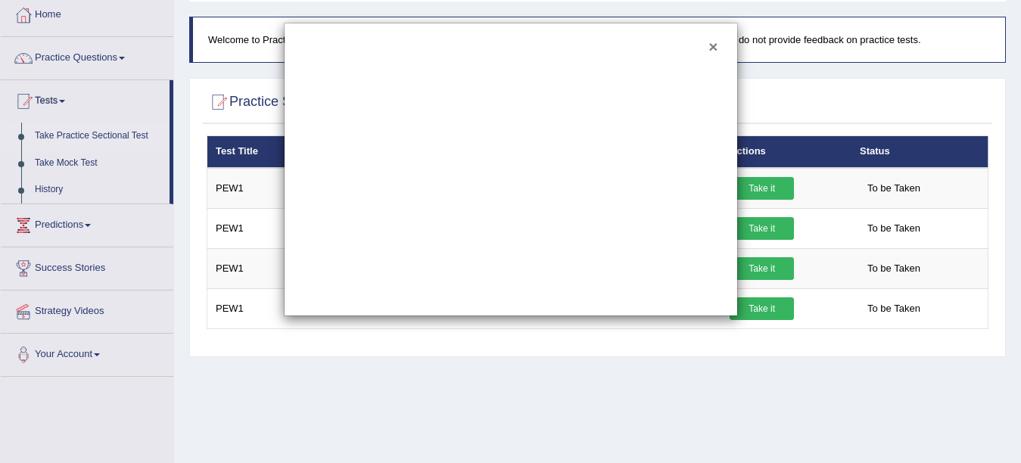
click at [714, 48] on button "×" at bounding box center [713, 47] width 9 height 16
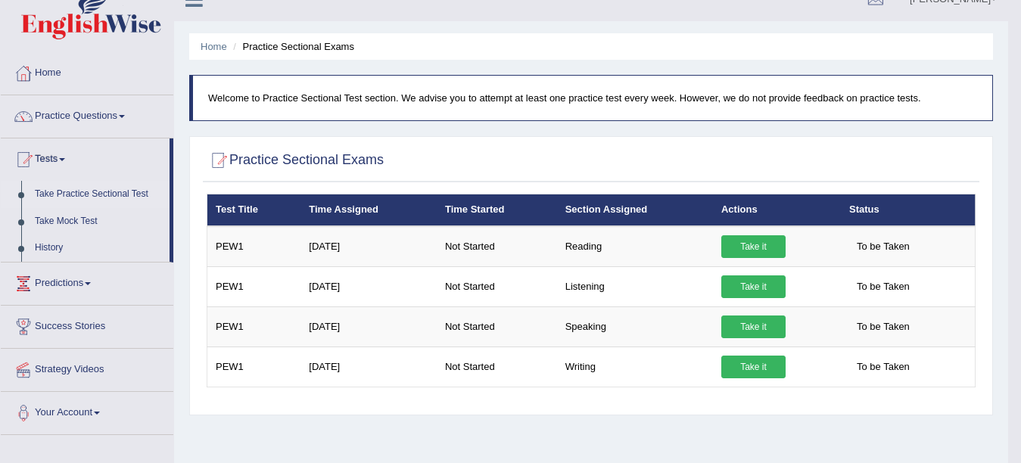
scroll to position [5, 0]
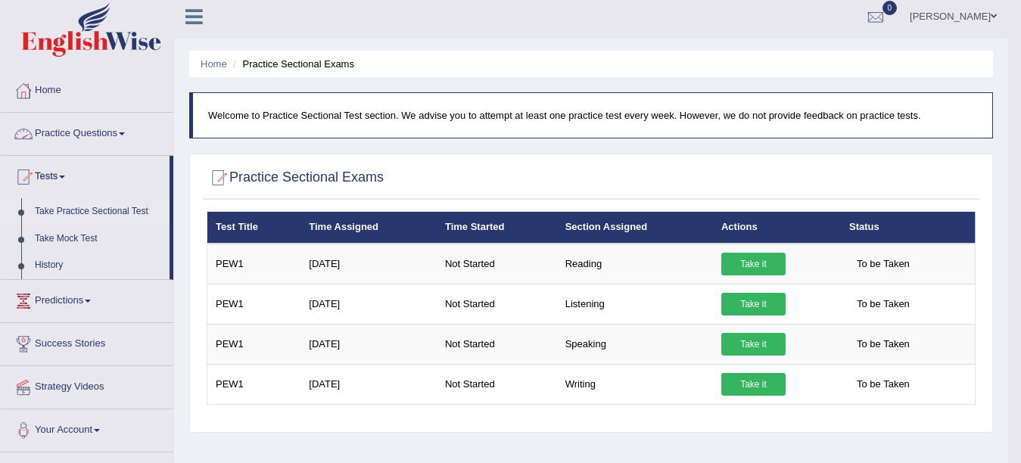
click at [132, 137] on link "Practice Questions" at bounding box center [87, 132] width 173 height 38
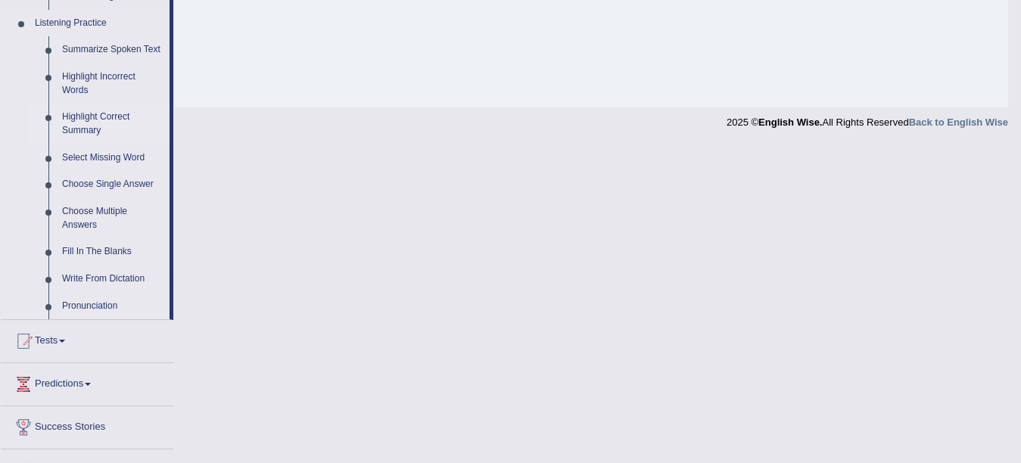
scroll to position [687, 0]
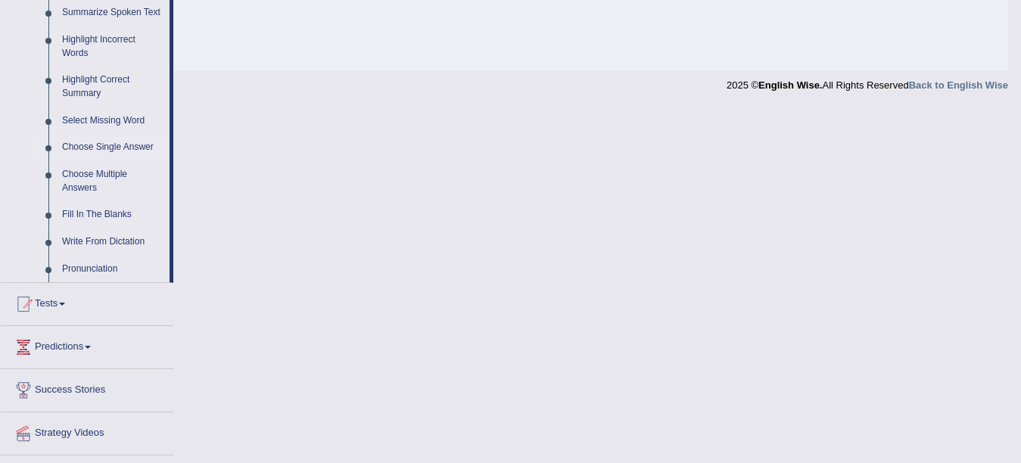
click at [121, 148] on link "Choose Single Answer" at bounding box center [112, 147] width 114 height 27
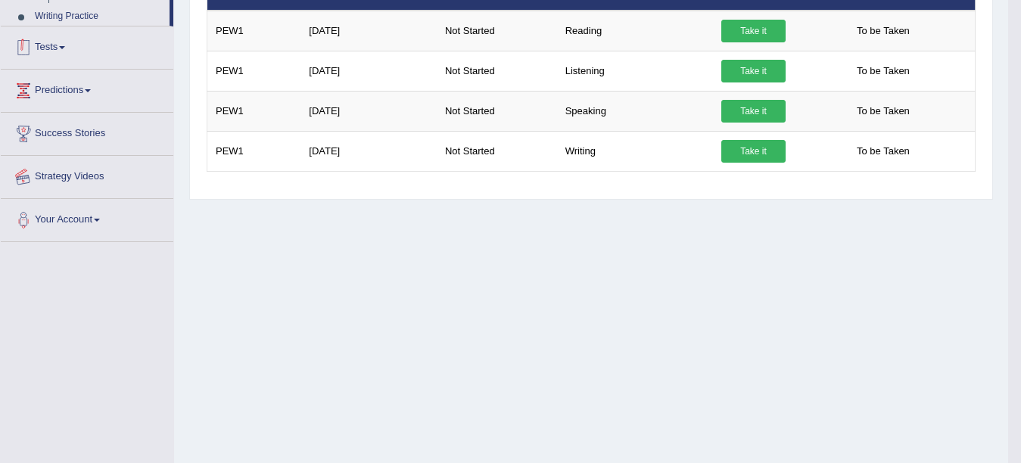
scroll to position [332, 0]
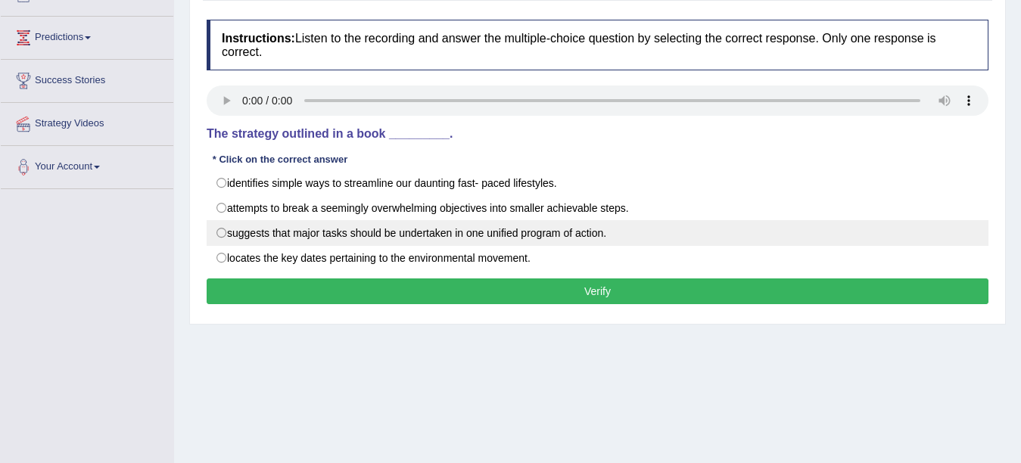
click at [226, 234] on label "suggests that major tasks should be undertaken in one unified program of action." at bounding box center [598, 233] width 782 height 26
radio input "true"
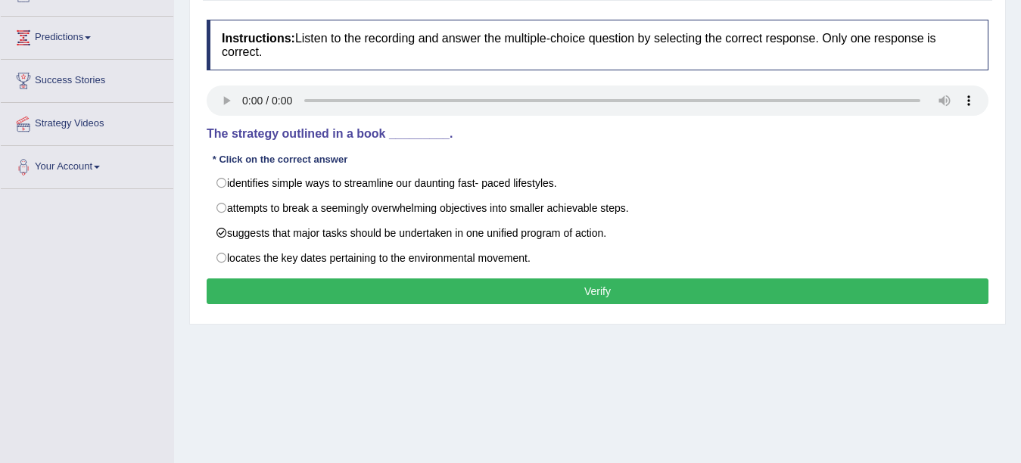
click at [380, 301] on button "Verify" at bounding box center [598, 292] width 782 height 26
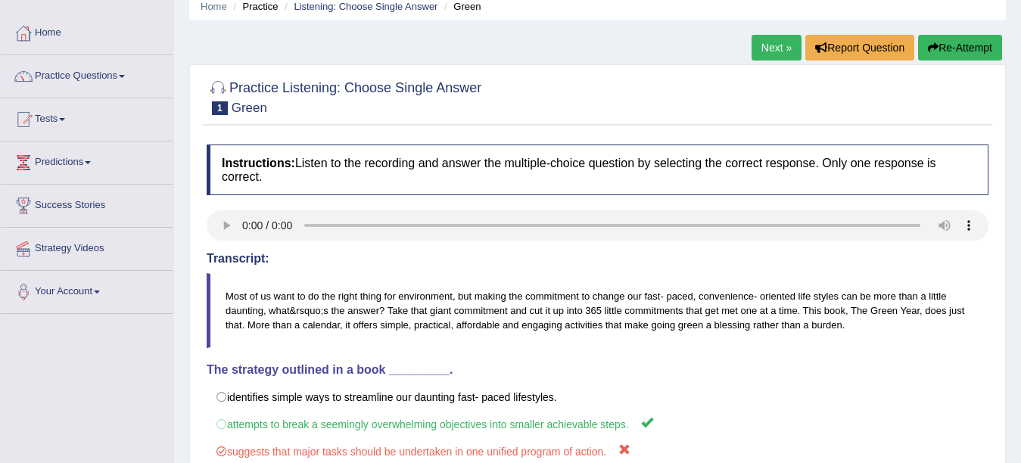
scroll to position [36, 0]
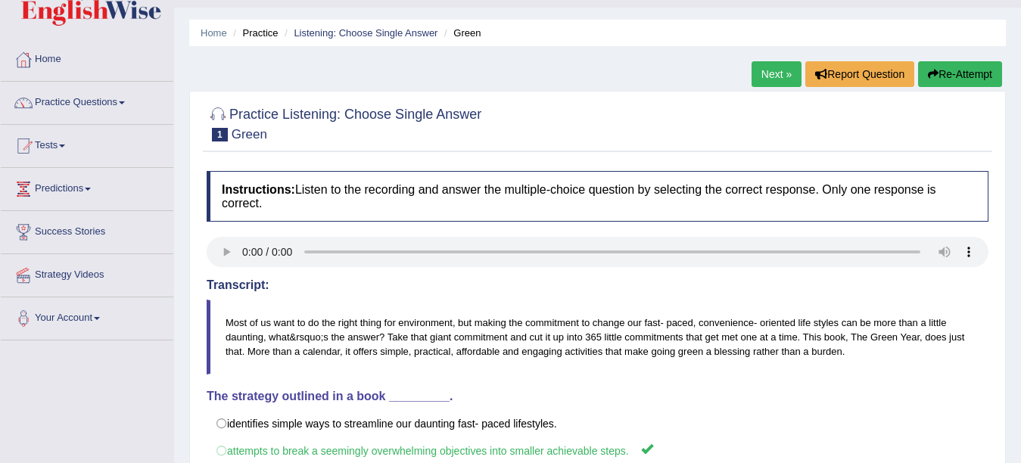
click at [764, 70] on link "Next »" at bounding box center [777, 74] width 50 height 26
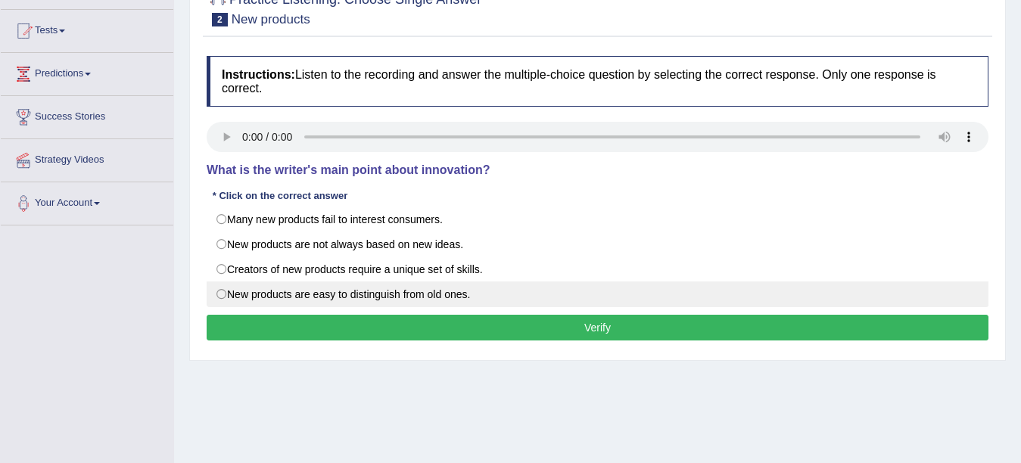
click at [335, 296] on label "New products are easy to distinguish from old ones." at bounding box center [598, 295] width 782 height 26
radio input "true"
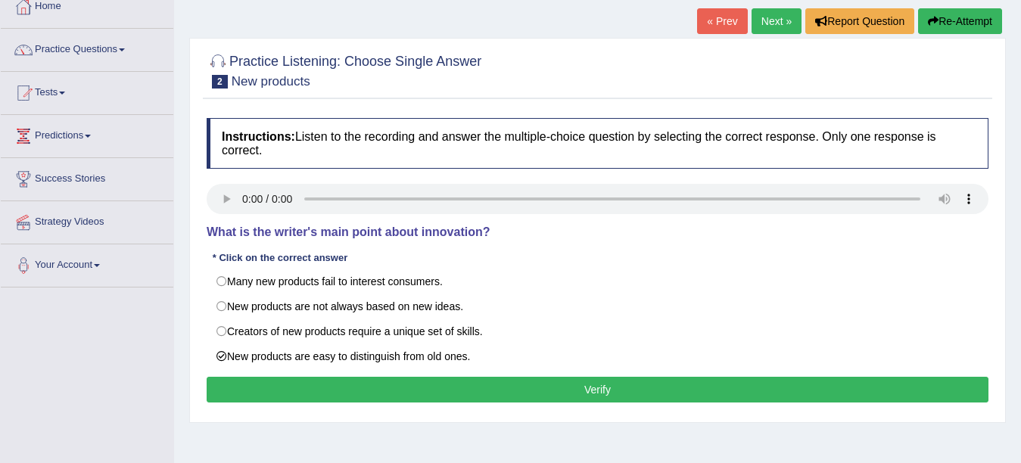
scroll to position [151, 0]
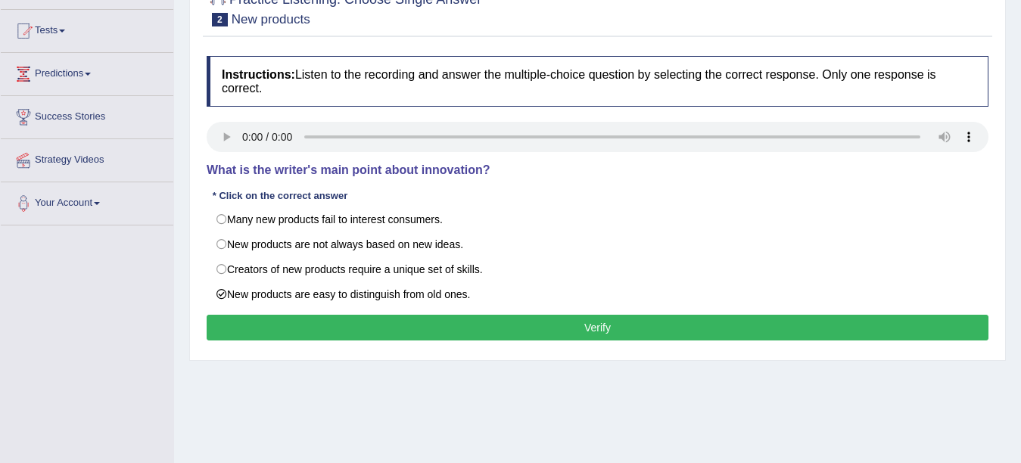
click at [586, 335] on button "Verify" at bounding box center [598, 328] width 782 height 26
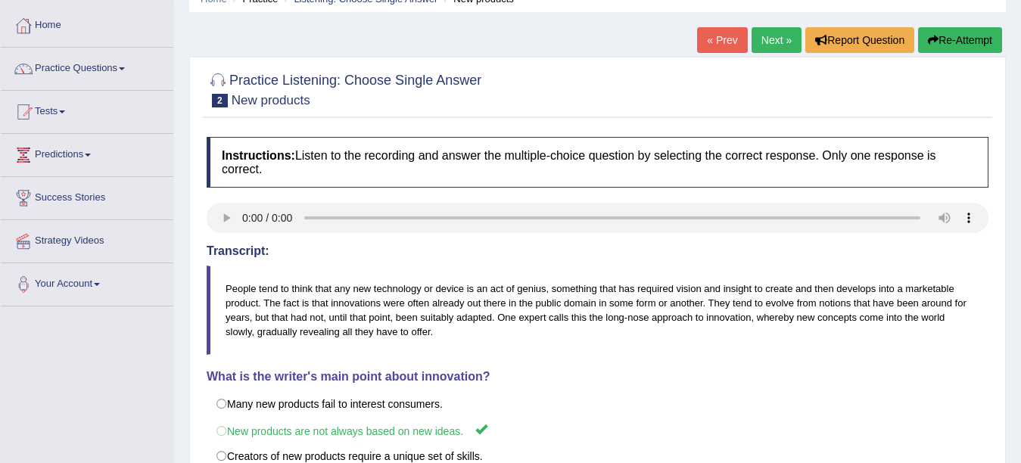
scroll to position [0, 0]
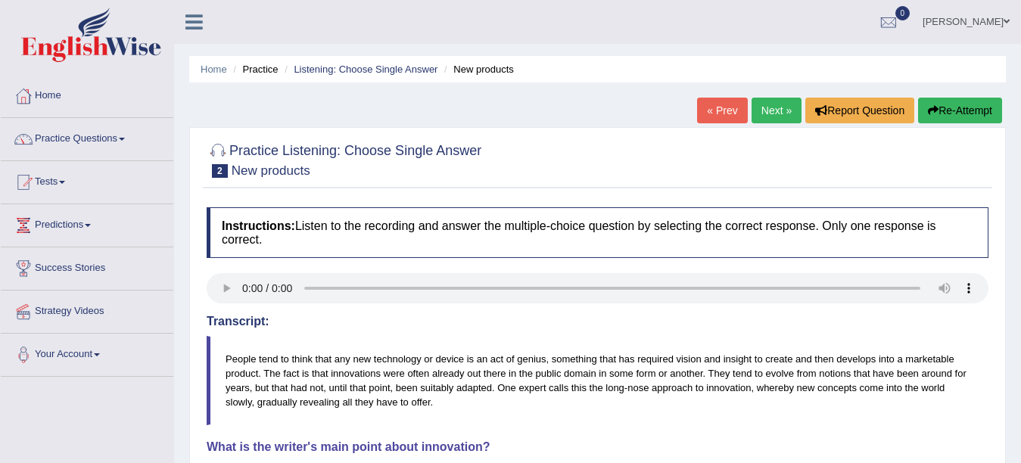
click at [777, 107] on link "Next »" at bounding box center [777, 111] width 50 height 26
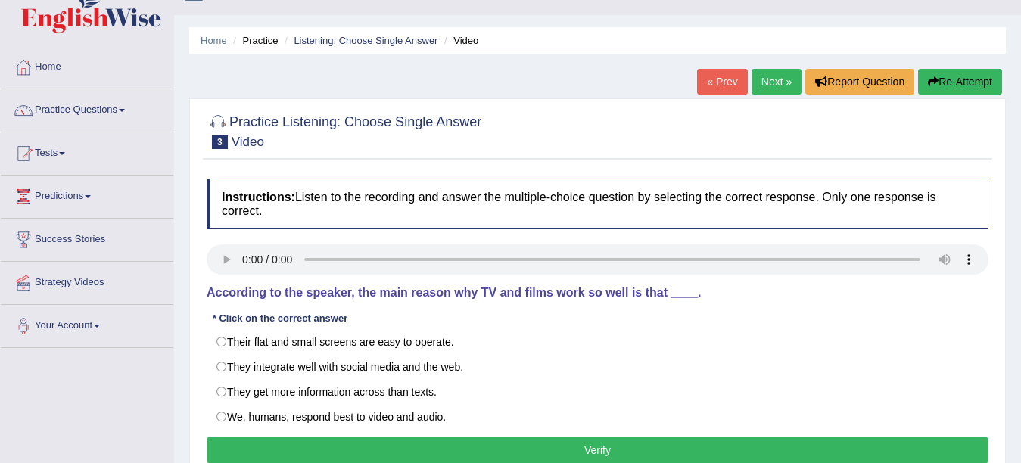
scroll to position [76, 0]
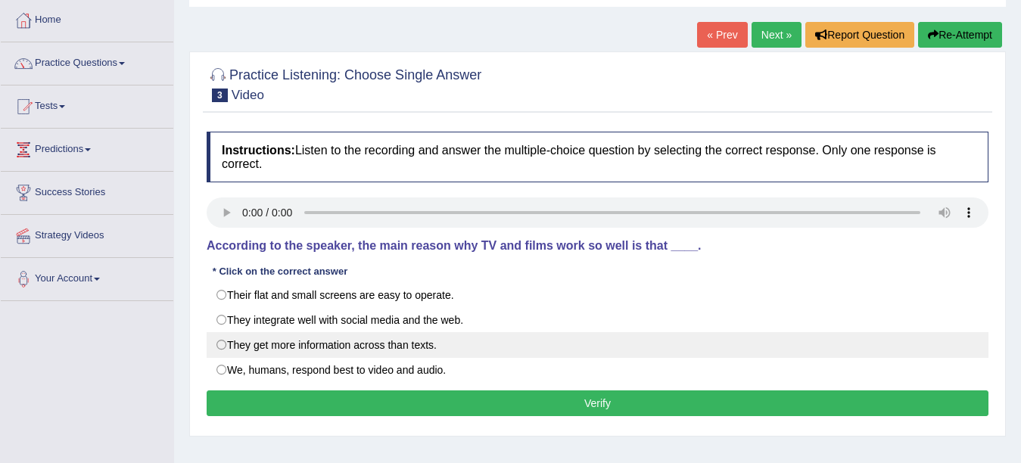
click at [221, 345] on label "They get more information across than texts." at bounding box center [598, 345] width 782 height 26
radio input "true"
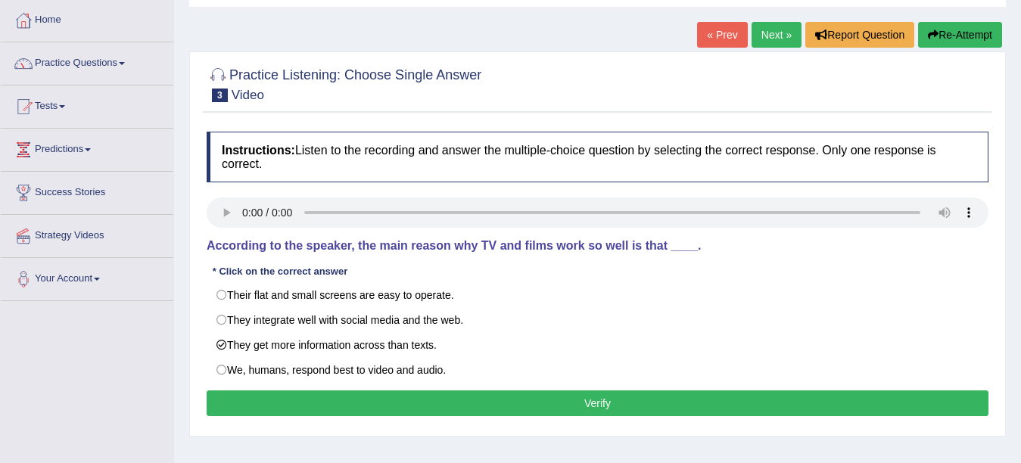
click at [494, 402] on button "Verify" at bounding box center [598, 404] width 782 height 26
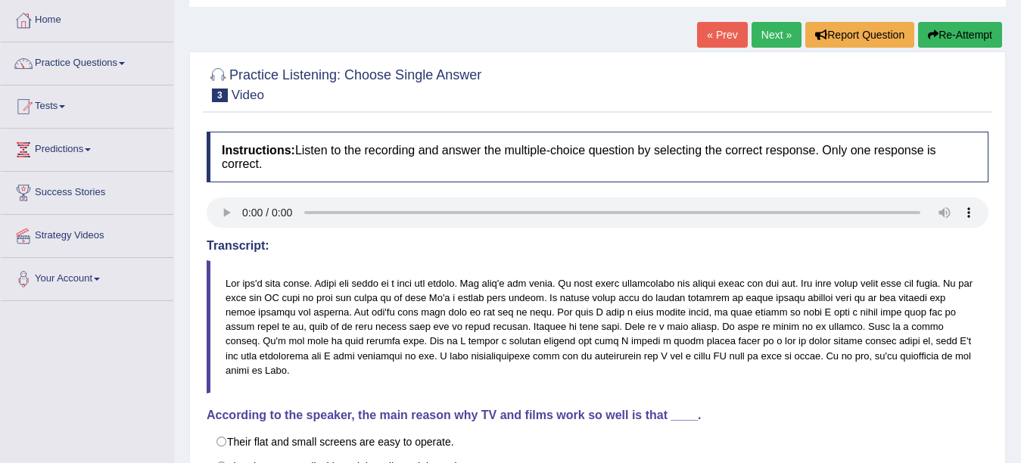
click at [763, 39] on link "Next »" at bounding box center [777, 35] width 50 height 26
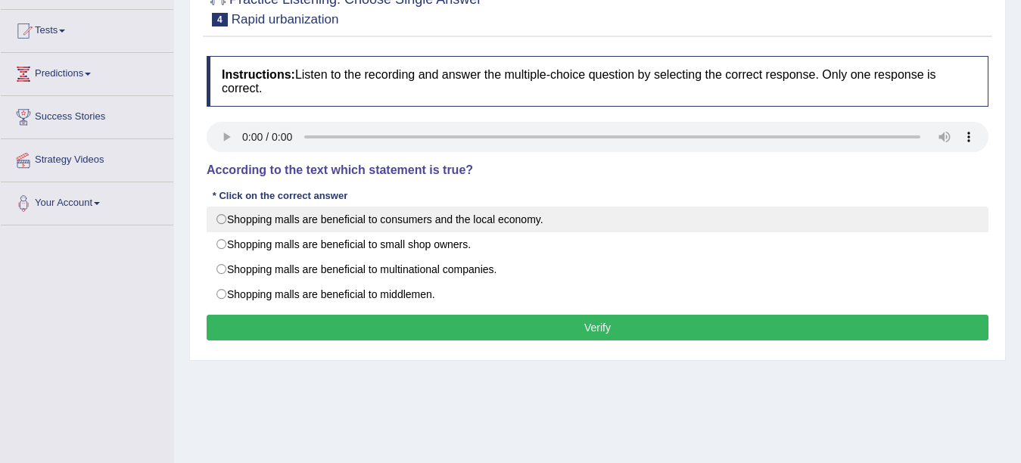
click at [494, 226] on label "Shopping malls are beneficial to consumers and the local economy." at bounding box center [598, 220] width 782 height 26
radio input "true"
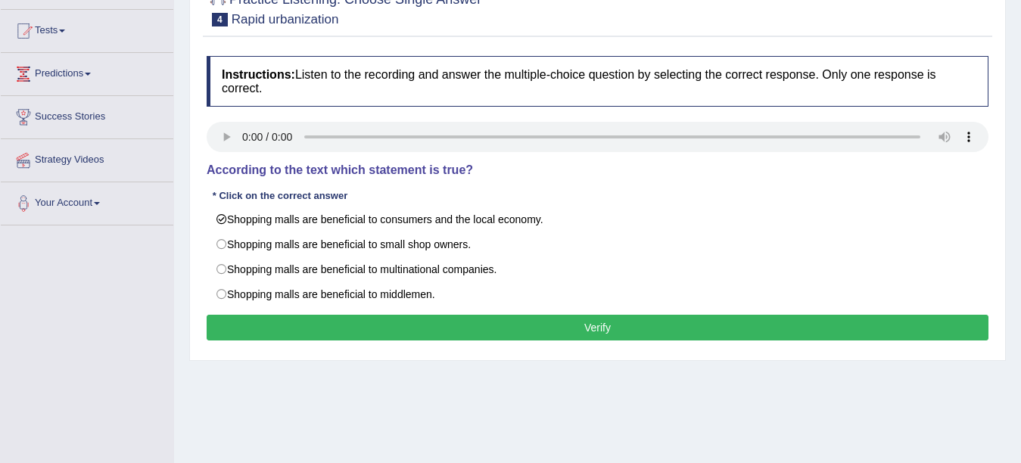
click at [413, 336] on button "Verify" at bounding box center [598, 328] width 782 height 26
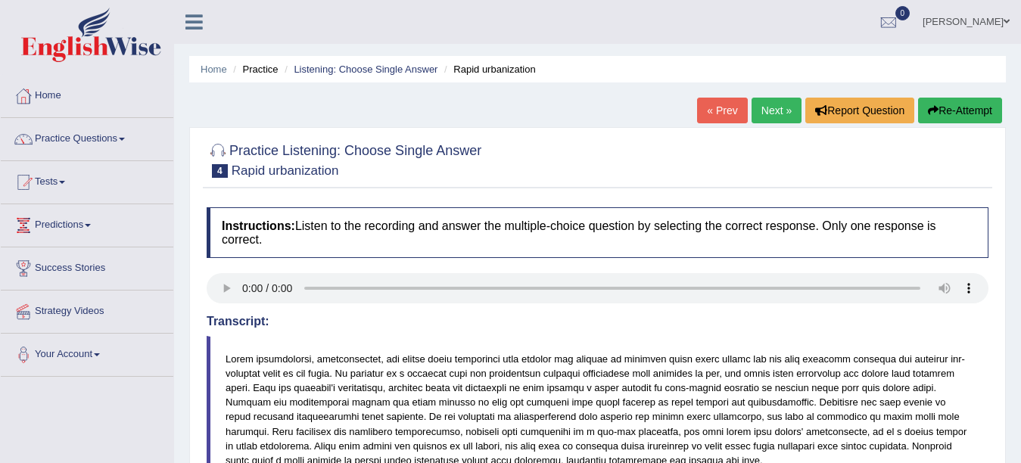
click at [785, 107] on link "Next »" at bounding box center [777, 111] width 50 height 26
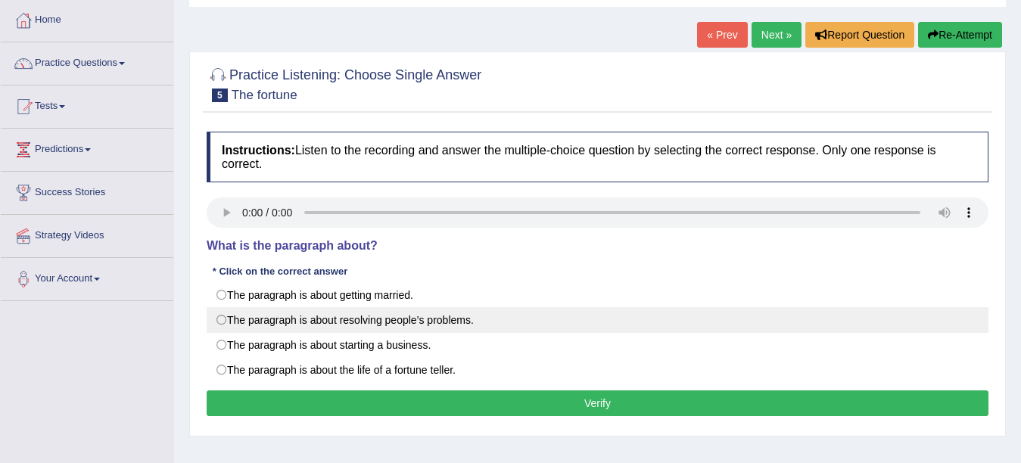
click at [413, 319] on label "The paragraph is about resolving people’s problems." at bounding box center [598, 320] width 782 height 26
radio input "true"
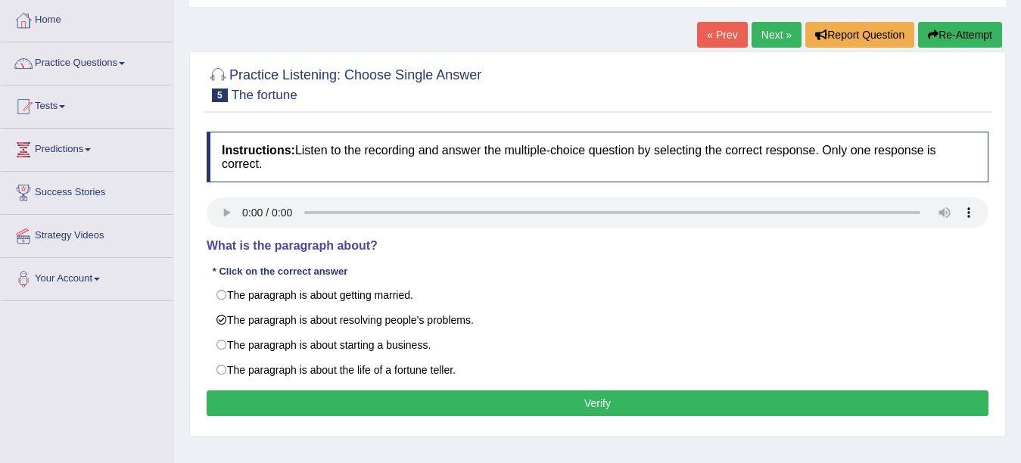
click at [414, 413] on button "Verify" at bounding box center [598, 404] width 782 height 26
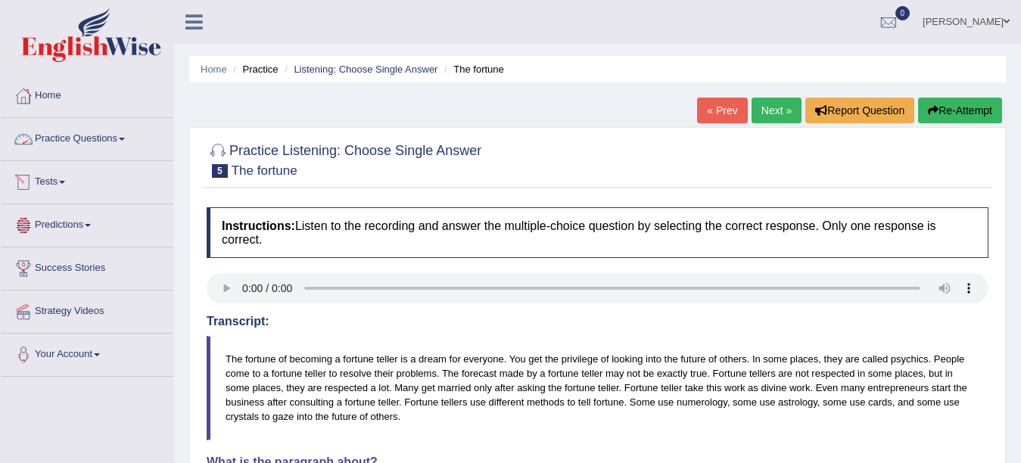
click at [83, 134] on link "Practice Questions" at bounding box center [87, 137] width 173 height 38
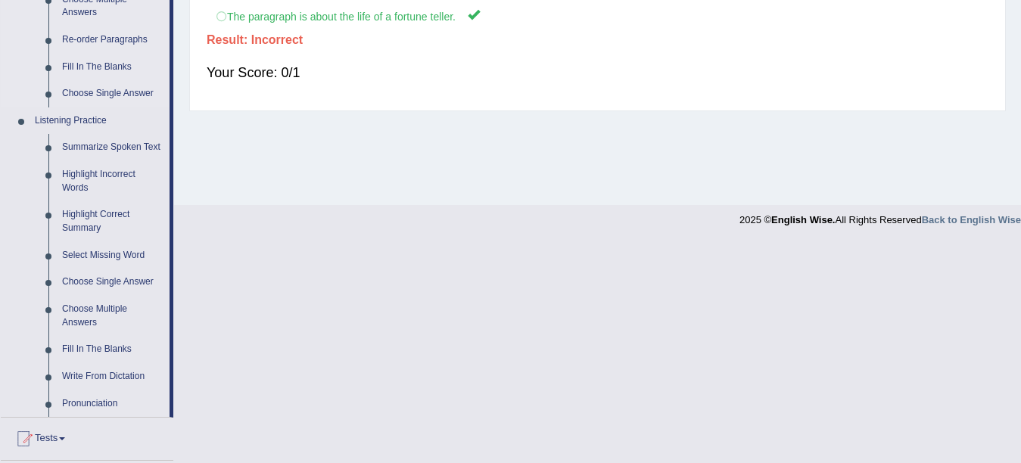
scroll to position [681, 0]
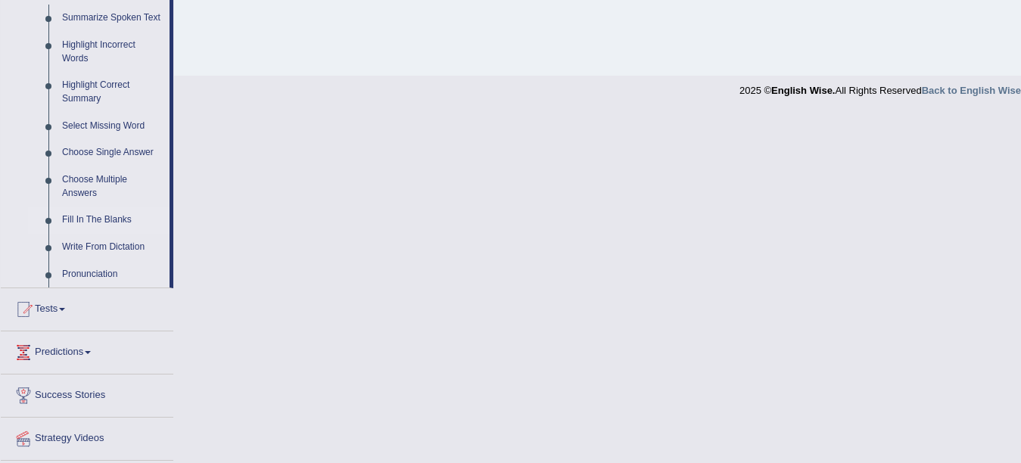
click at [75, 224] on link "Fill In The Blanks" at bounding box center [112, 220] width 114 height 27
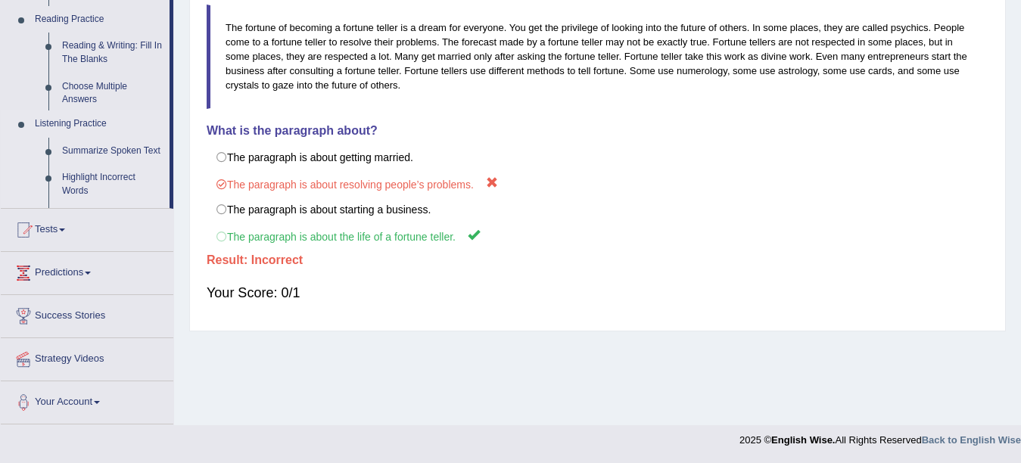
scroll to position [332, 0]
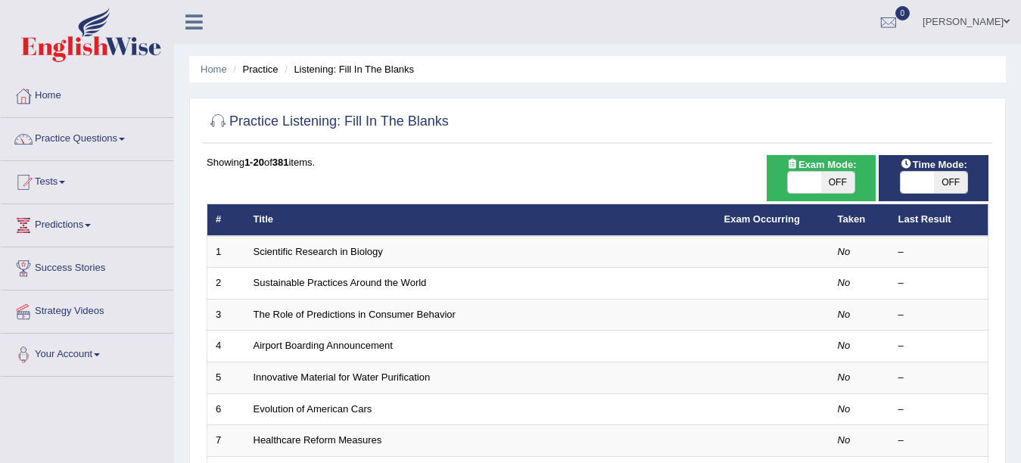
scroll to position [151, 0]
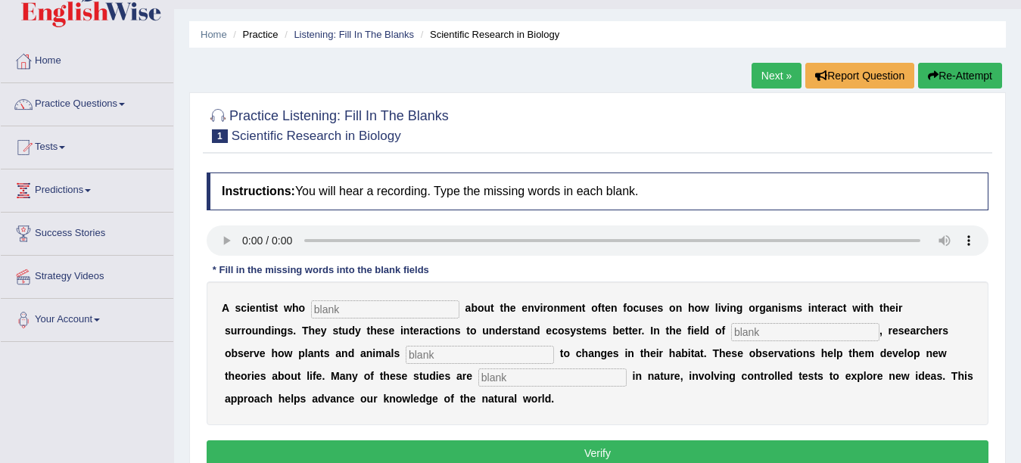
scroll to position [20, 0]
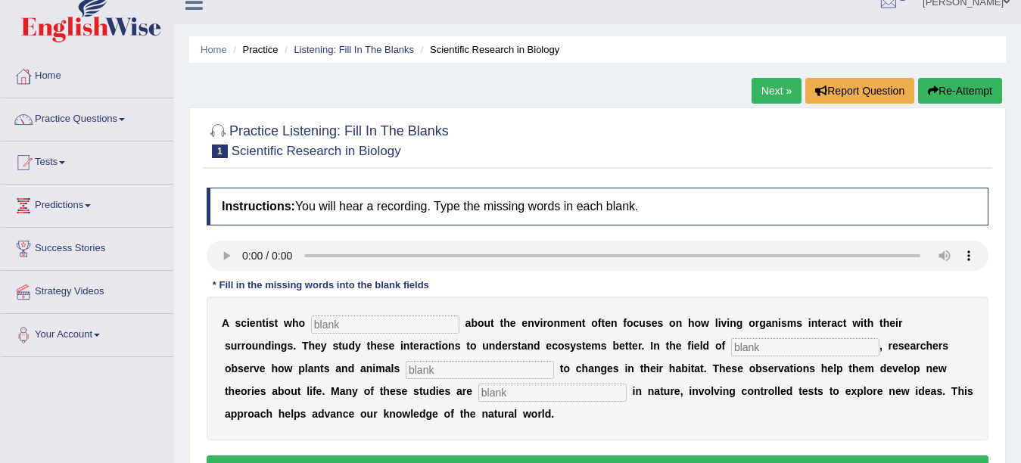
click at [964, 85] on button "Re-Attempt" at bounding box center [960, 91] width 84 height 26
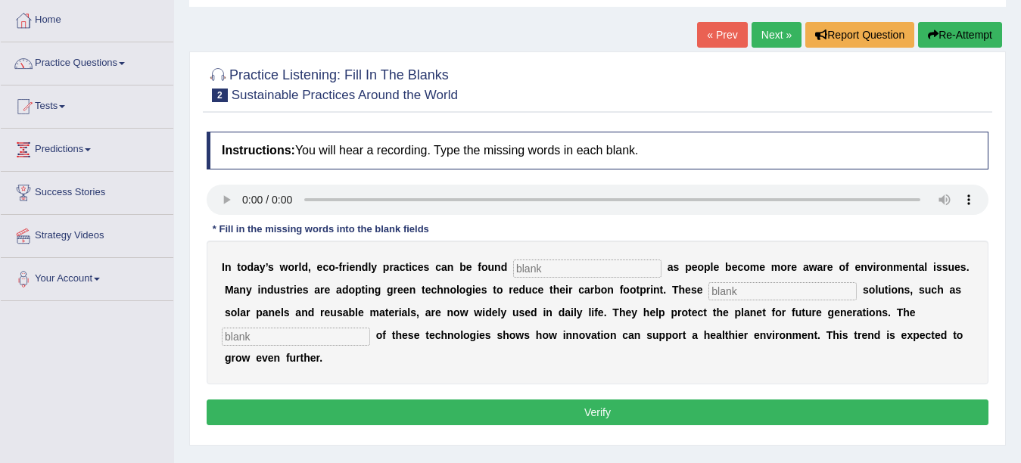
click at [711, 36] on link "« Prev" at bounding box center [722, 35] width 50 height 26
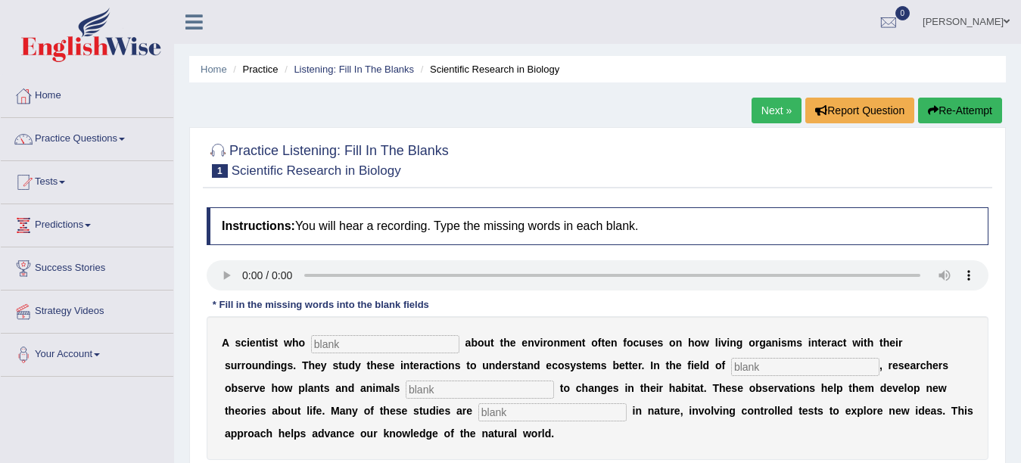
click at [375, 335] on input "text" at bounding box center [385, 344] width 148 height 18
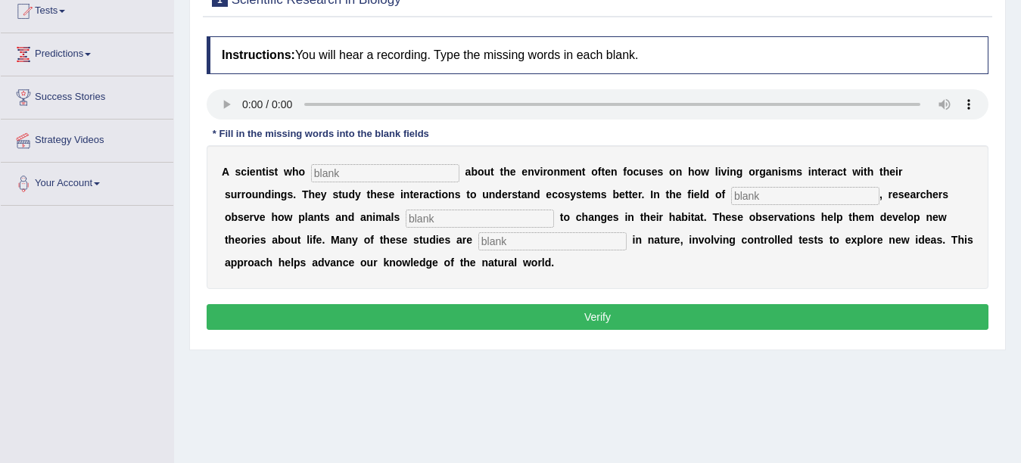
click at [331, 170] on input "text" at bounding box center [385, 173] width 148 height 18
type input "care"
click at [774, 194] on input "text" at bounding box center [805, 196] width 148 height 18
type input "biology"
click at [525, 242] on input "text" at bounding box center [552, 241] width 148 height 18
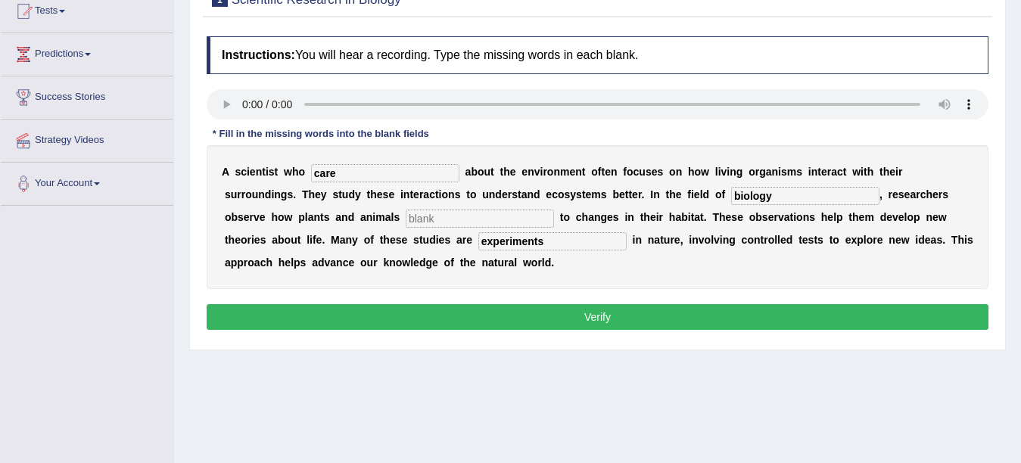
type input "experiments"
click at [421, 214] on input "text" at bounding box center [480, 219] width 148 height 18
click at [528, 220] on input "text" at bounding box center [480, 219] width 148 height 18
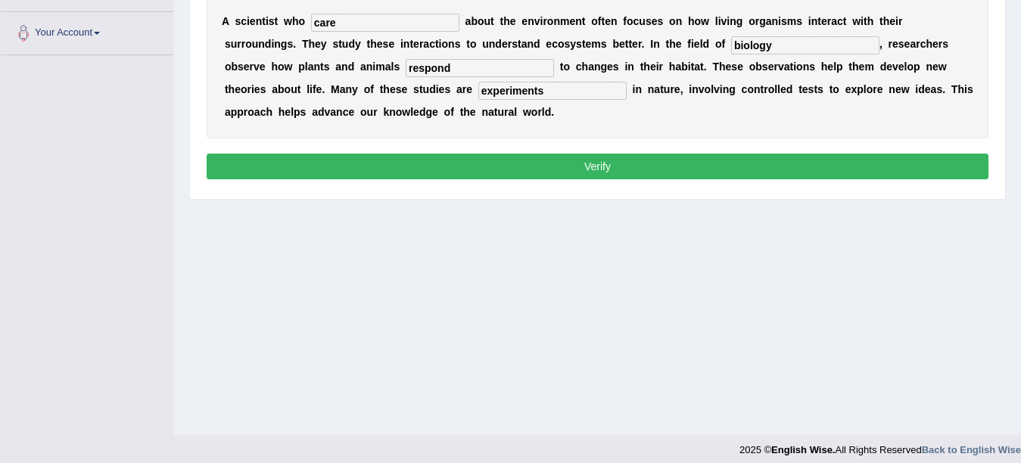
scroll to position [322, 0]
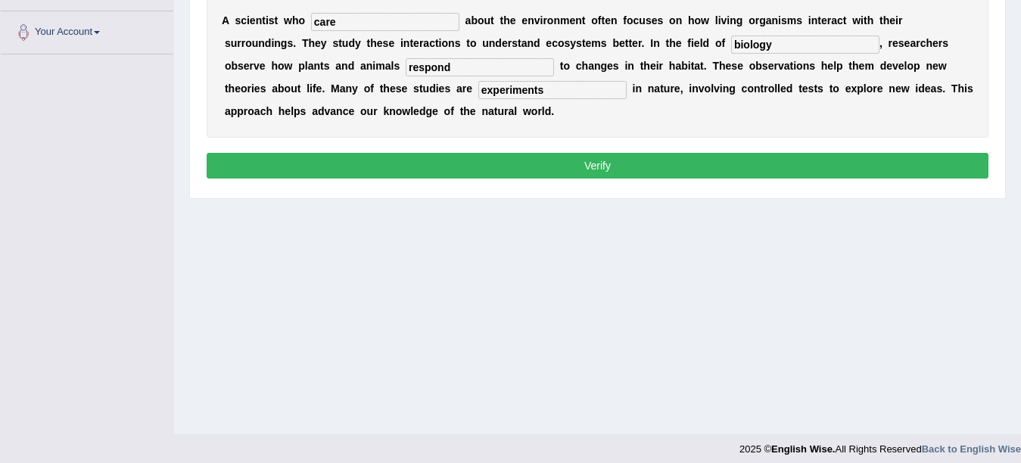
type input "respond"
click at [532, 167] on button "Verify" at bounding box center [598, 166] width 782 height 26
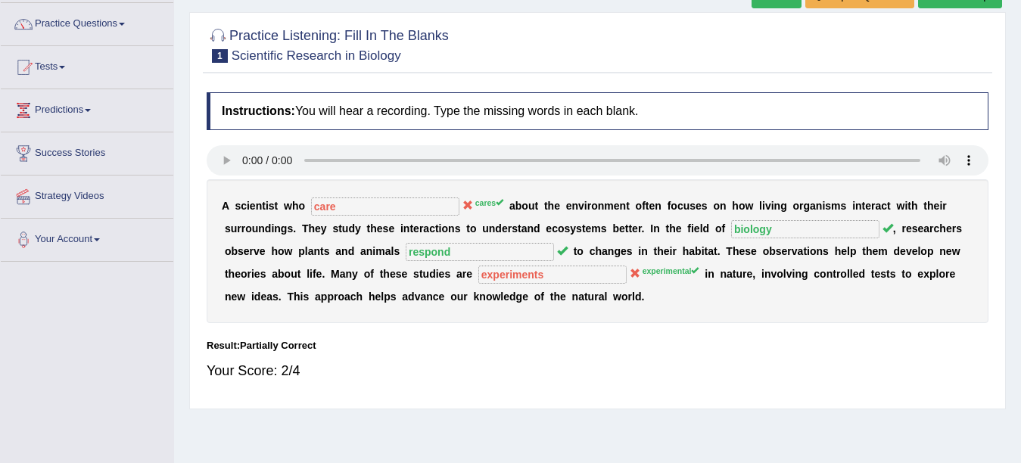
scroll to position [95, 0]
